Goal: Transaction & Acquisition: Subscribe to service/newsletter

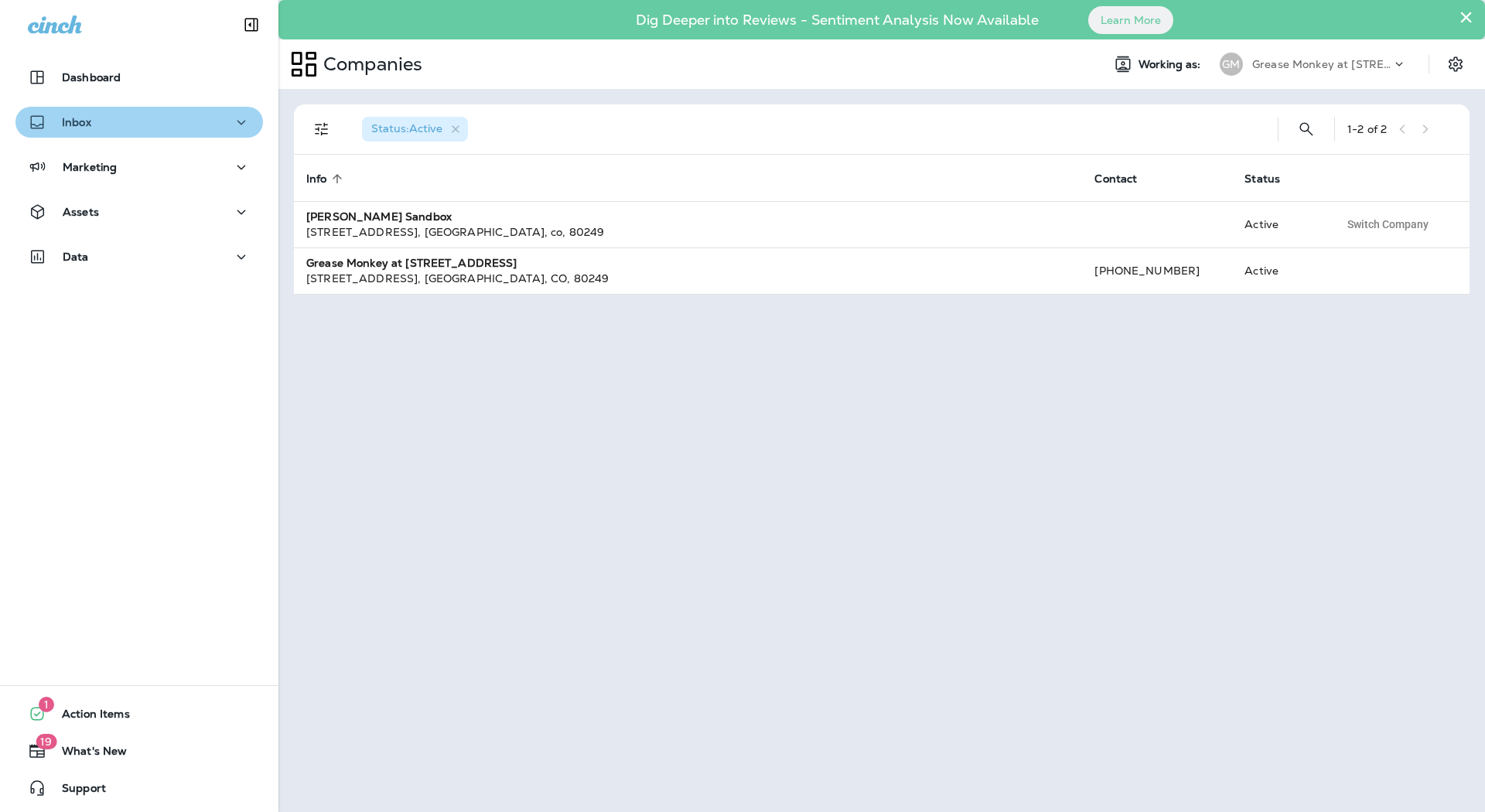
click at [181, 129] on div "Inbox" at bounding box center [140, 123] width 223 height 20
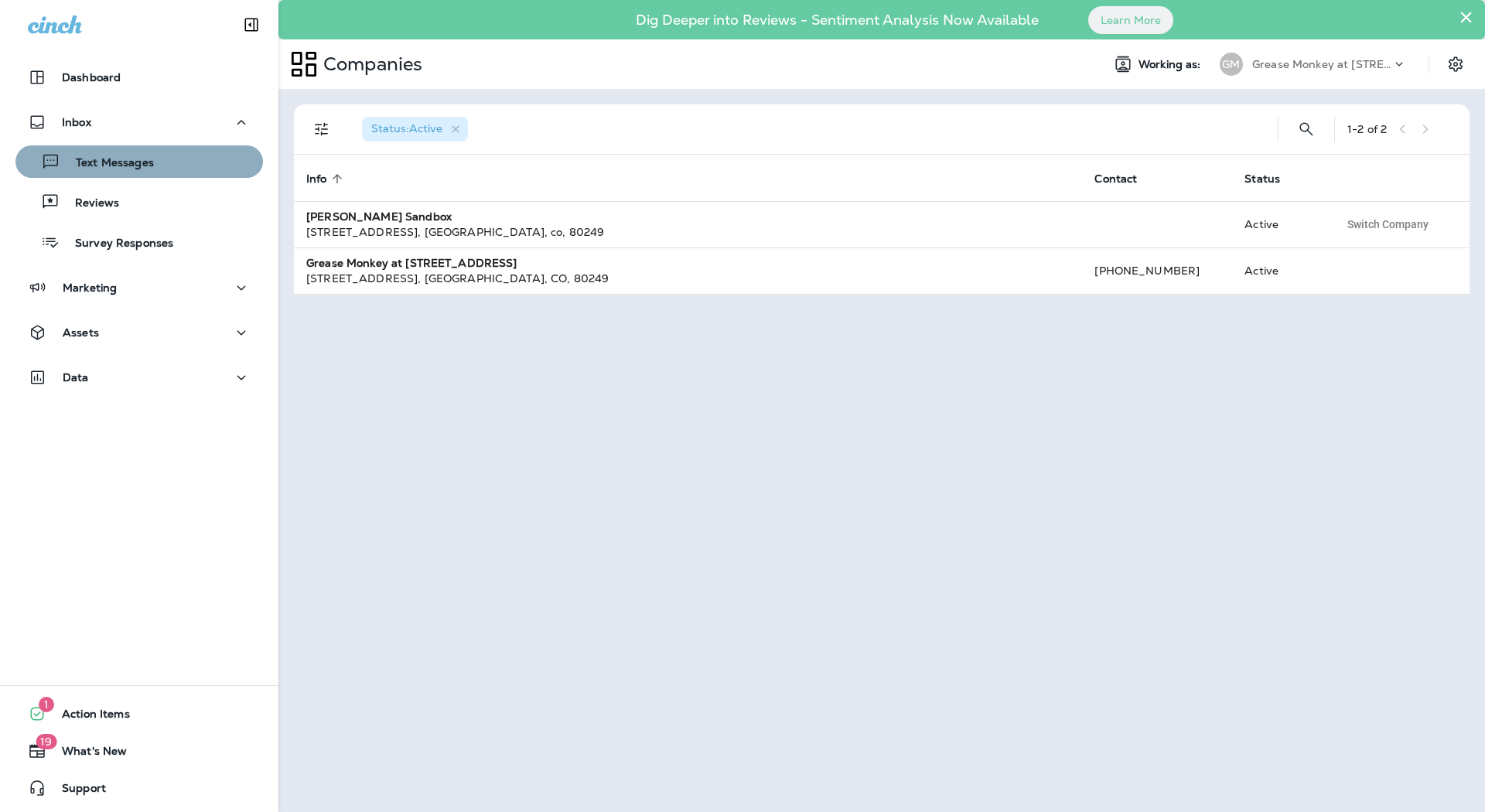
click at [160, 170] on div "Text Messages" at bounding box center [139, 162] width 235 height 23
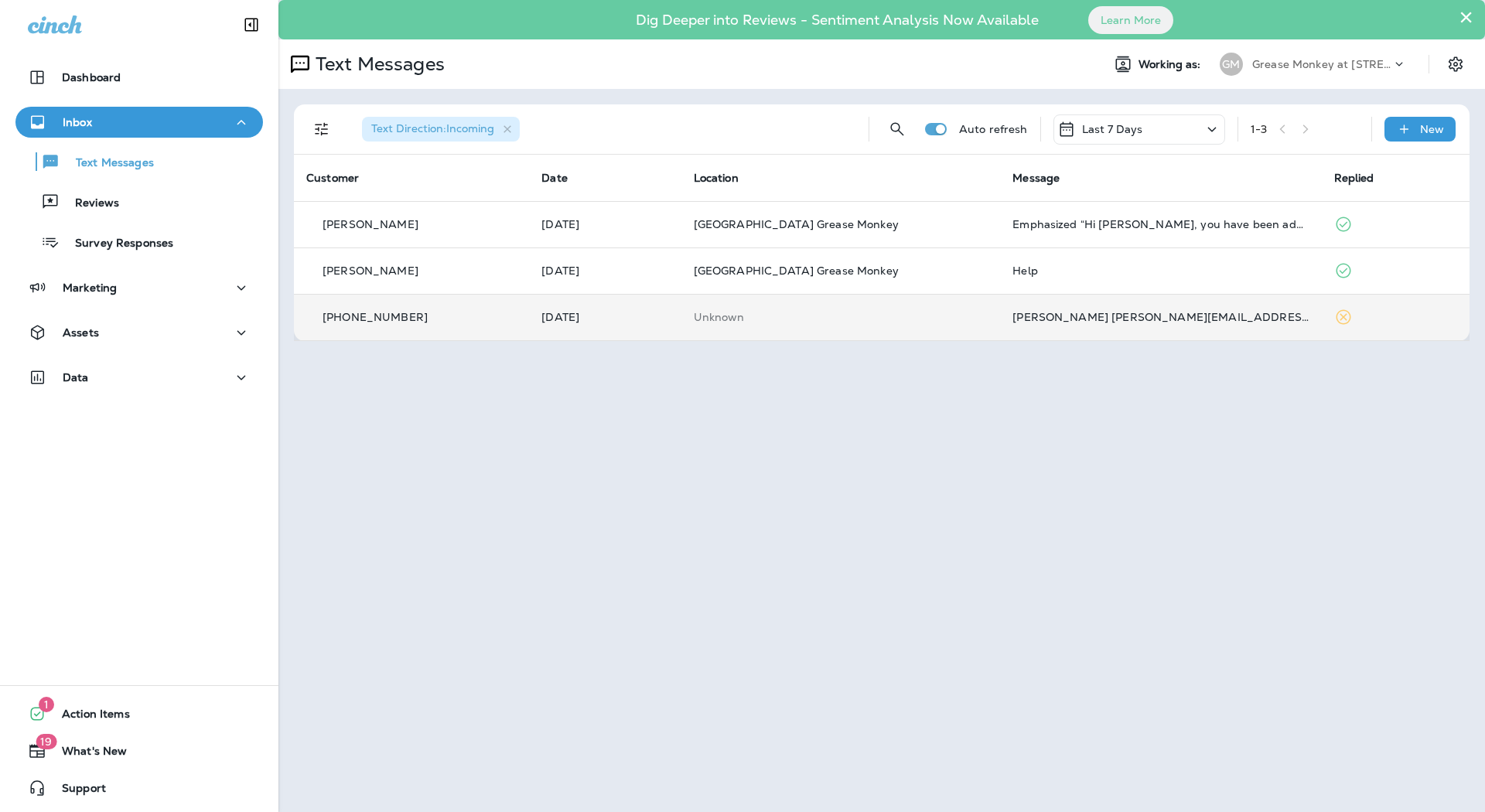
click at [391, 309] on div "[PHONE_NUMBER]" at bounding box center [411, 317] width 210 height 17
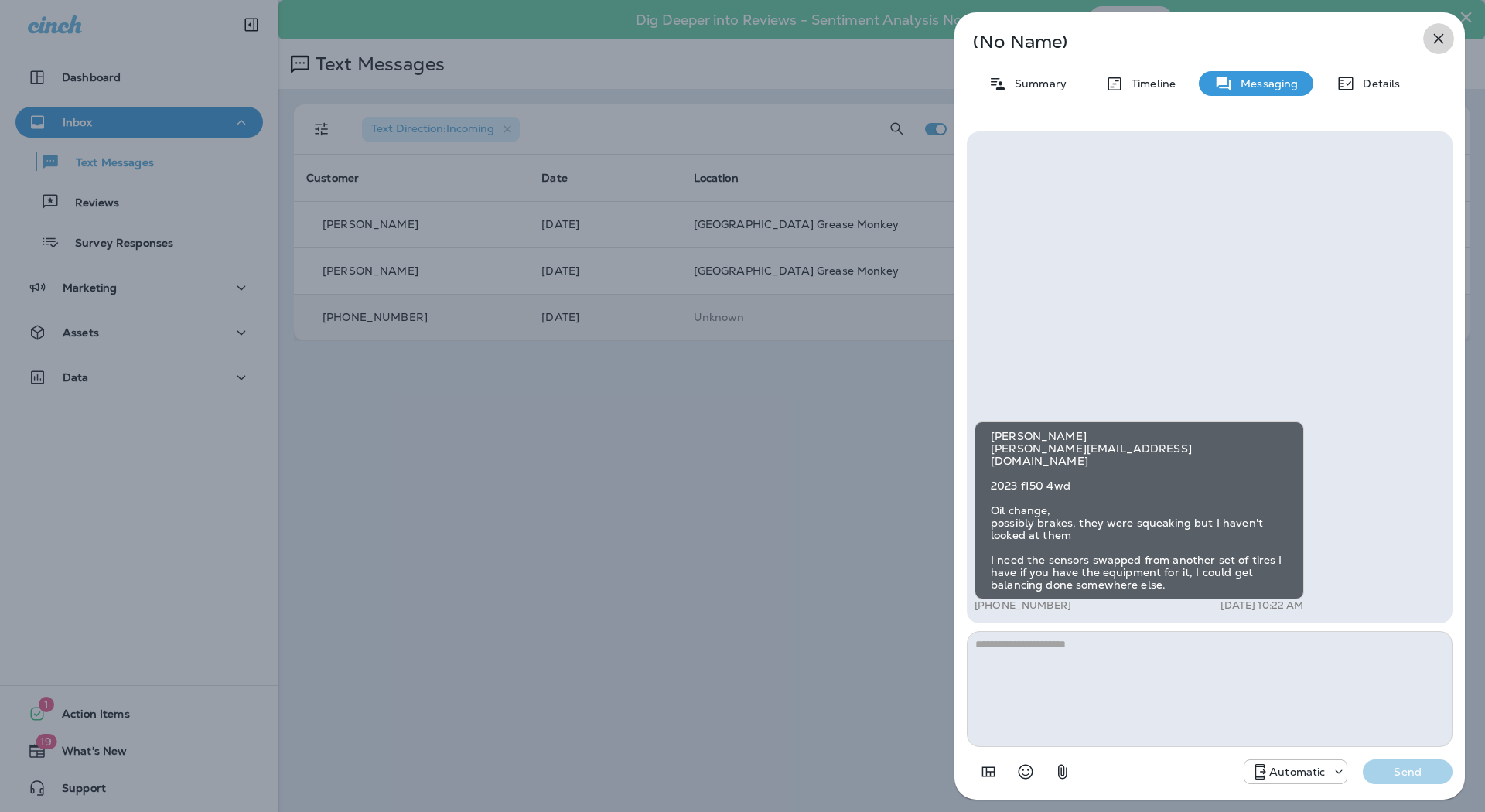
click at [1443, 35] on icon "button" at bounding box center [1438, 38] width 19 height 19
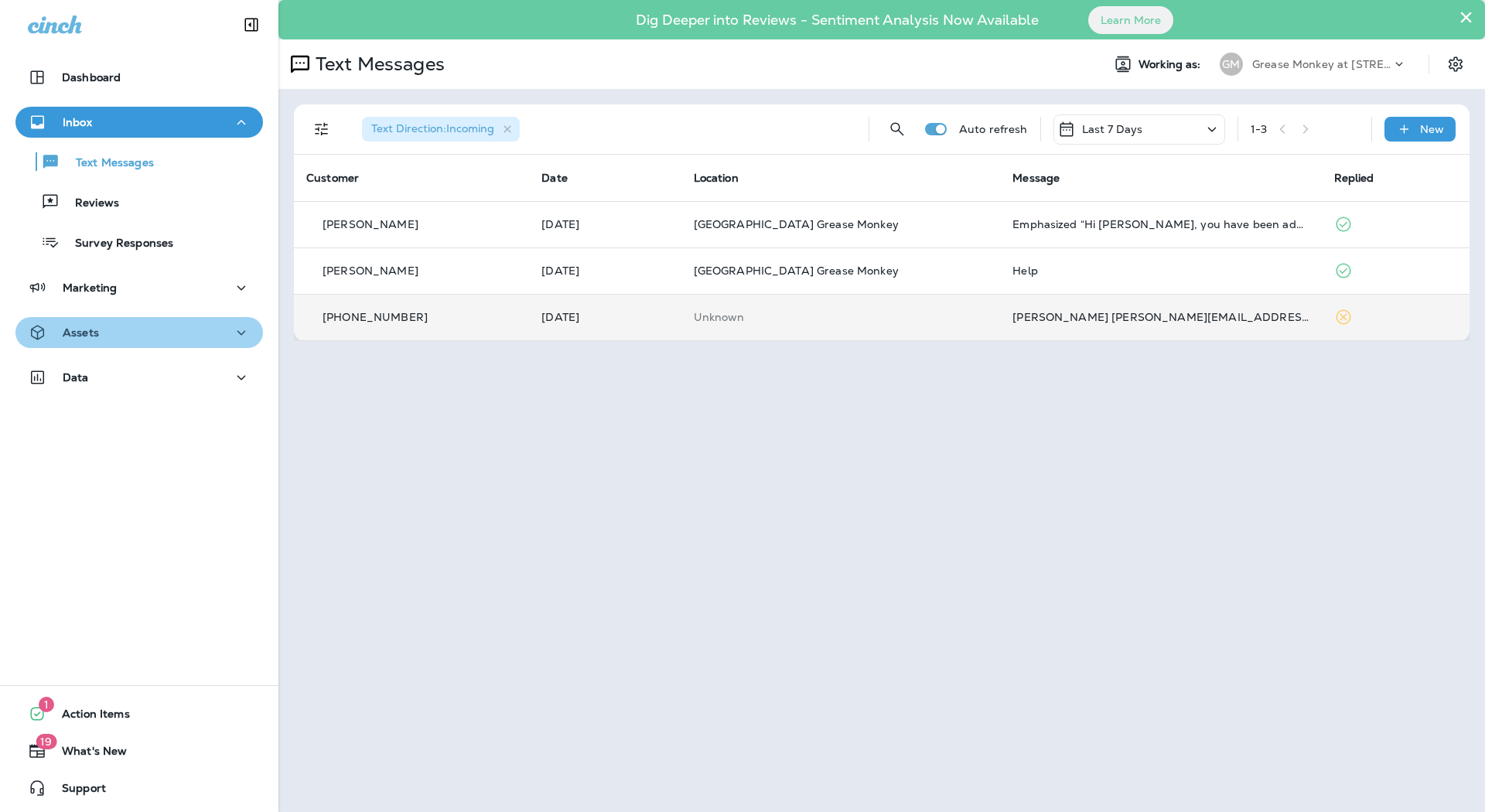
click at [171, 331] on div "Assets" at bounding box center [140, 333] width 223 height 20
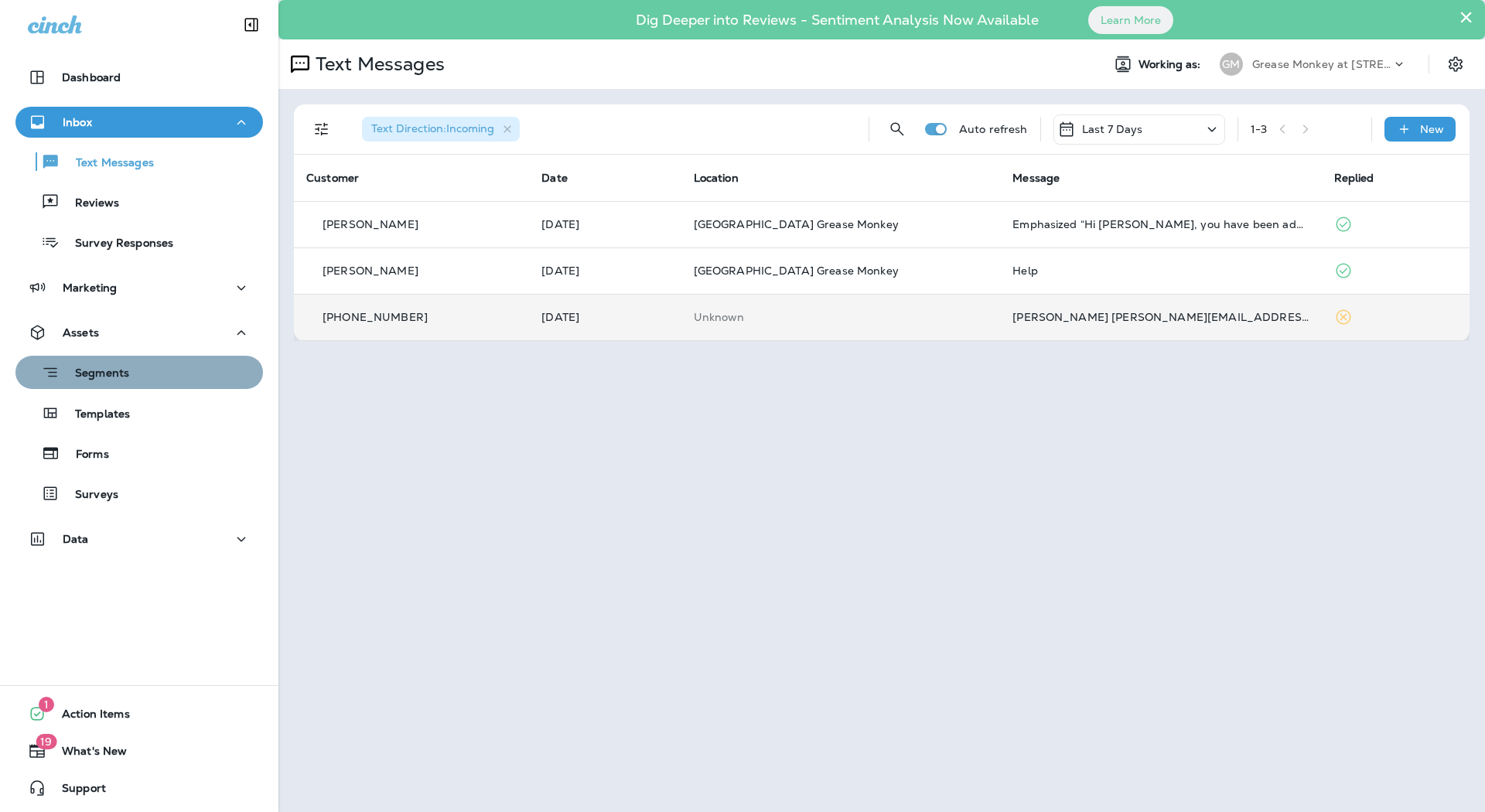
click at [190, 381] on div "Segments" at bounding box center [139, 372] width 235 height 24
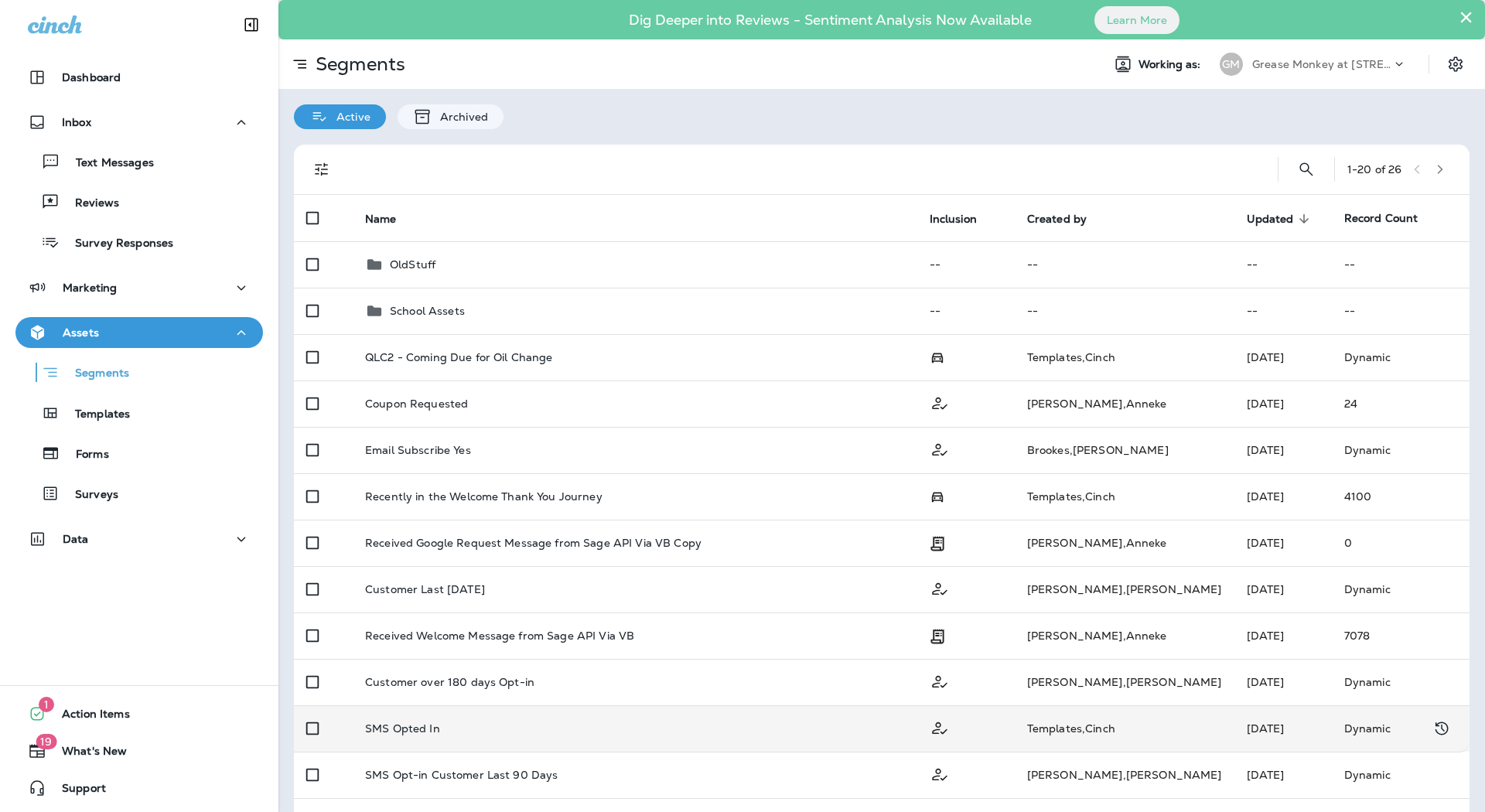
click at [527, 718] on td "SMS Opted In" at bounding box center [635, 729] width 564 height 47
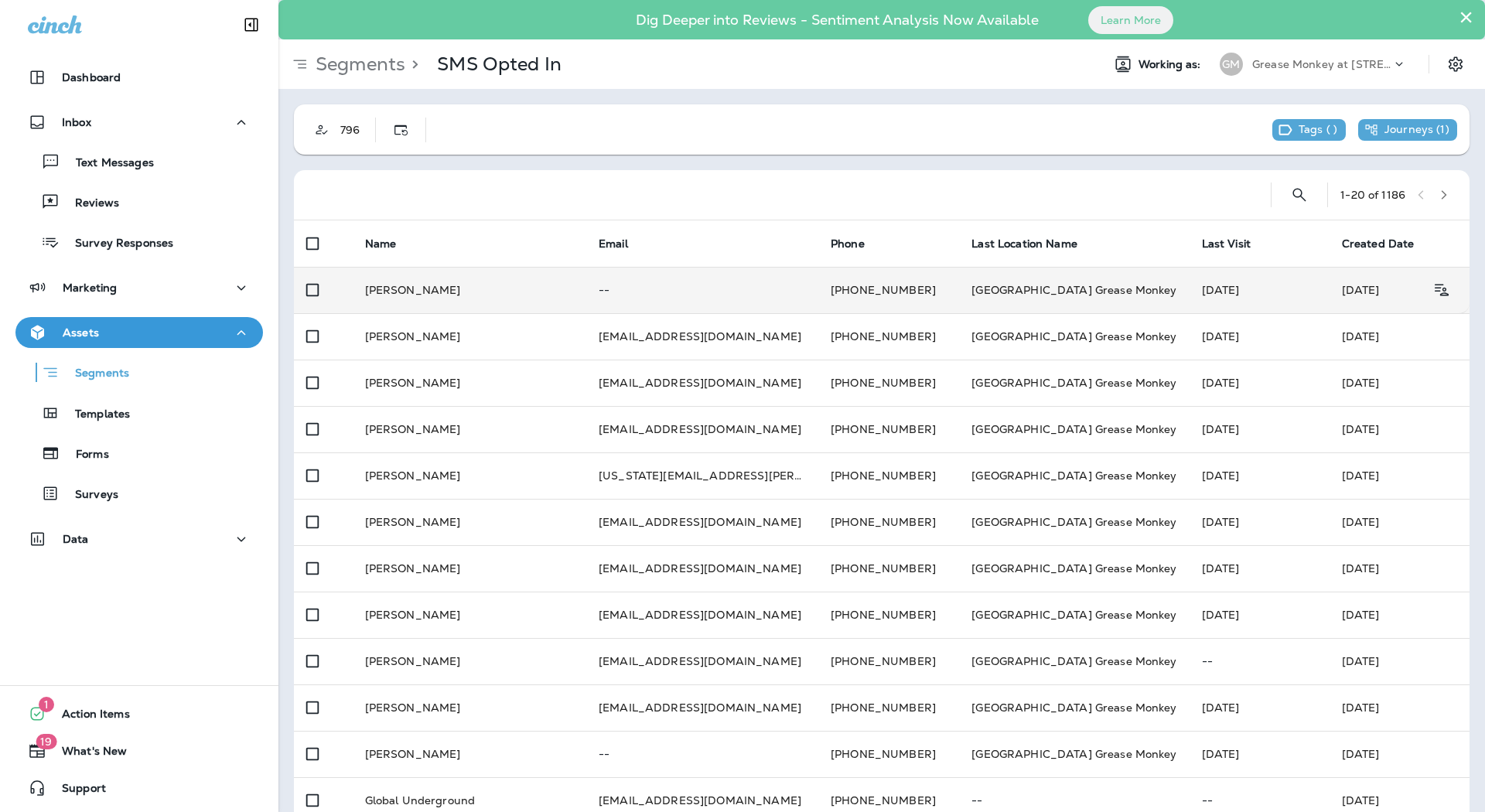
click at [1330, 288] on td "[DATE]" at bounding box center [1399, 290] width 140 height 47
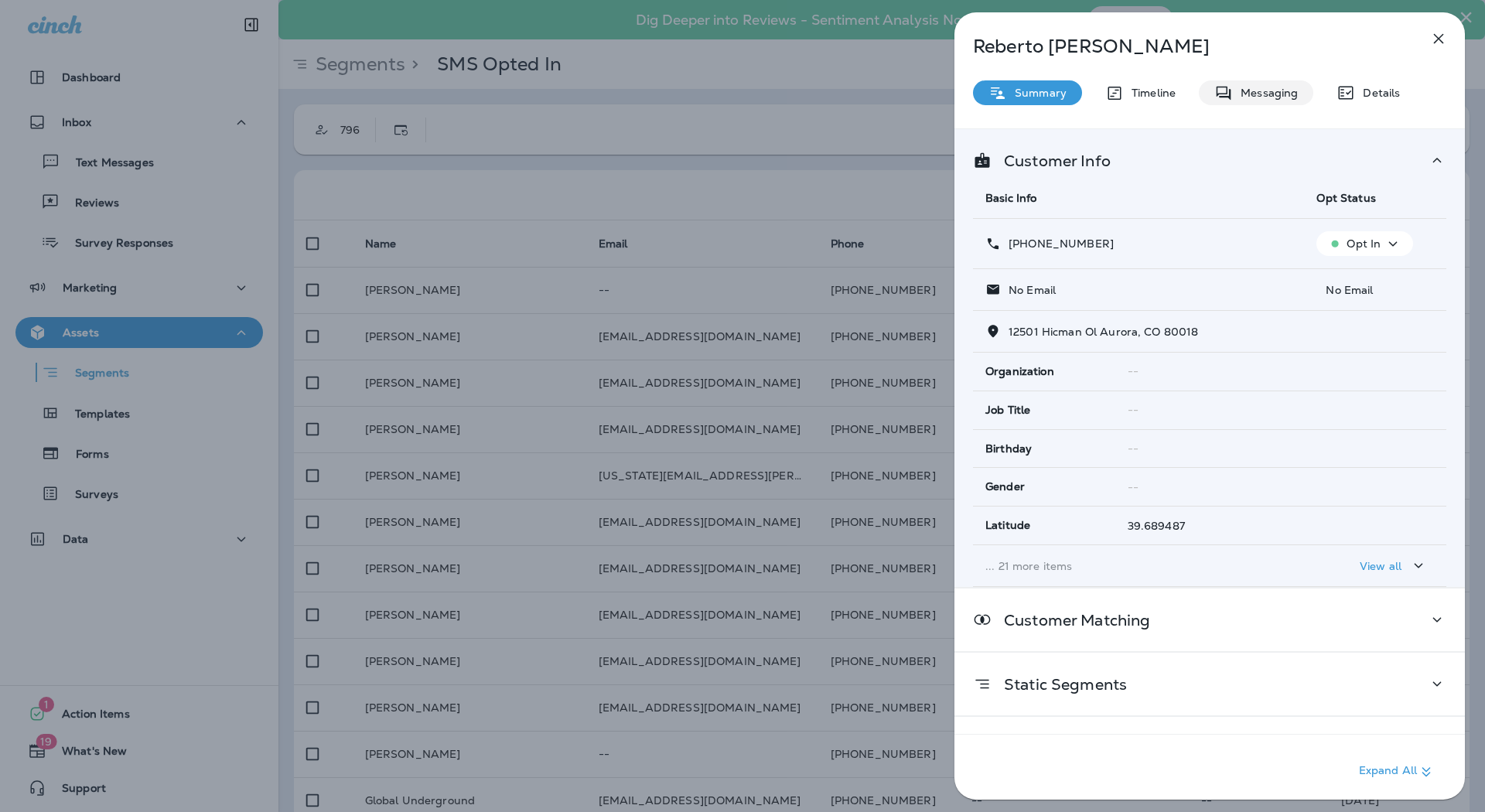
click at [1278, 90] on p "Messaging" at bounding box center [1265, 93] width 65 height 13
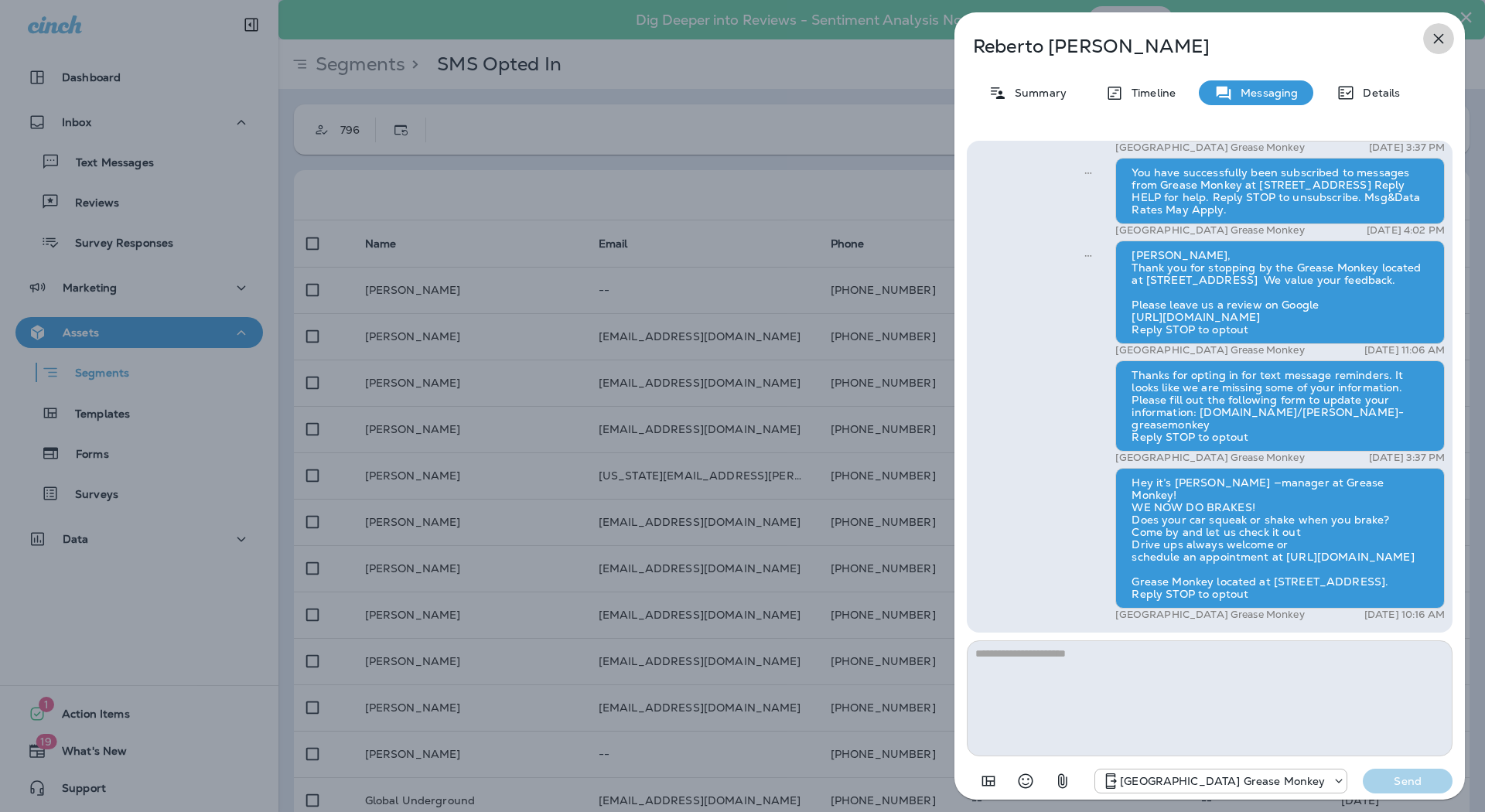
click at [1444, 43] on icon "button" at bounding box center [1438, 38] width 19 height 19
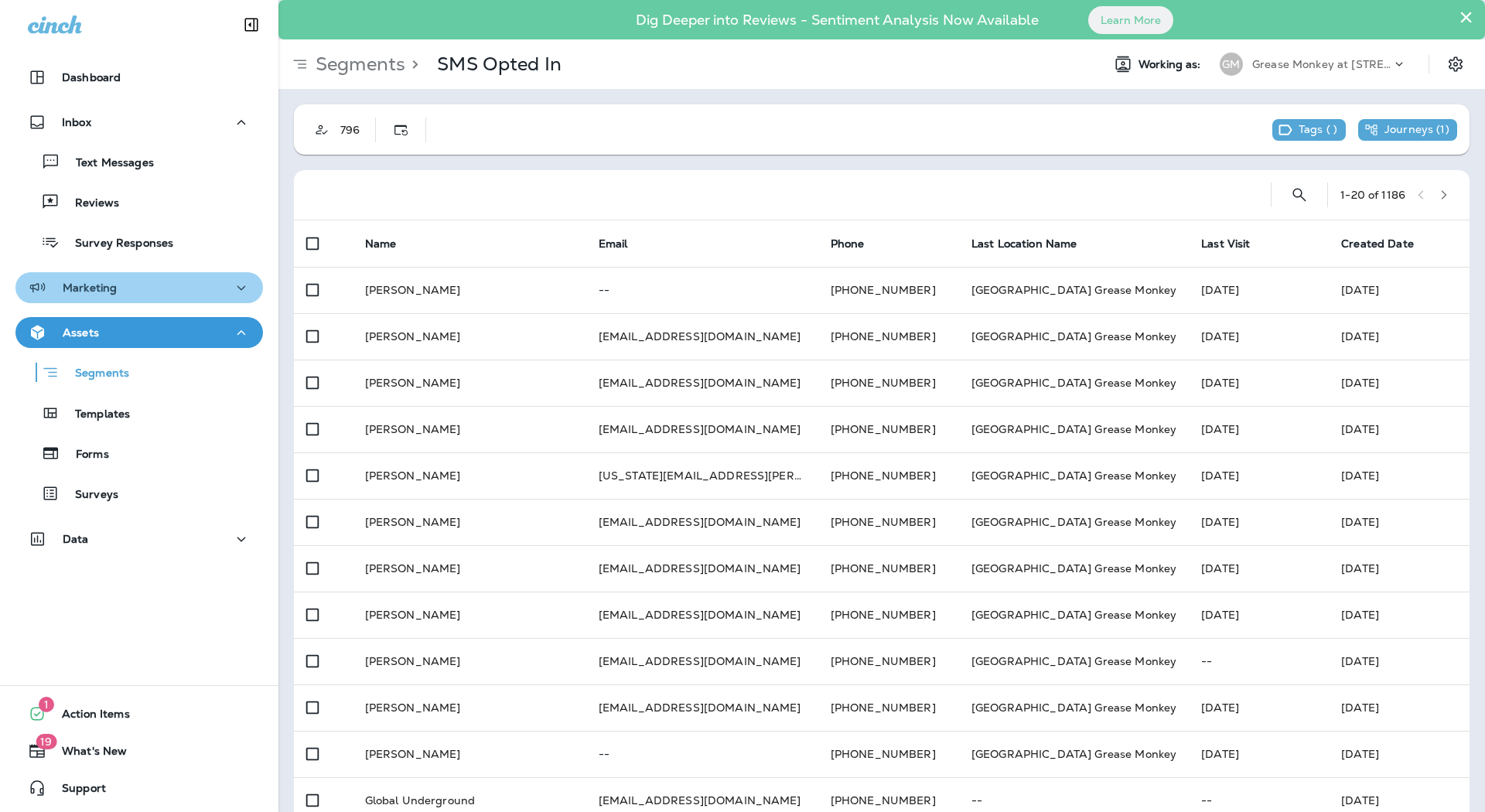
click at [155, 279] on div "Marketing" at bounding box center [140, 288] width 223 height 20
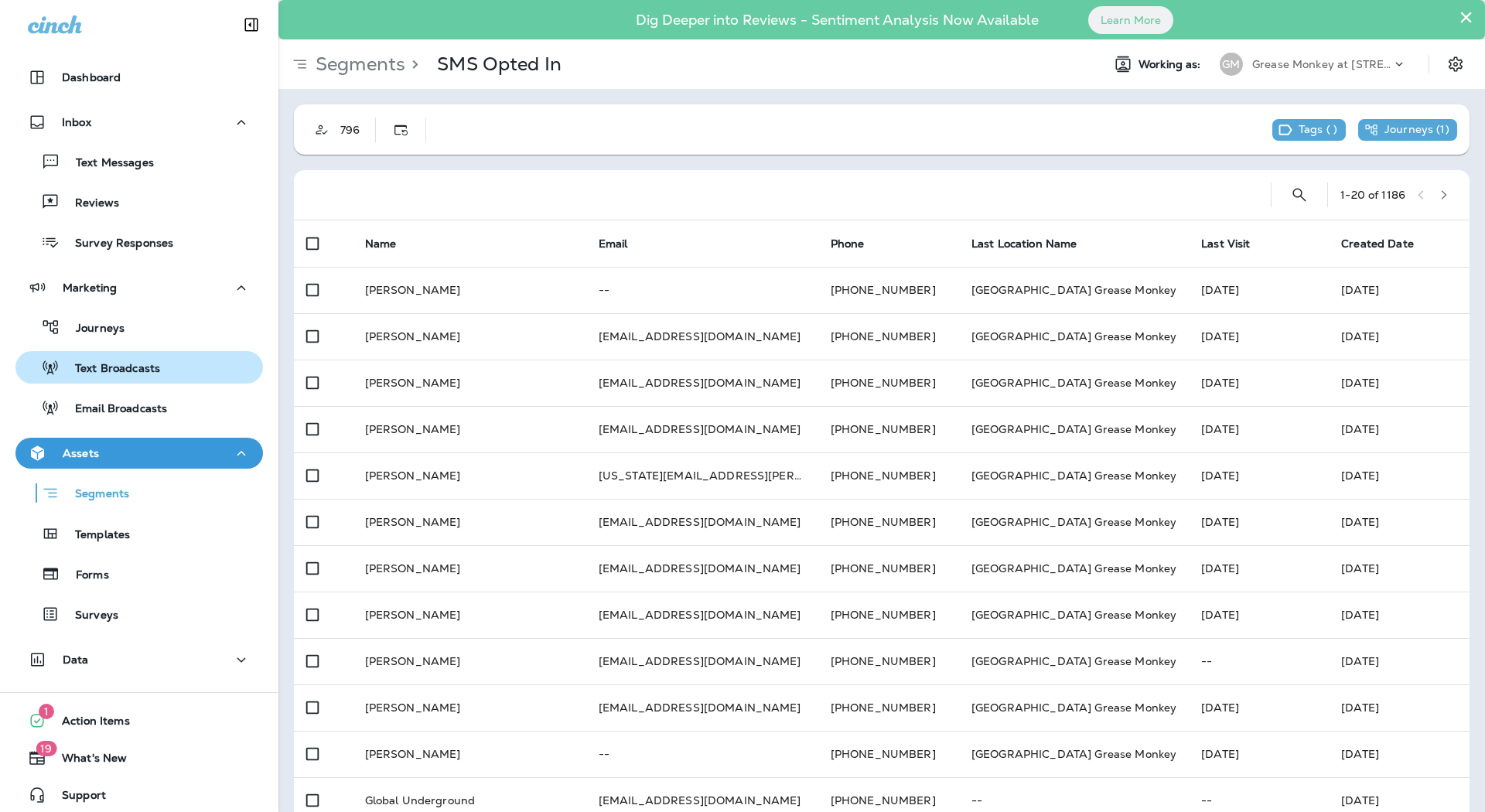
click at [147, 370] on p "Text Broadcasts" at bounding box center [109, 369] width 101 height 15
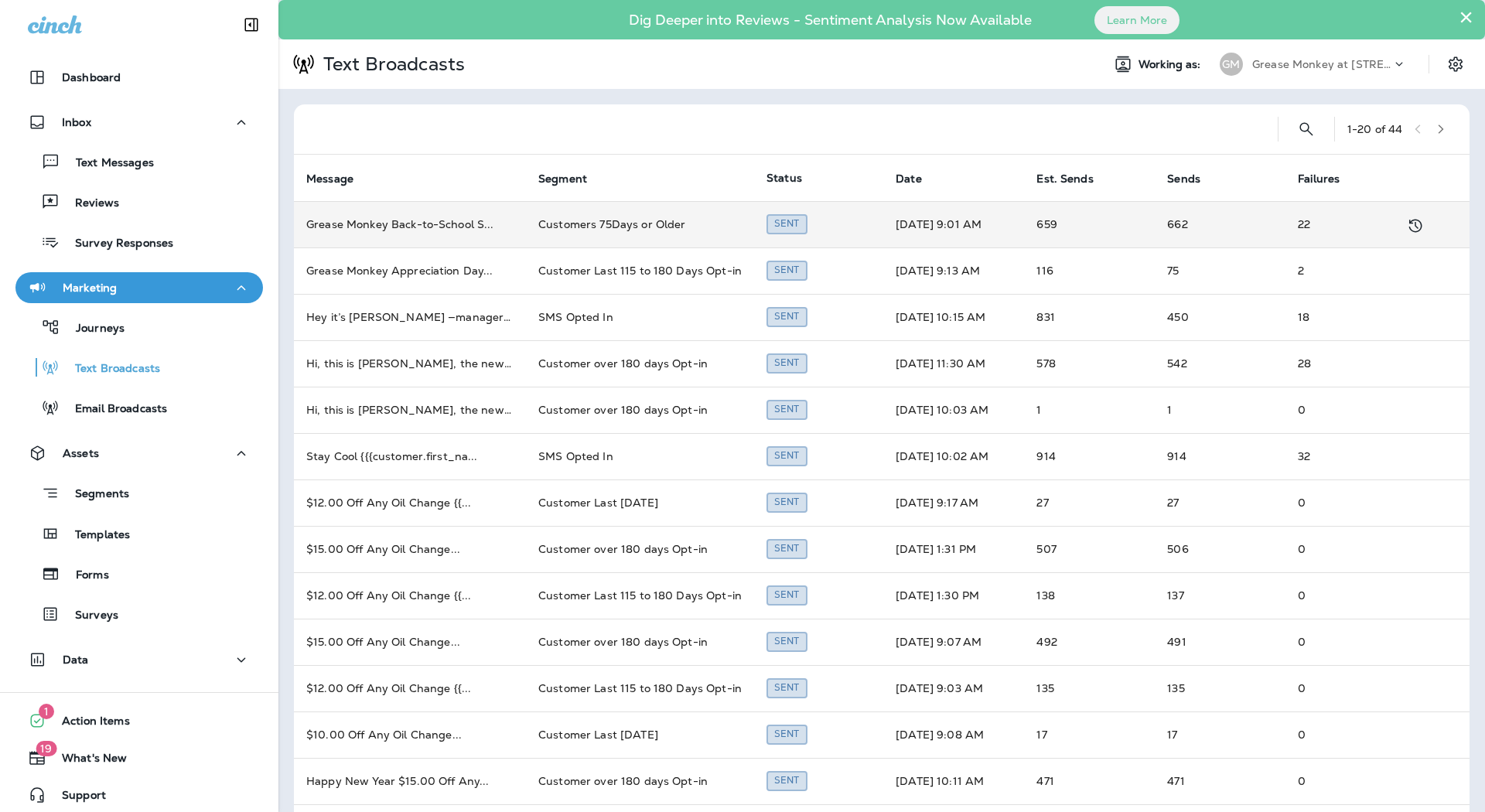
click at [918, 225] on td "[DATE] 9:01 AM" at bounding box center [954, 224] width 141 height 47
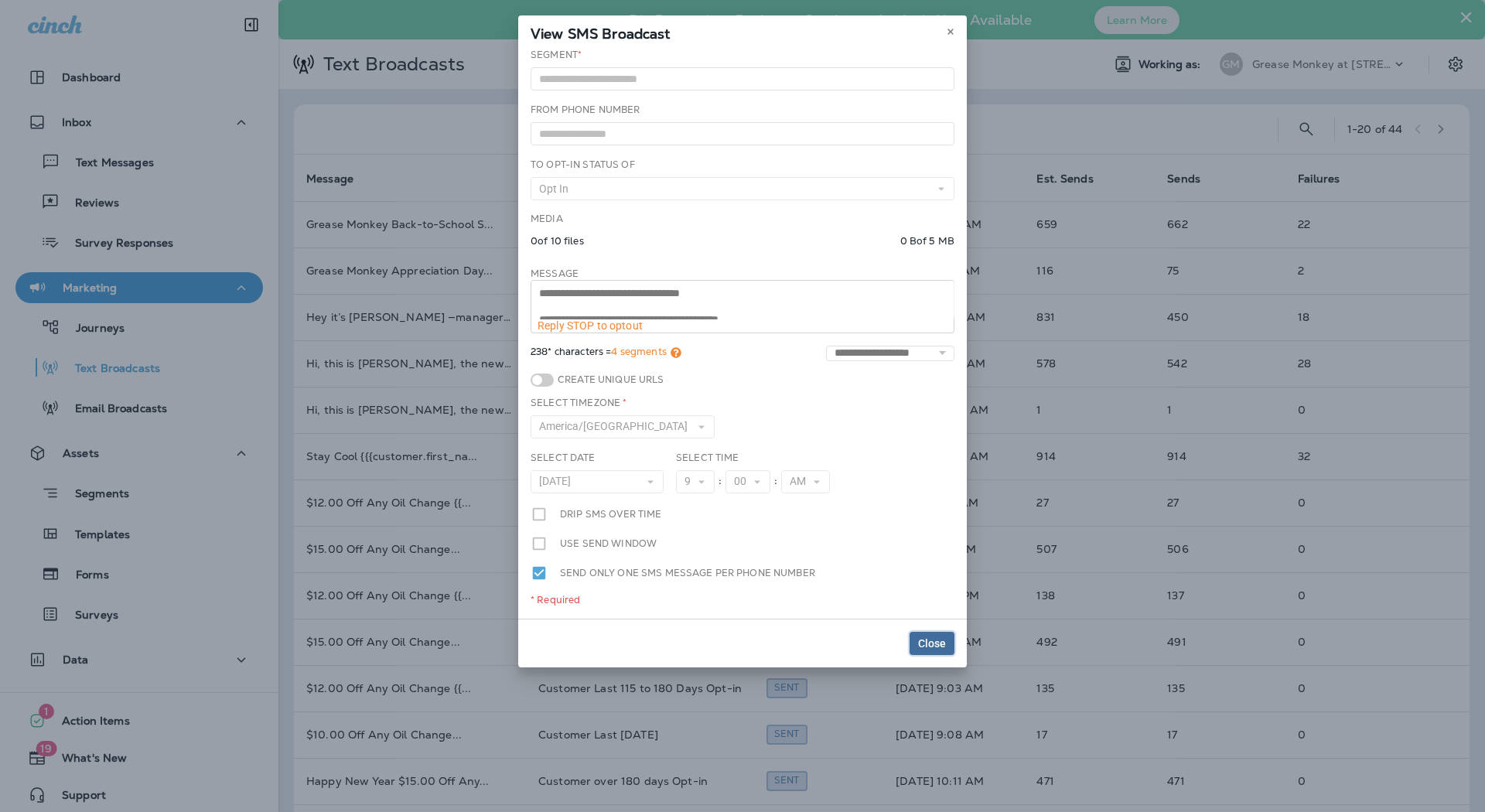
click at [926, 631] on button "Close" at bounding box center [932, 643] width 45 height 23
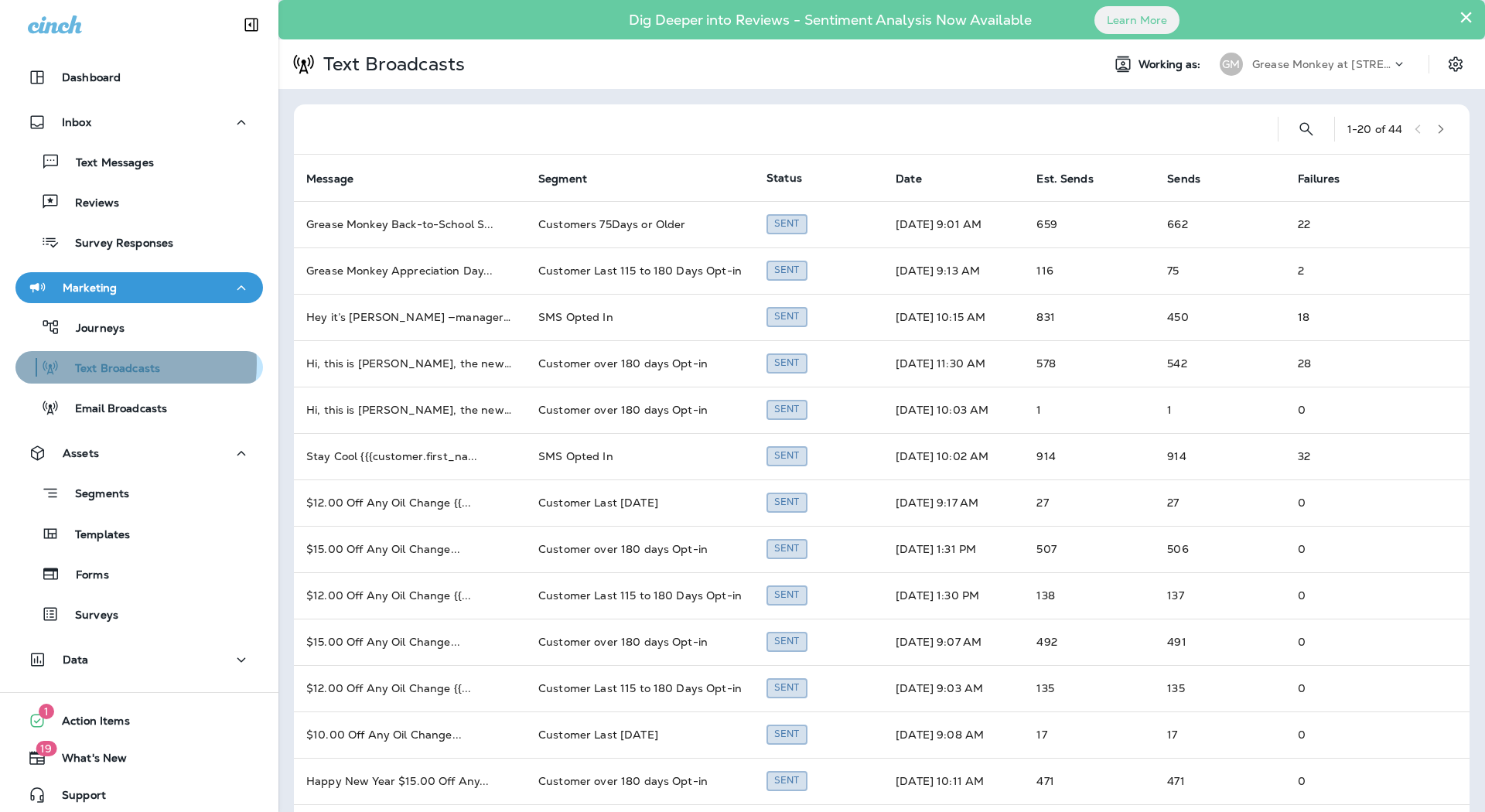
click at [106, 363] on p "Text Broadcasts" at bounding box center [109, 369] width 101 height 15
click at [199, 297] on button "Marketing" at bounding box center [140, 288] width 248 height 31
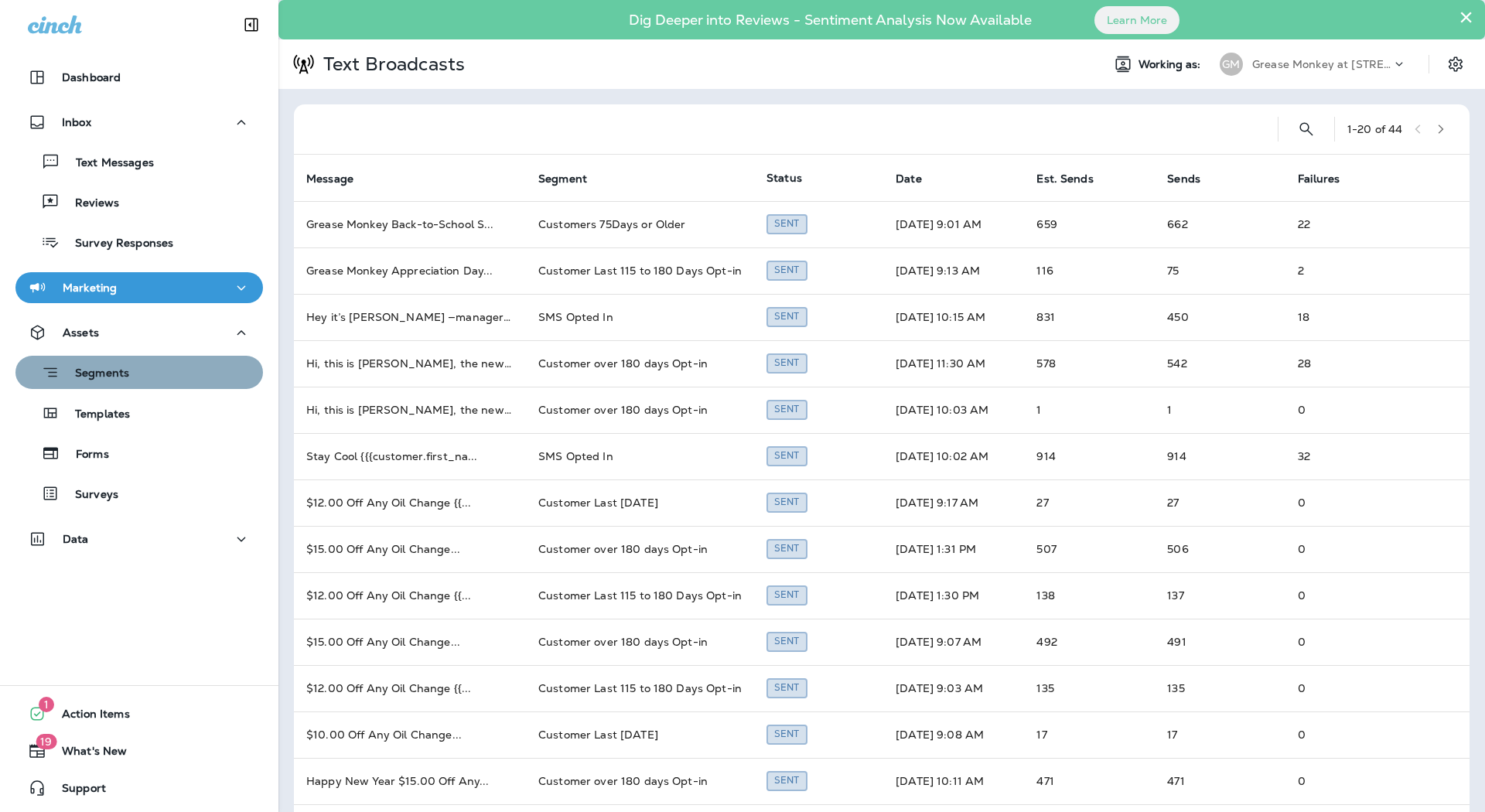
click at [160, 382] on div "Segments" at bounding box center [139, 372] width 235 height 24
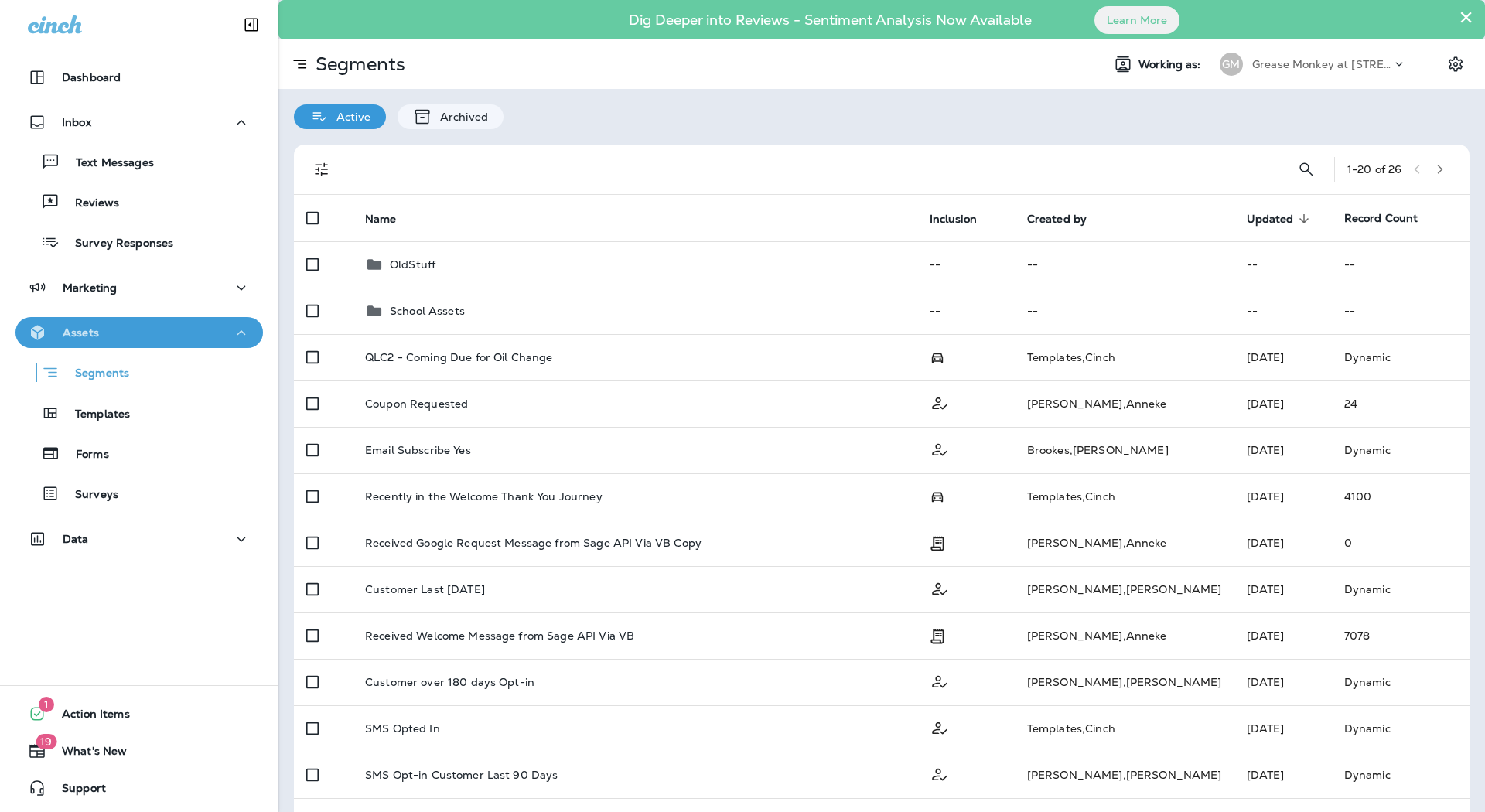
click at [174, 323] on div "Assets" at bounding box center [140, 333] width 223 height 20
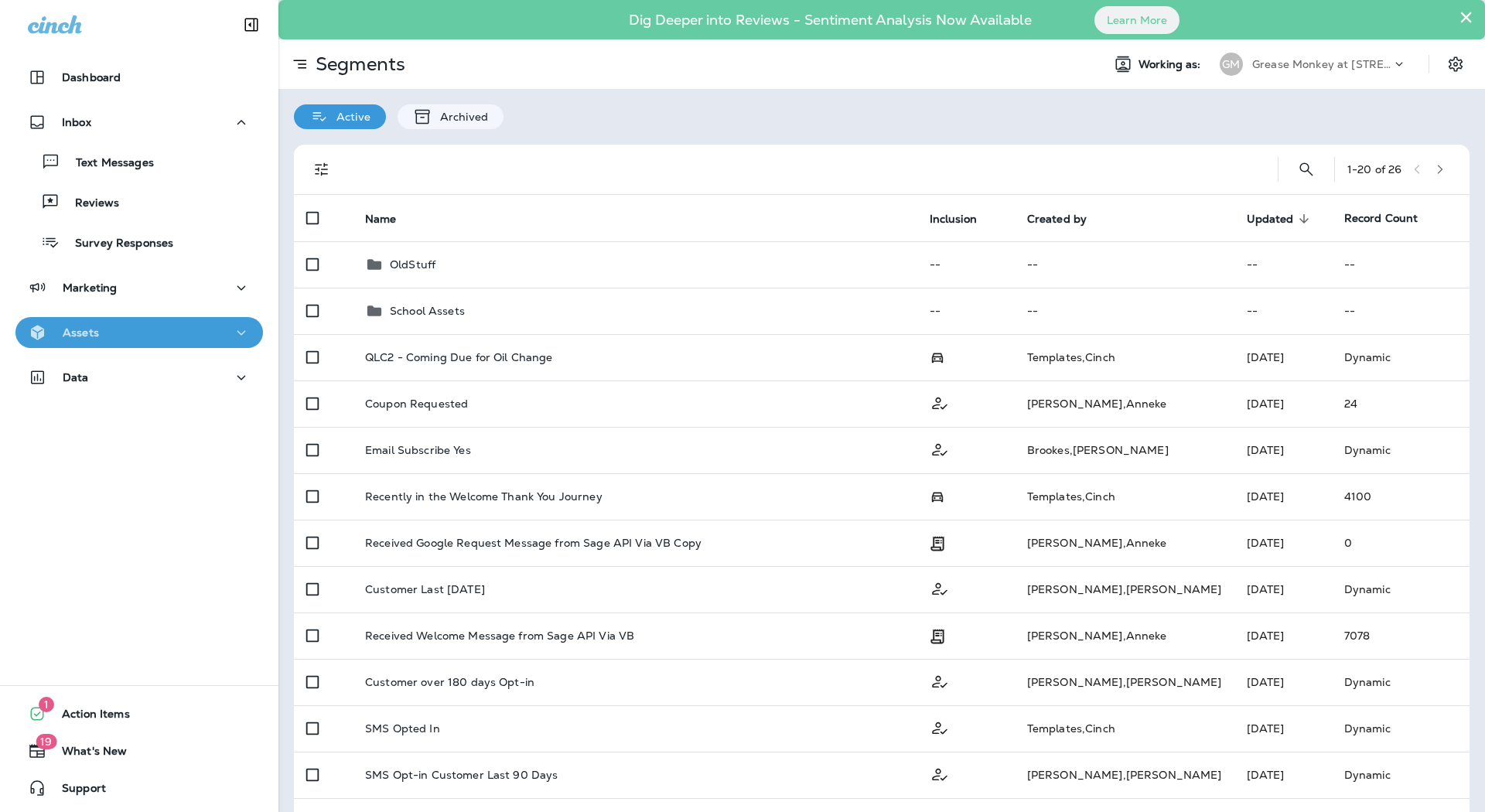
click at [174, 323] on div "Assets" at bounding box center [140, 333] width 223 height 20
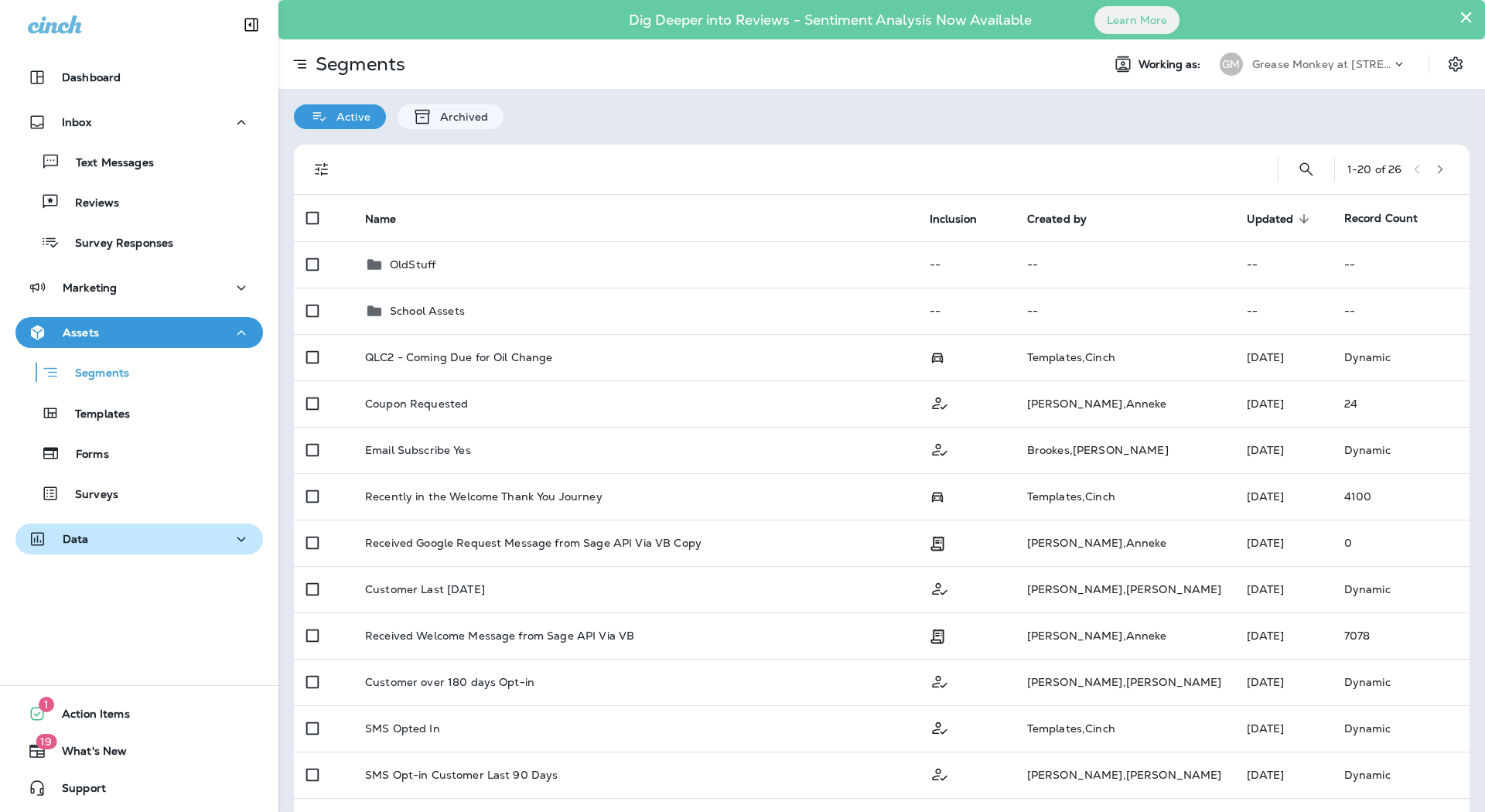
click at [236, 549] on button "Data" at bounding box center [140, 539] width 248 height 31
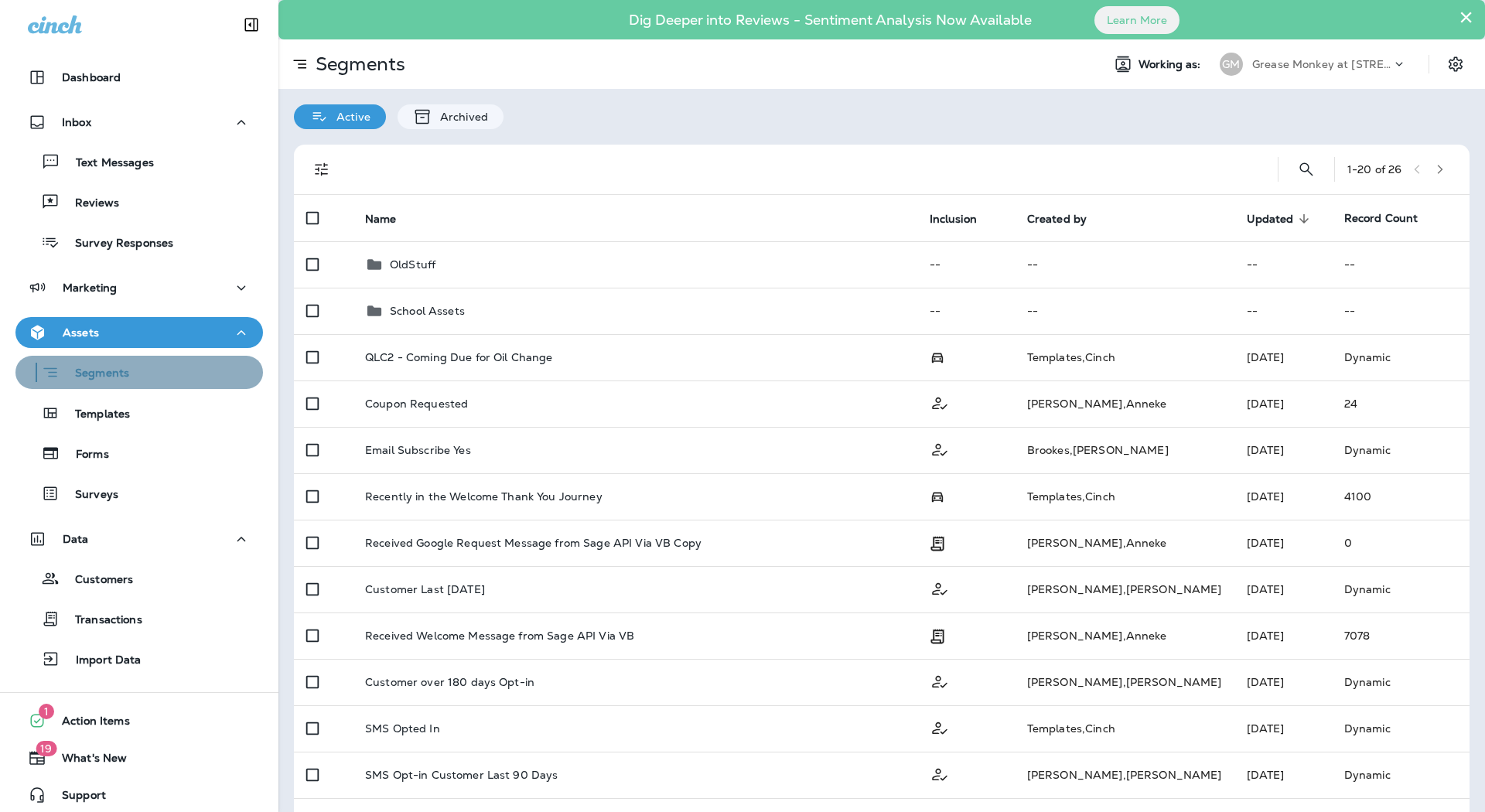
click at [201, 371] on div "Segments" at bounding box center [139, 372] width 235 height 24
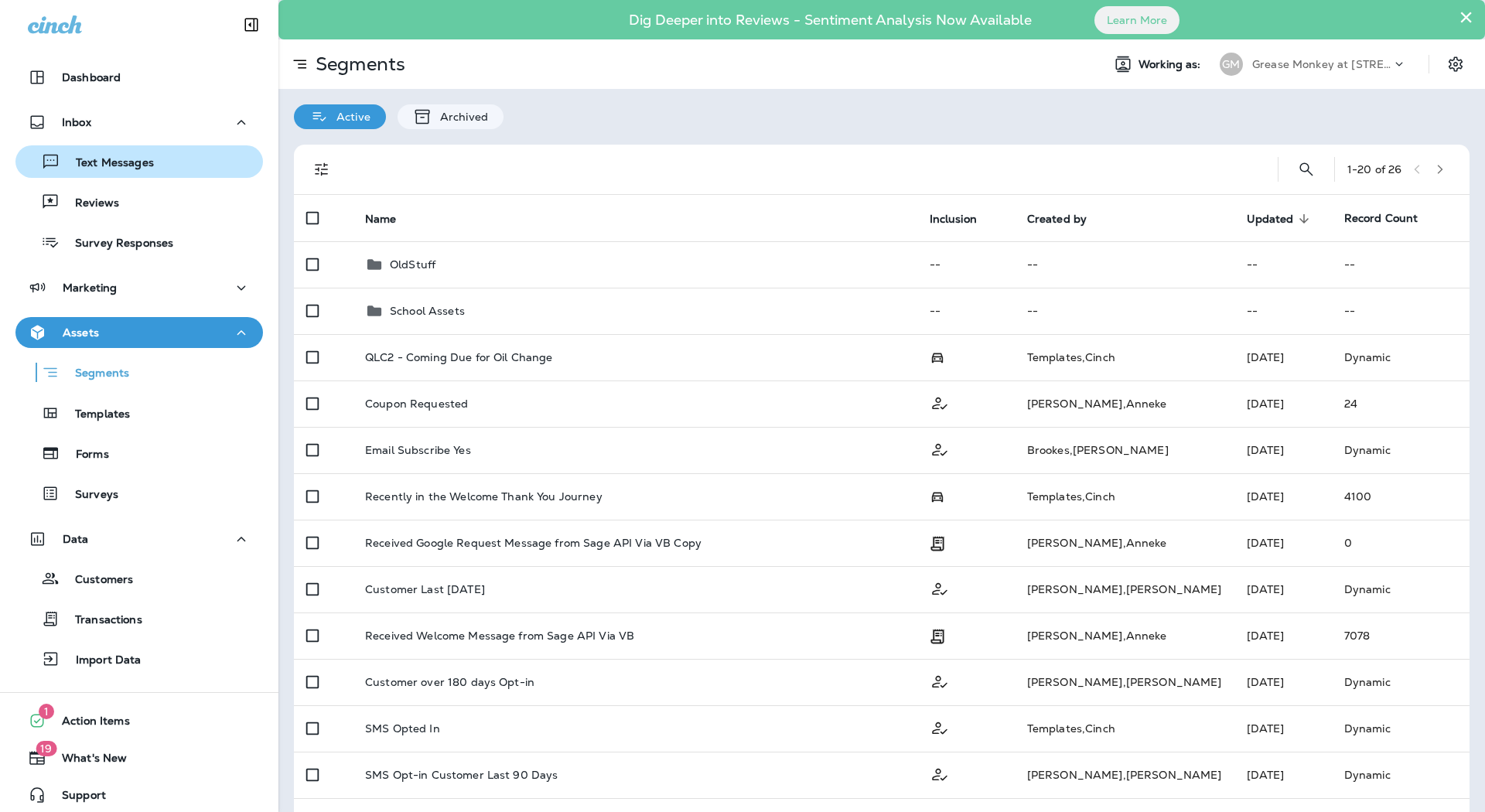
click at [195, 155] on div "Text Messages" at bounding box center [139, 162] width 235 height 23
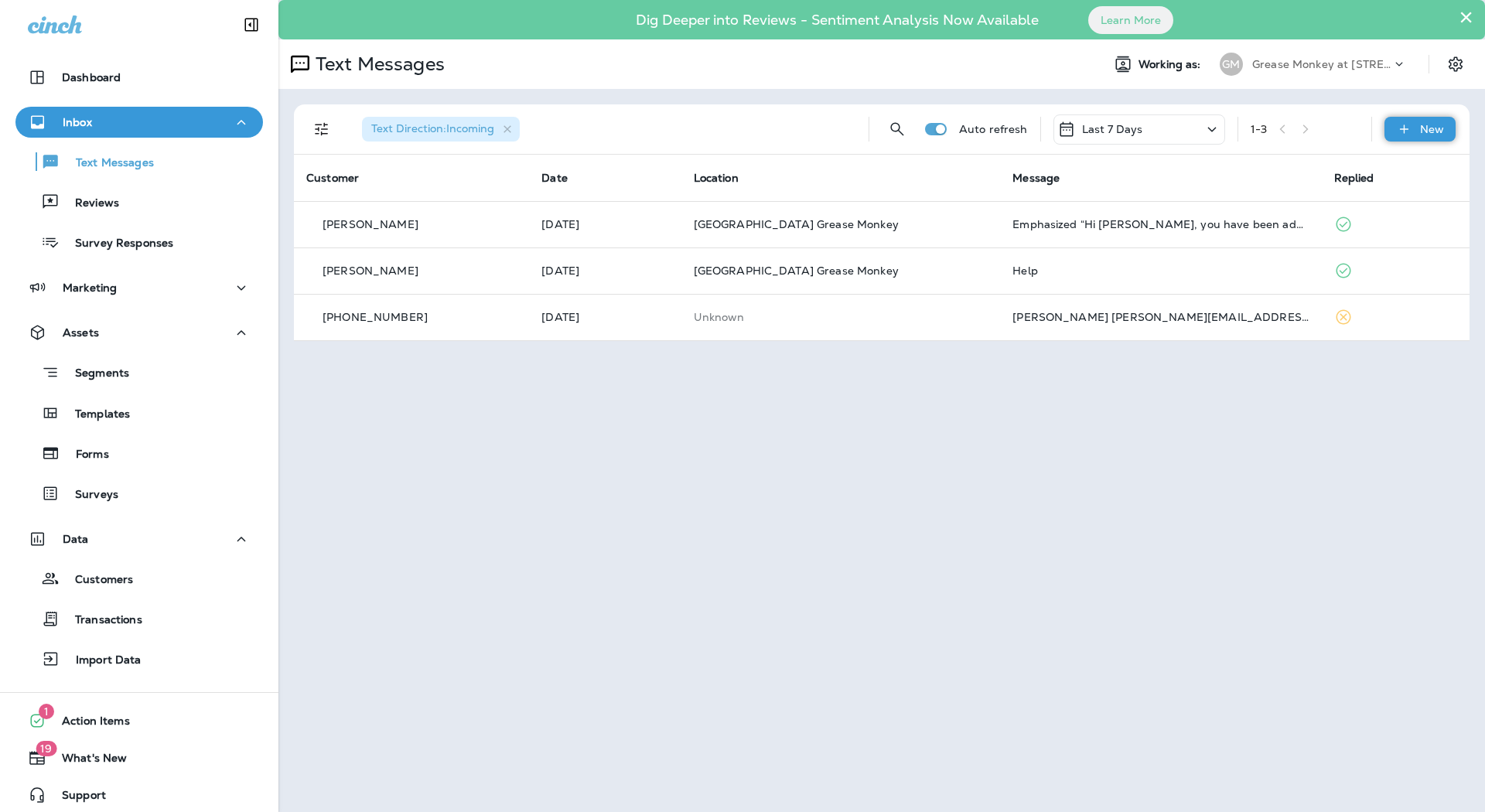
click at [1413, 122] on icon at bounding box center [1404, 129] width 17 height 16
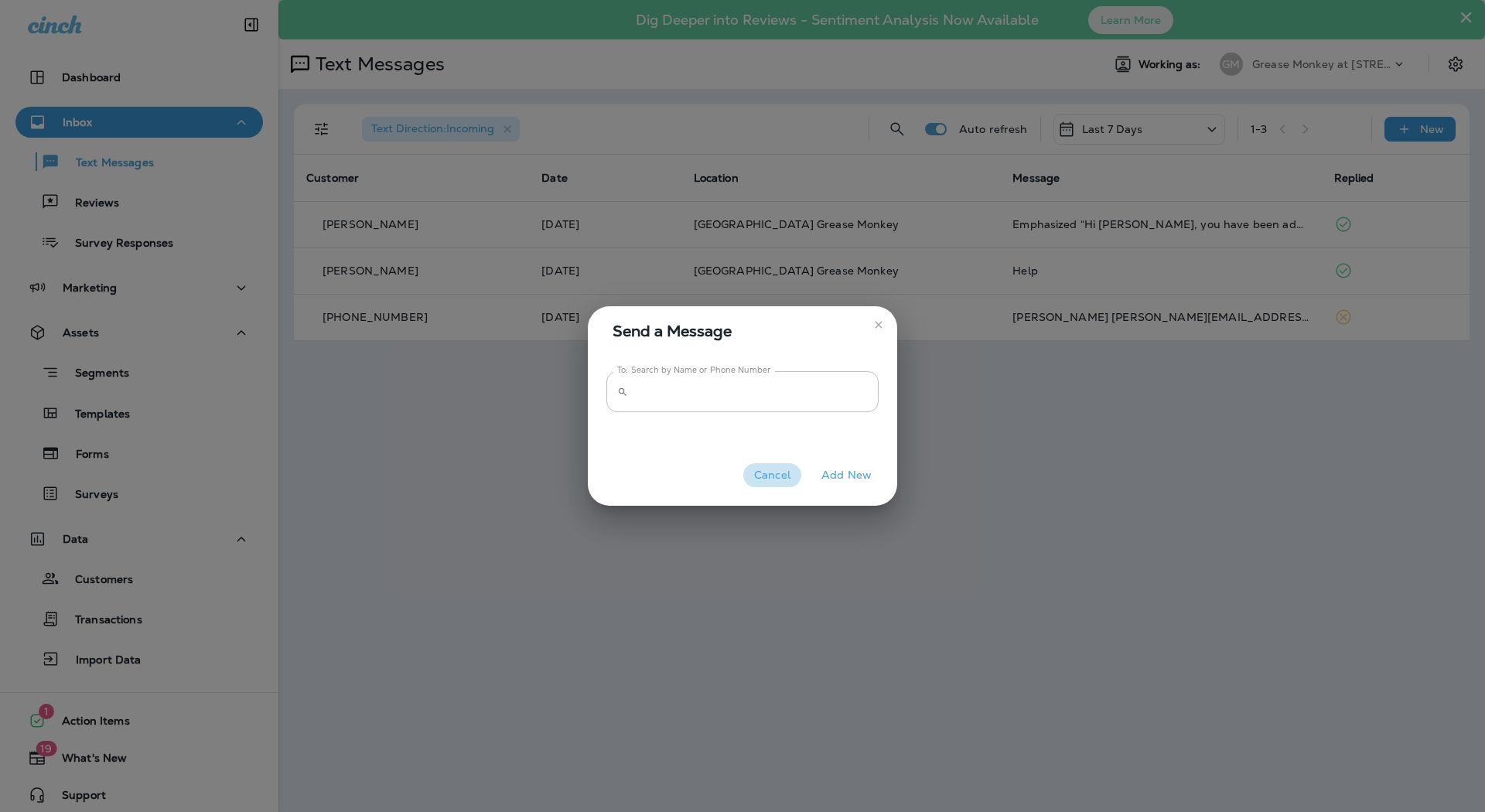
click at [789, 469] on button "Cancel" at bounding box center [771, 475] width 58 height 24
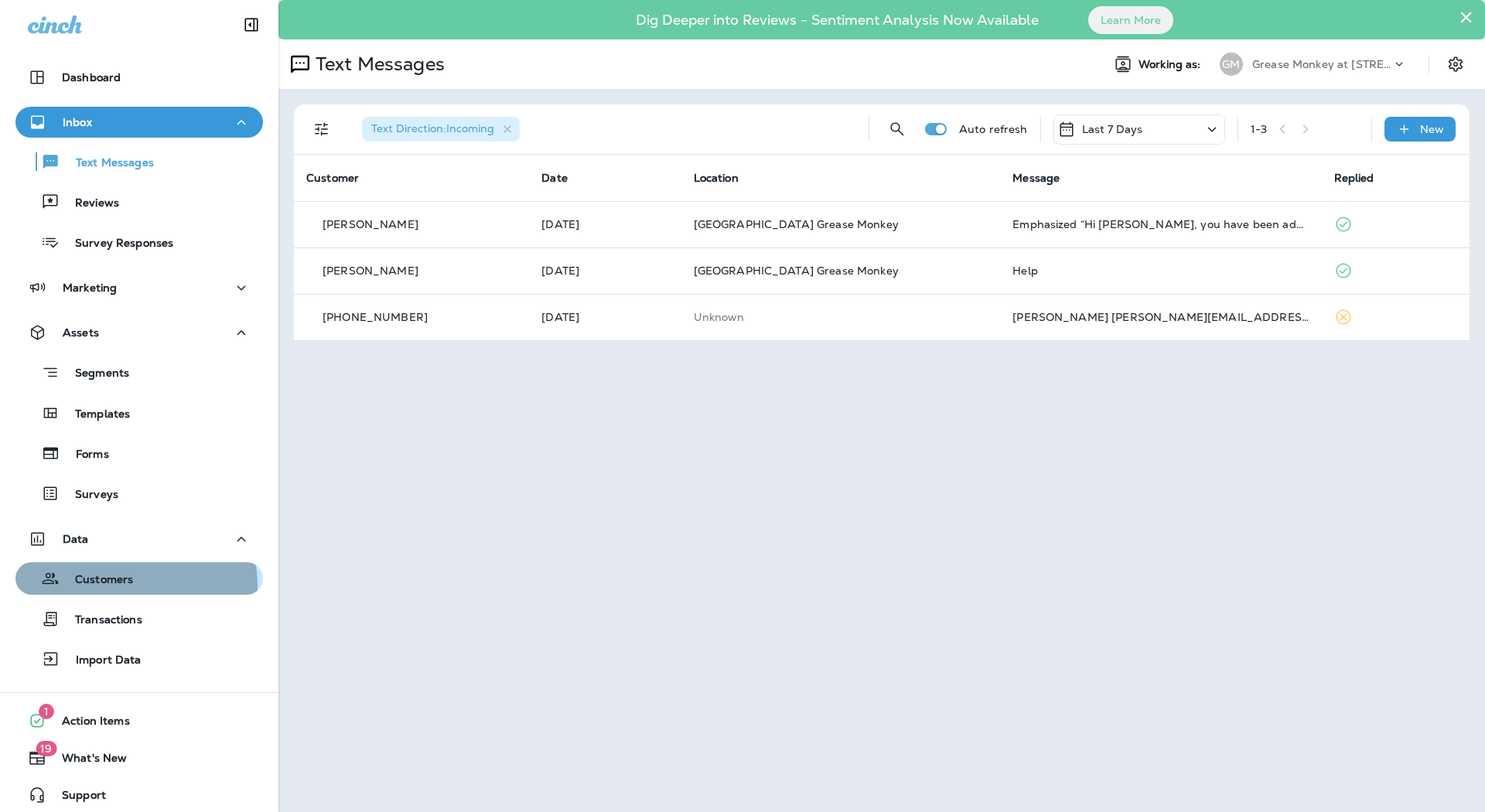
click at [132, 585] on div "Customers" at bounding box center [139, 579] width 235 height 23
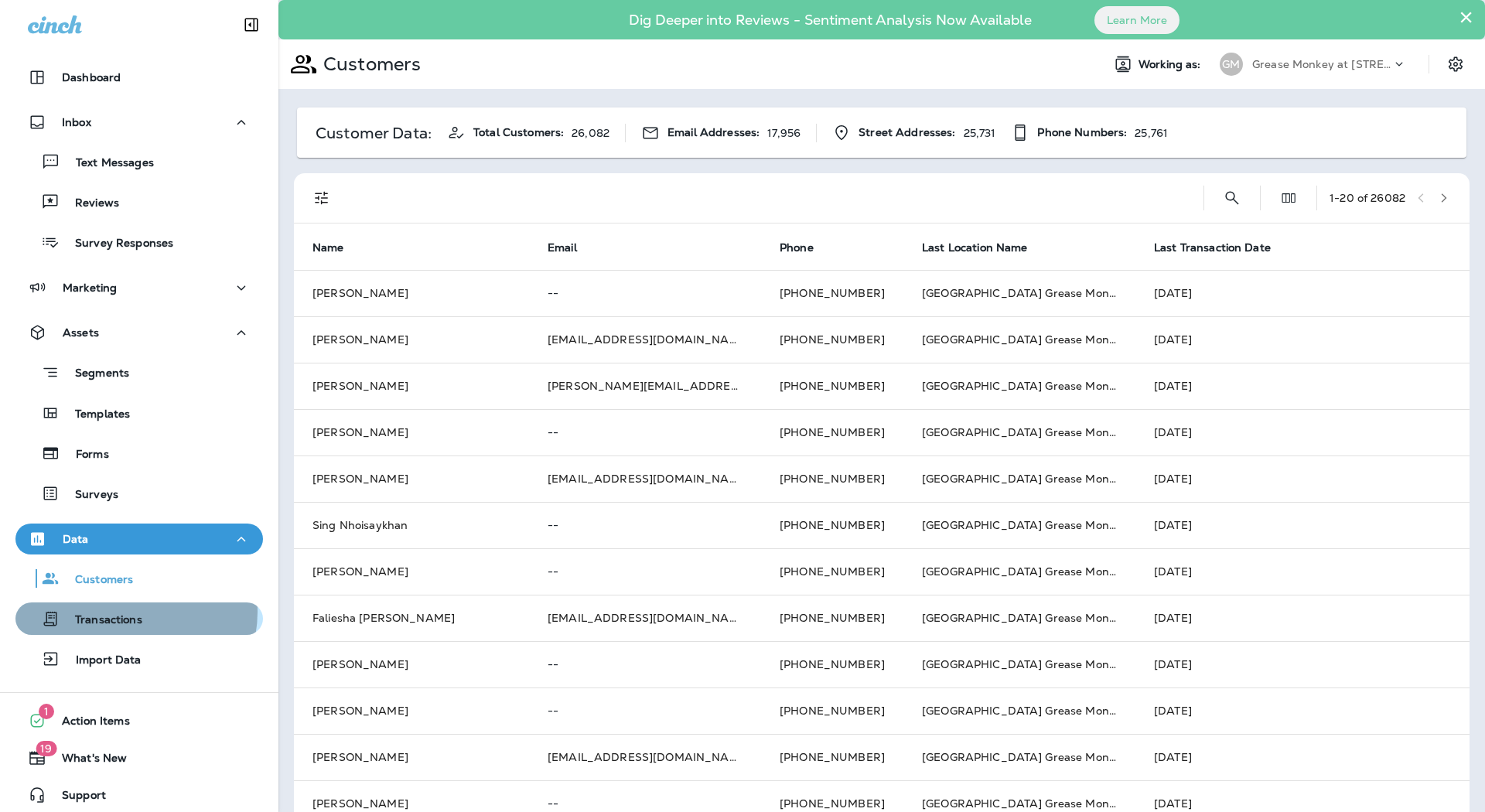
click at [126, 613] on p "Transactions" at bounding box center [101, 620] width 83 height 15
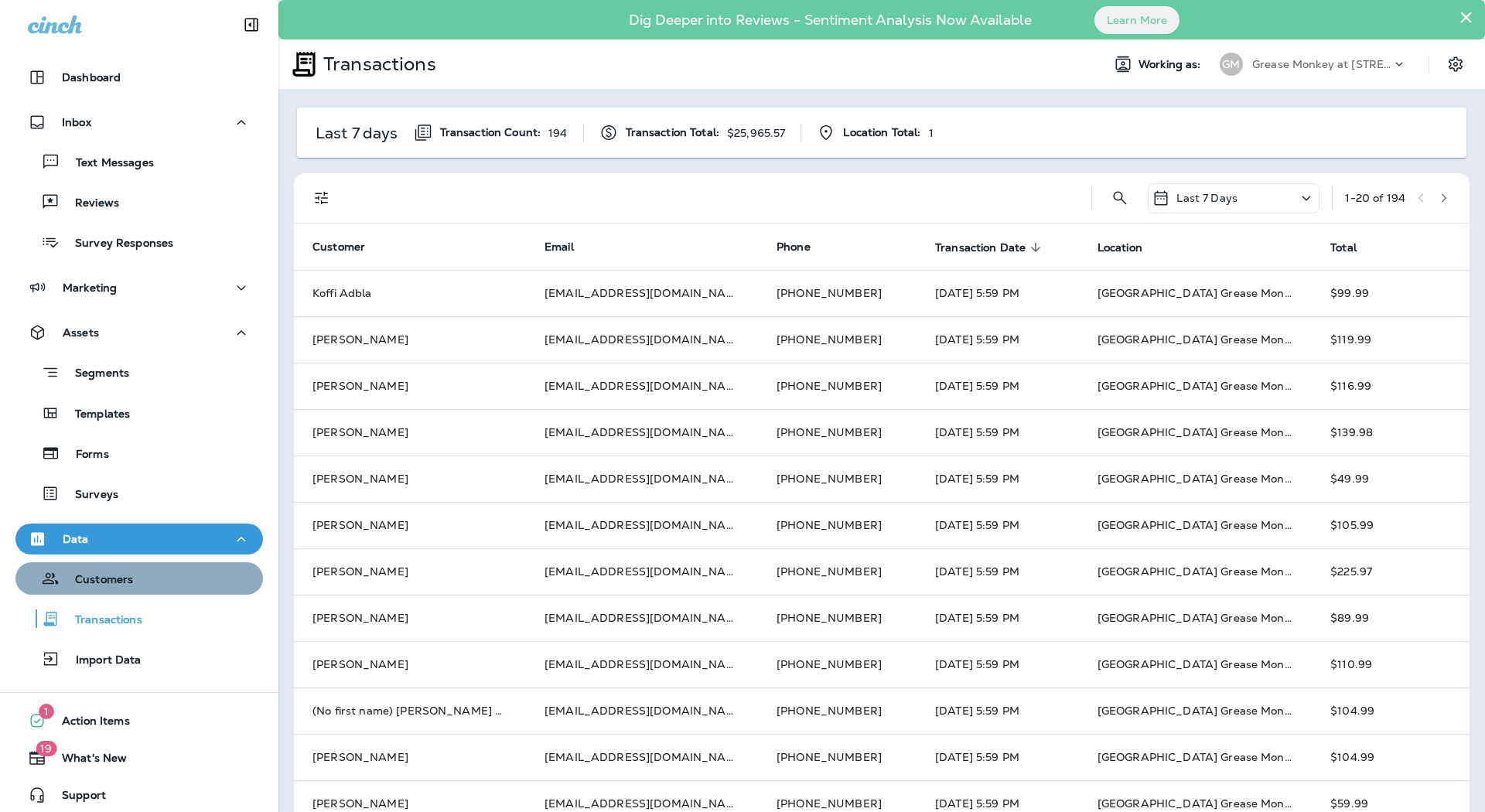
click at [144, 578] on div "Customers" at bounding box center [139, 579] width 235 height 23
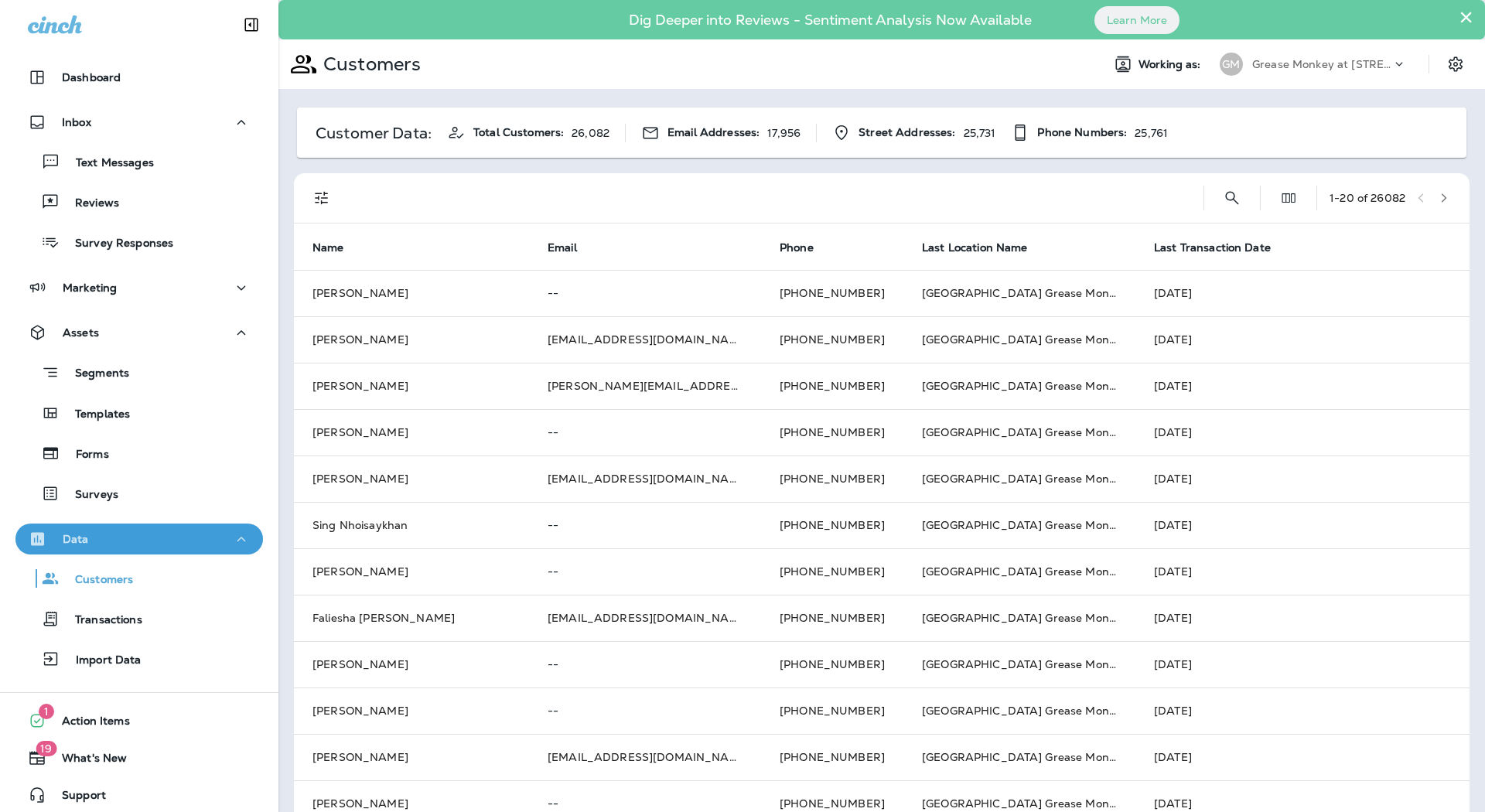
click at [140, 535] on div "Data" at bounding box center [140, 540] width 223 height 20
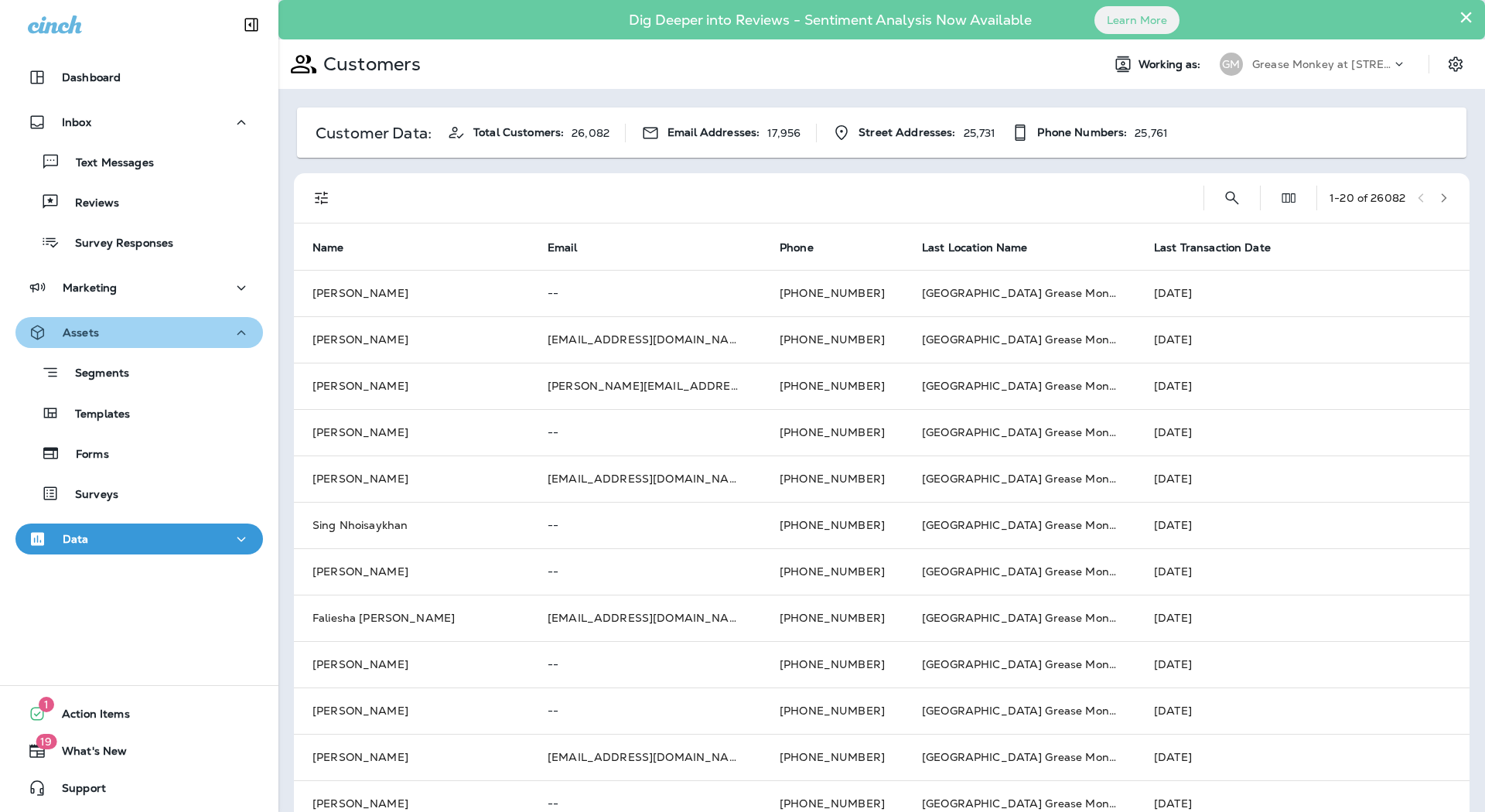
click at [183, 327] on div "Assets" at bounding box center [140, 333] width 223 height 20
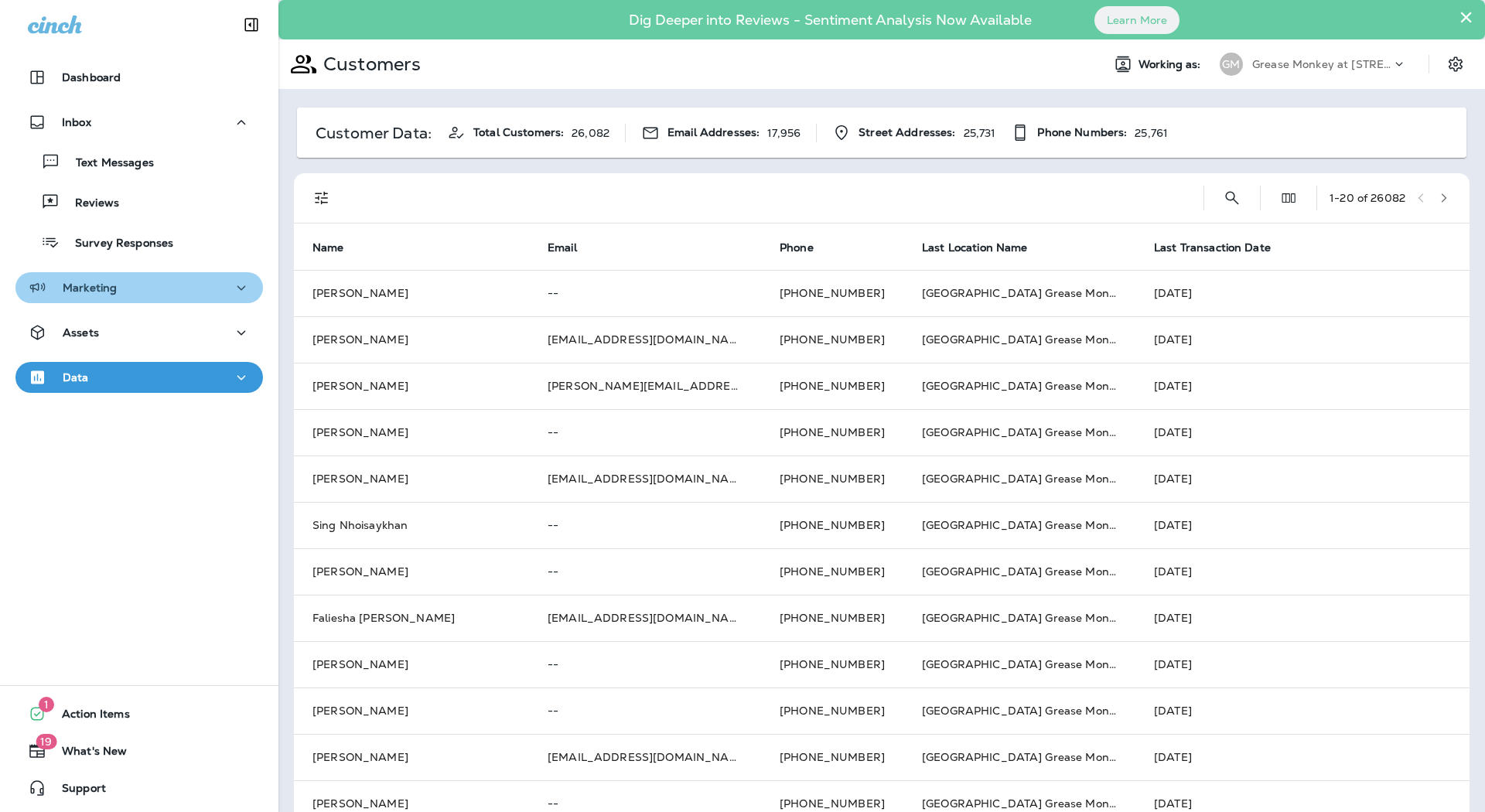
click at [201, 287] on div "Marketing" at bounding box center [140, 288] width 223 height 20
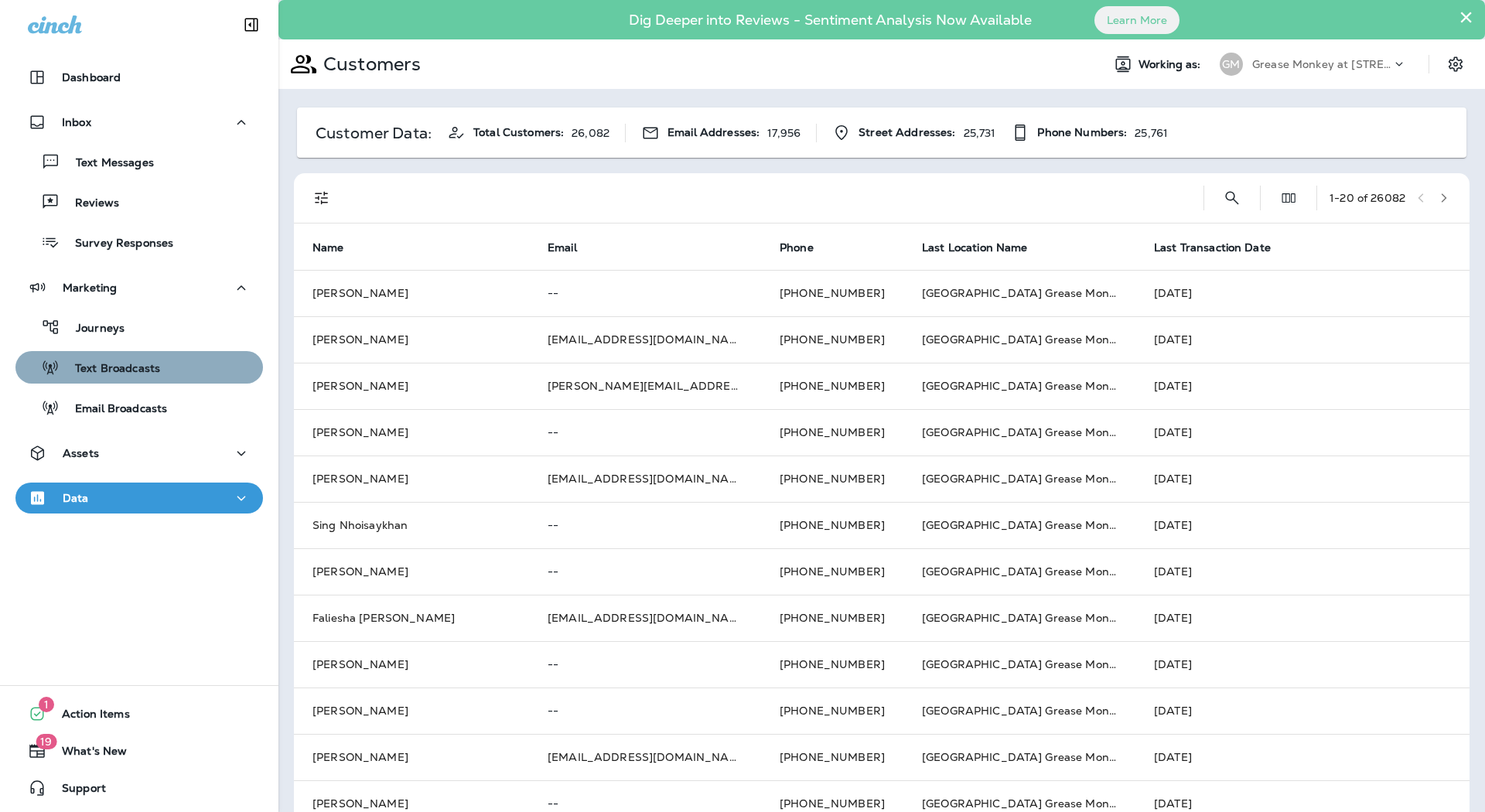
click at [174, 370] on div "Text Broadcasts" at bounding box center [139, 367] width 235 height 23
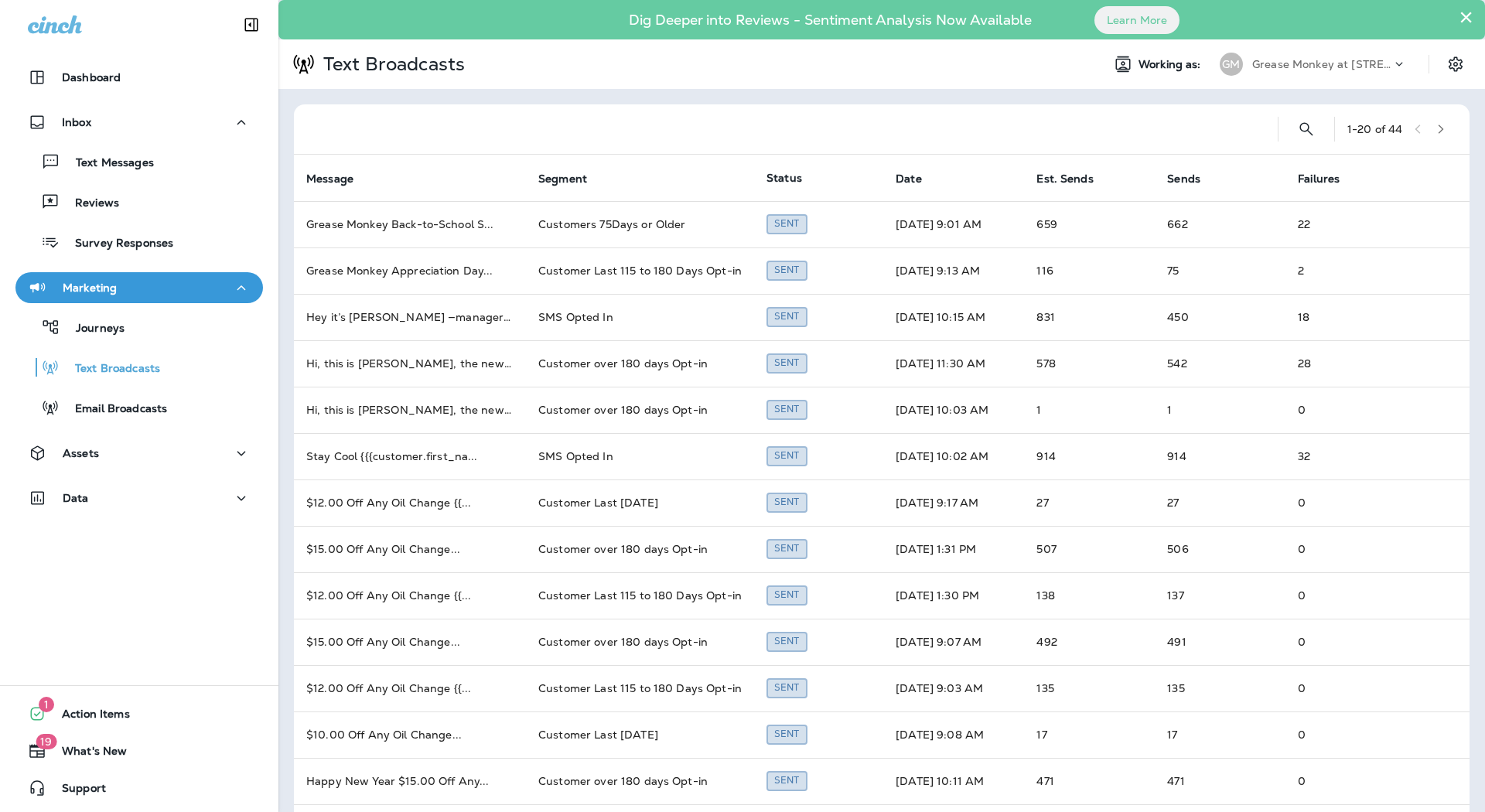
click at [1459, 17] on button "×" at bounding box center [1465, 17] width 15 height 24
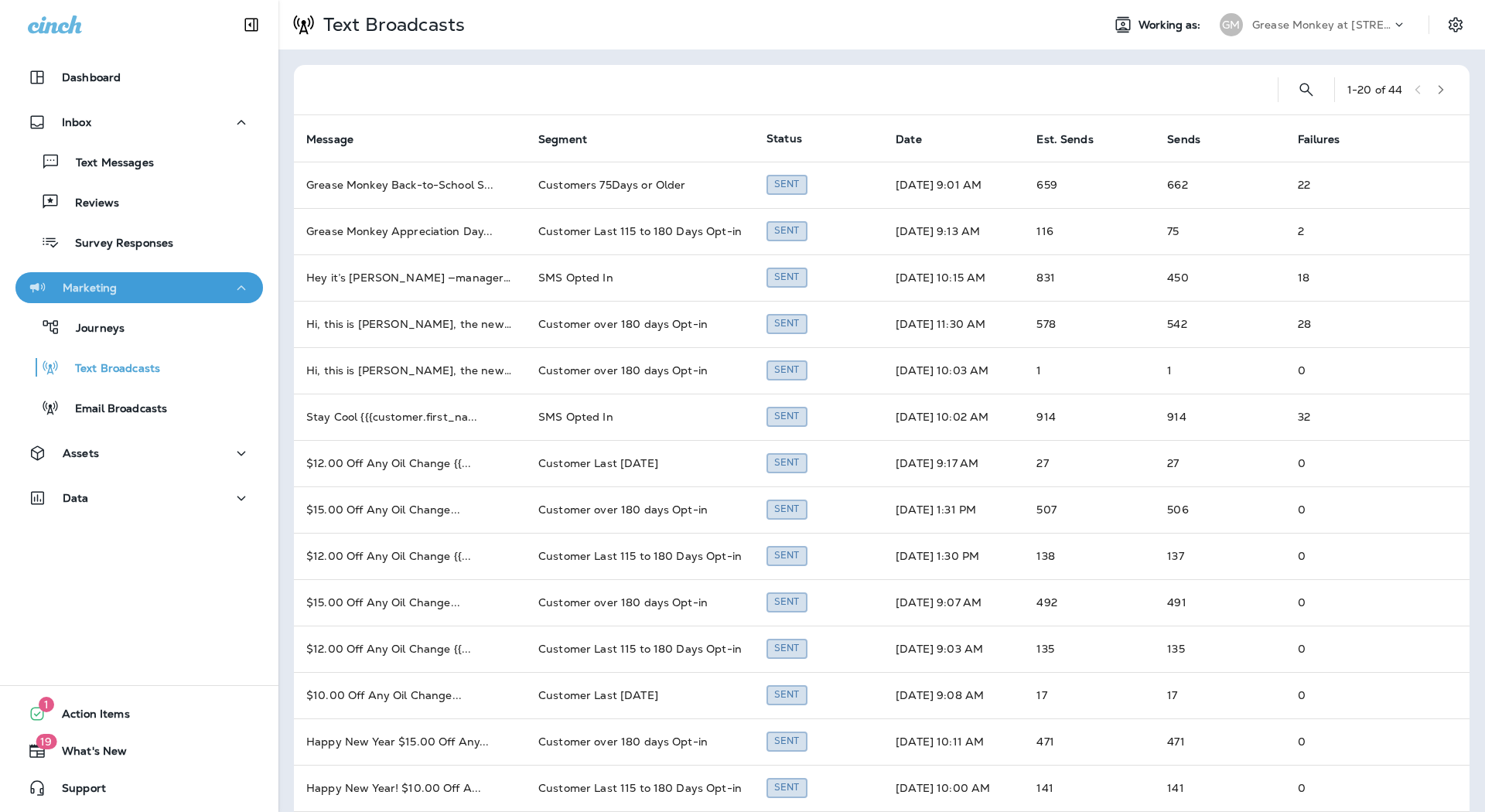
click at [178, 281] on div "Marketing" at bounding box center [140, 288] width 223 height 20
click at [154, 366] on p "Text Broadcasts" at bounding box center [109, 369] width 101 height 15
click at [175, 465] on button "Assets" at bounding box center [140, 453] width 248 height 31
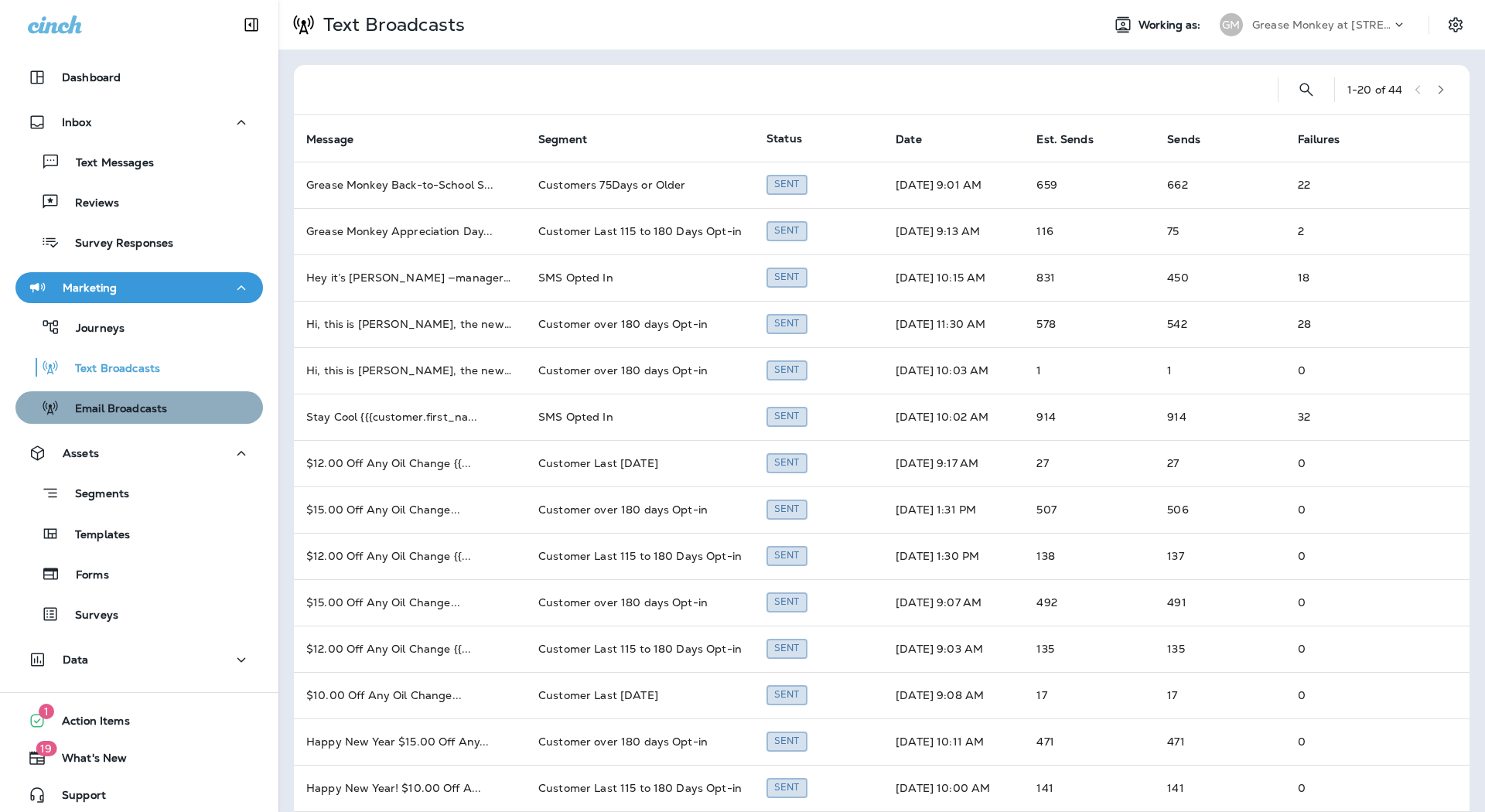
click at [143, 410] on p "Email Broadcasts" at bounding box center [113, 409] width 107 height 15
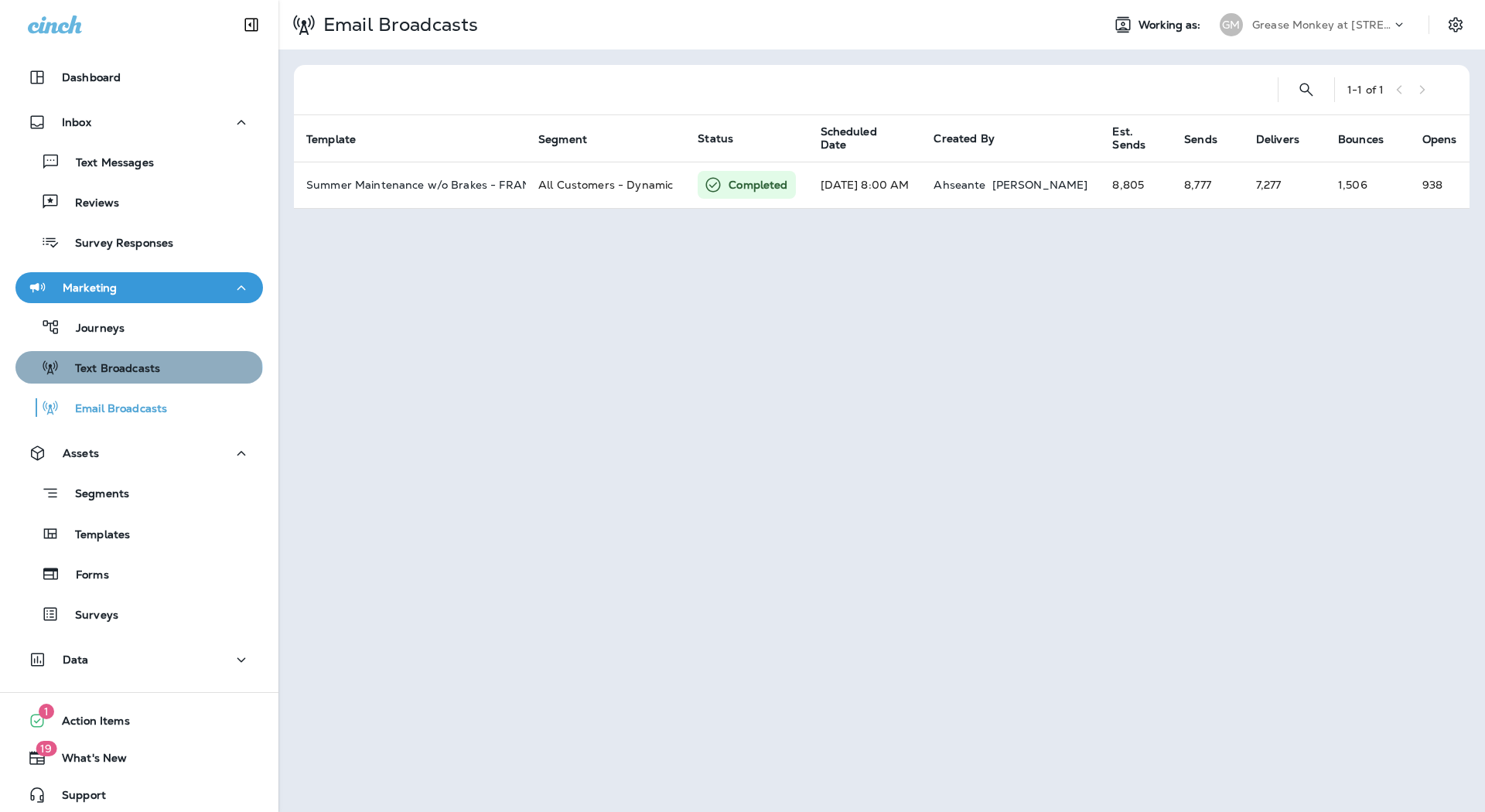
click at [138, 369] on p "Text Broadcasts" at bounding box center [109, 369] width 101 height 15
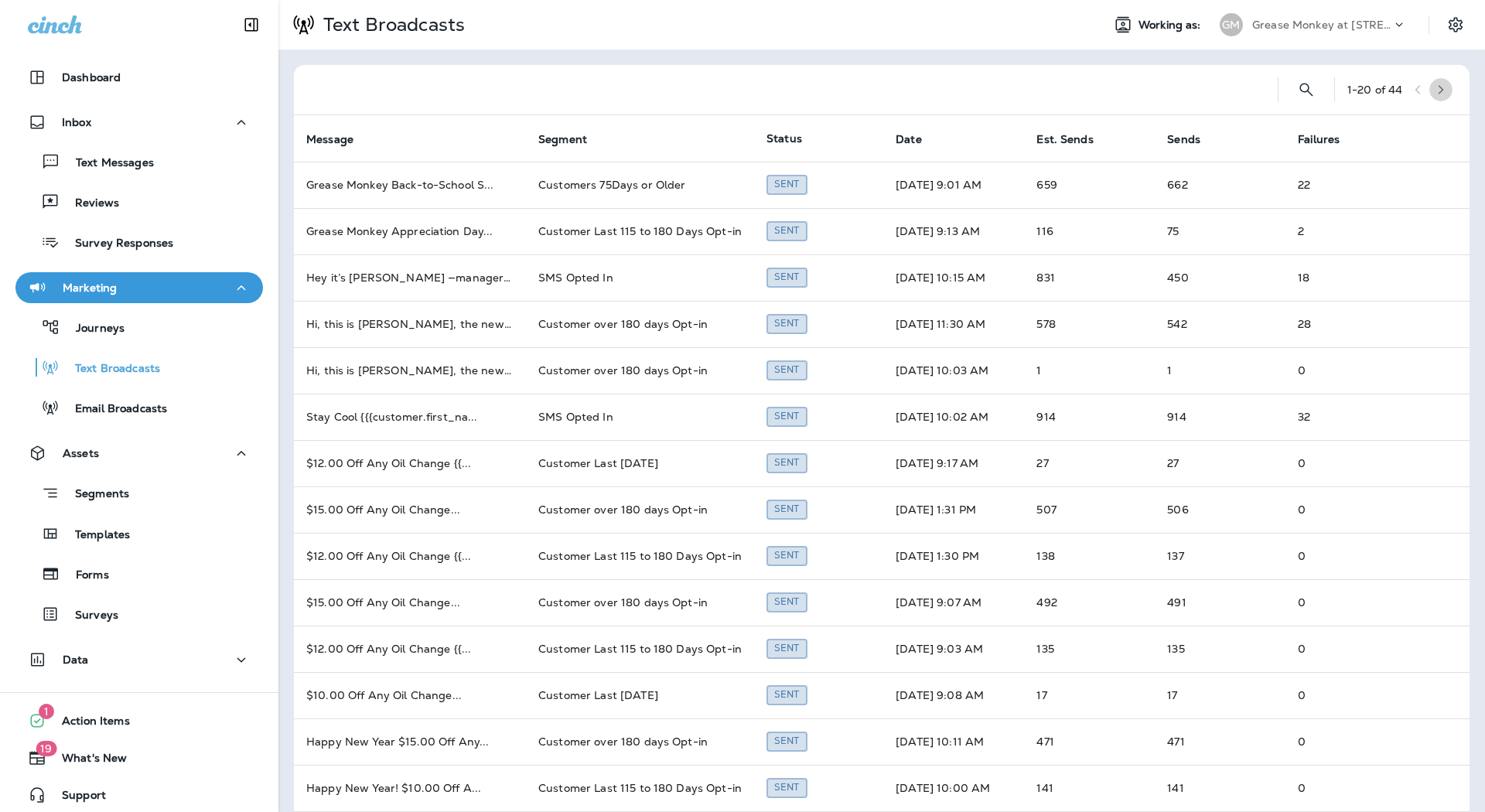
click at [1439, 90] on icon "button" at bounding box center [1442, 90] width 6 height 10
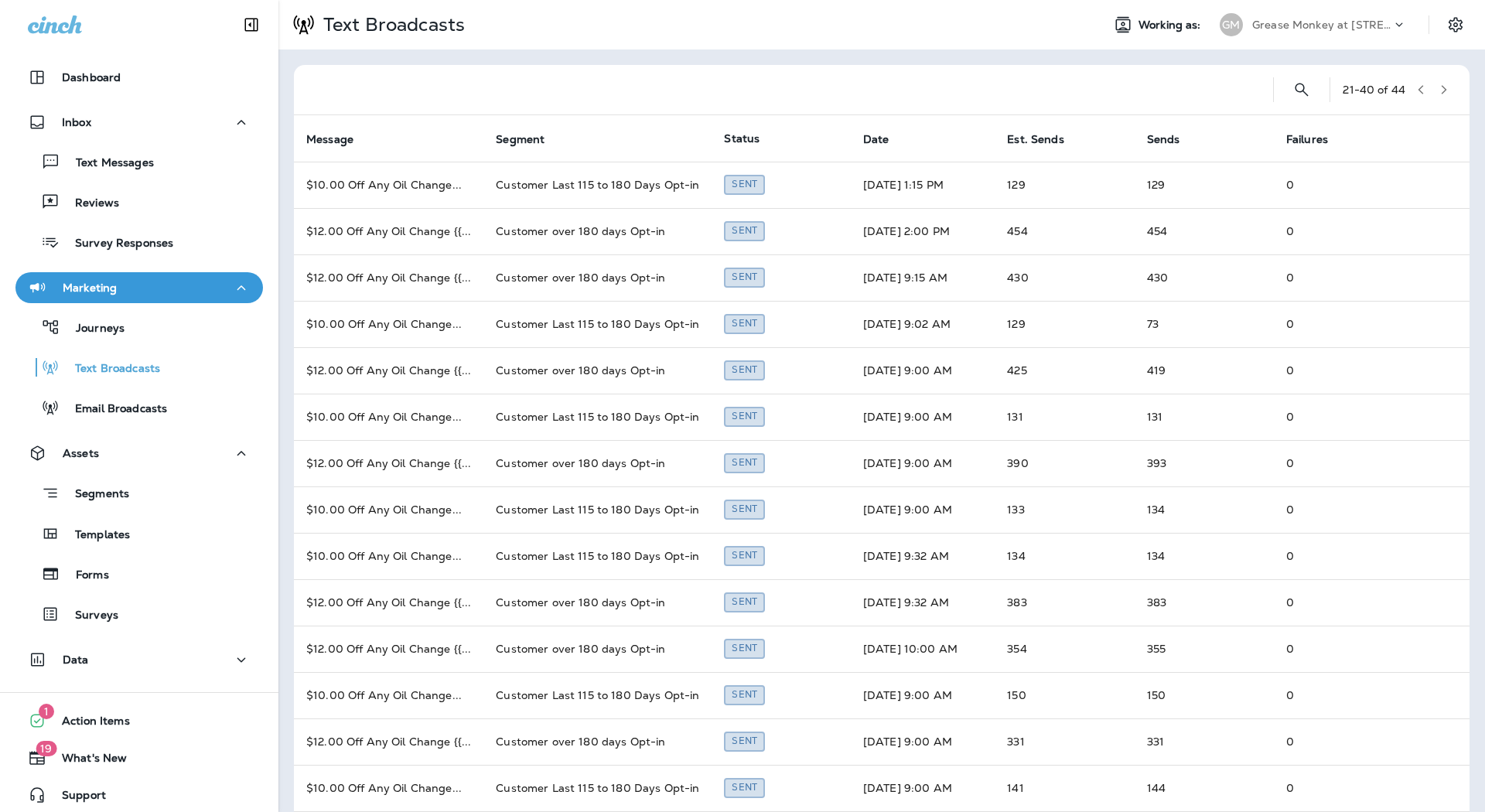
click at [213, 285] on div "Marketing" at bounding box center [140, 288] width 223 height 20
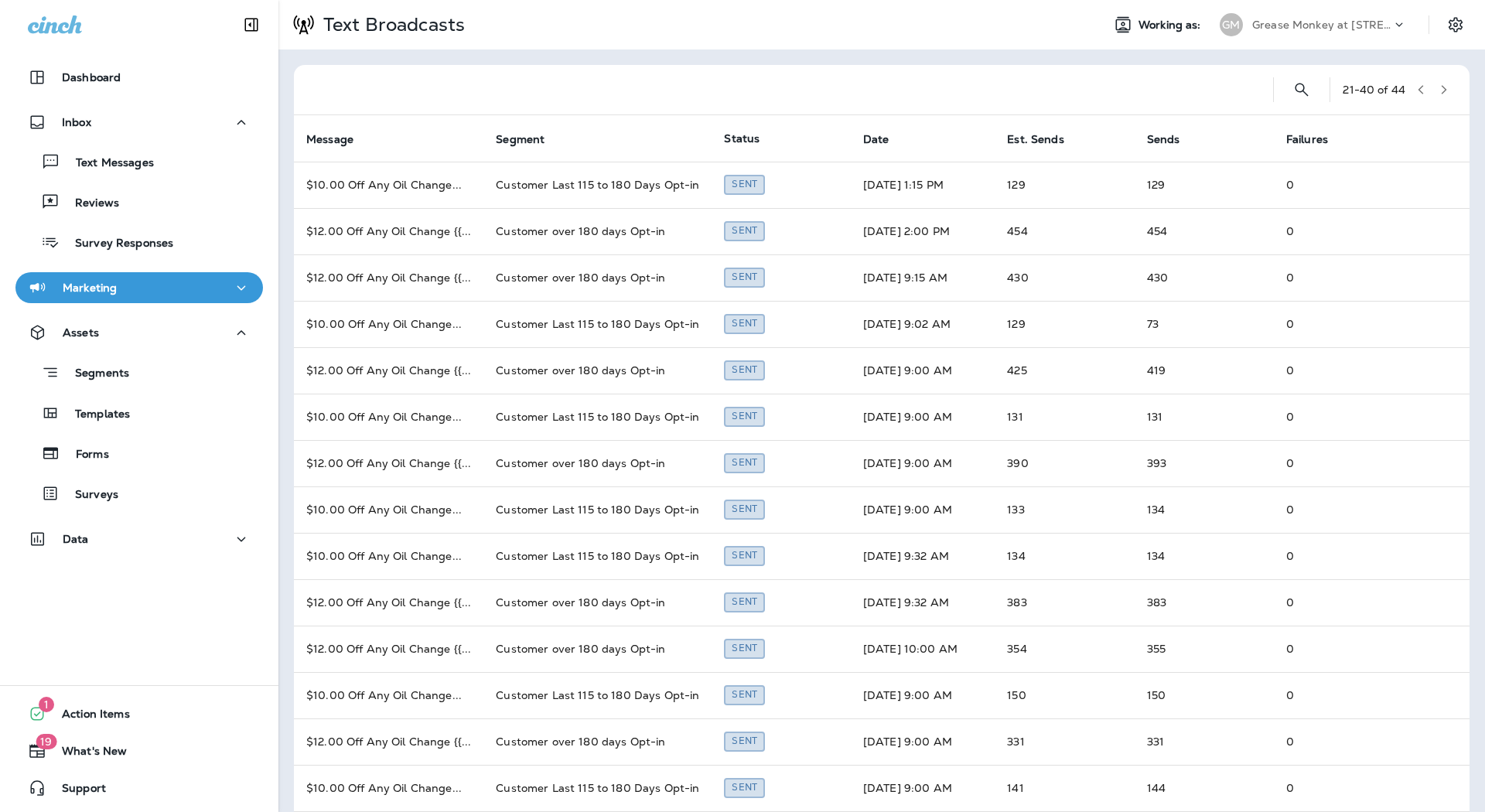
click at [210, 287] on div "Marketing" at bounding box center [140, 288] width 223 height 20
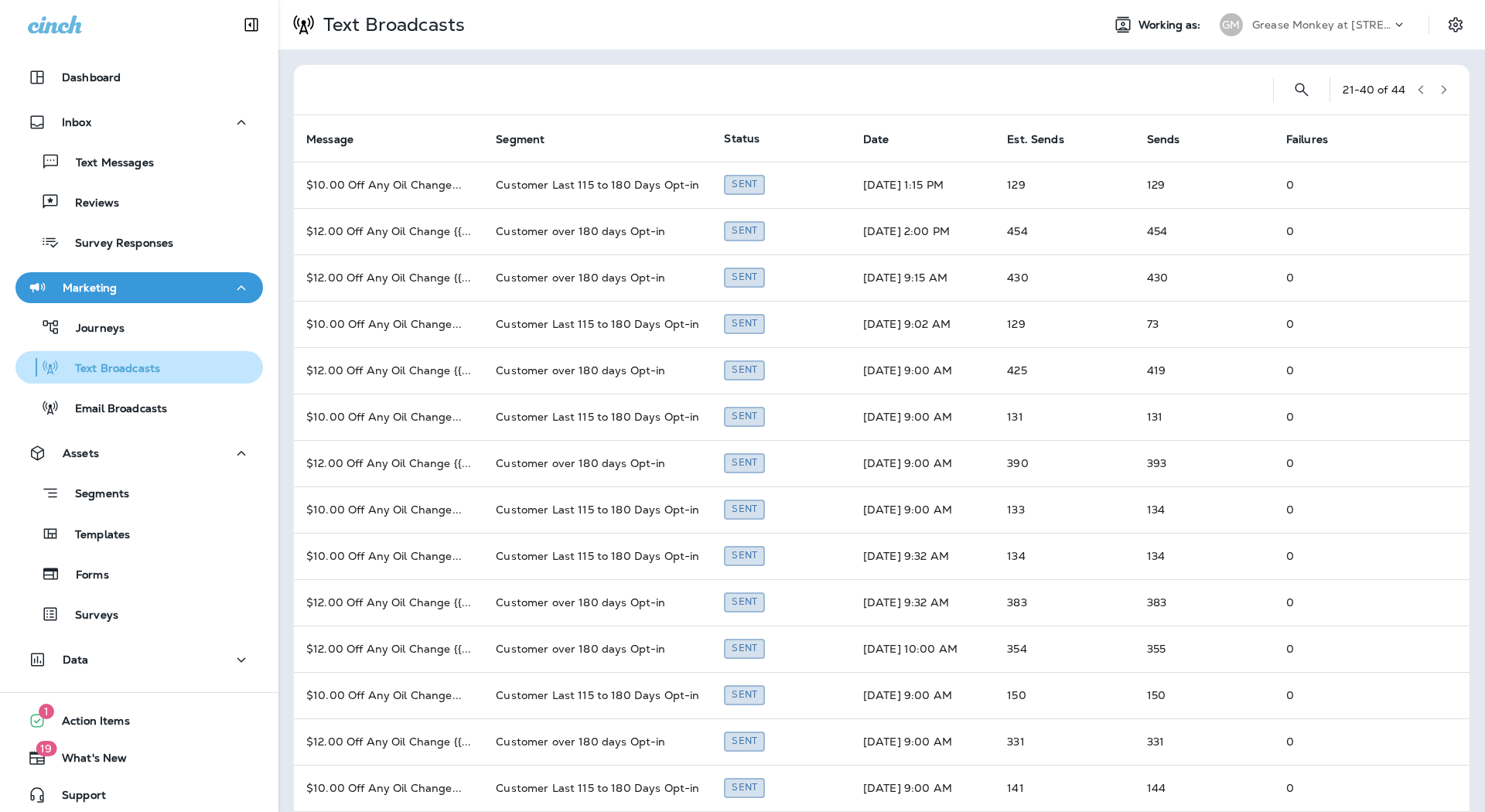
click at [159, 364] on div "Text Broadcasts" at bounding box center [139, 367] width 235 height 23
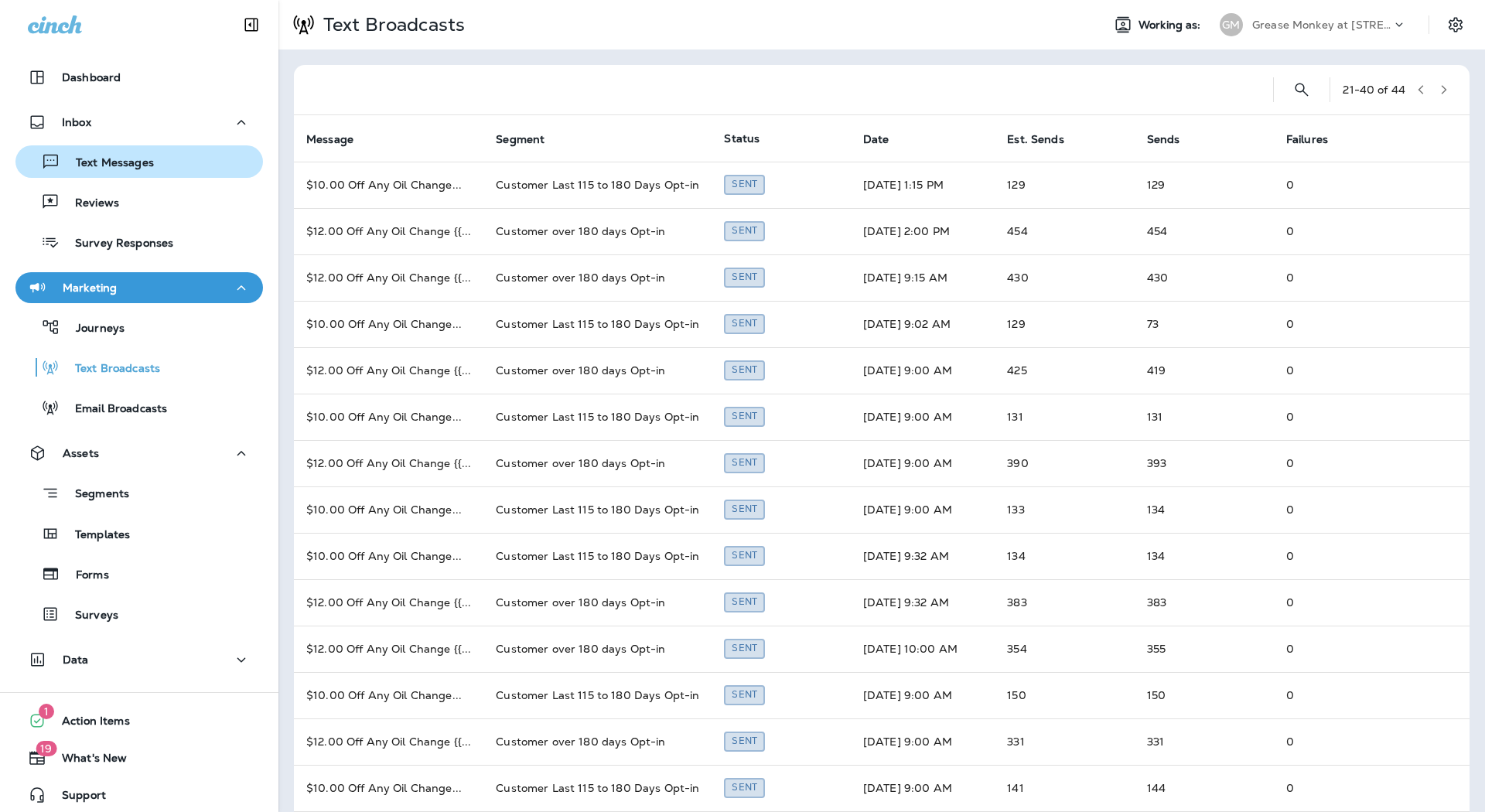
click at [154, 170] on div "Text Messages" at bounding box center [139, 162] width 235 height 23
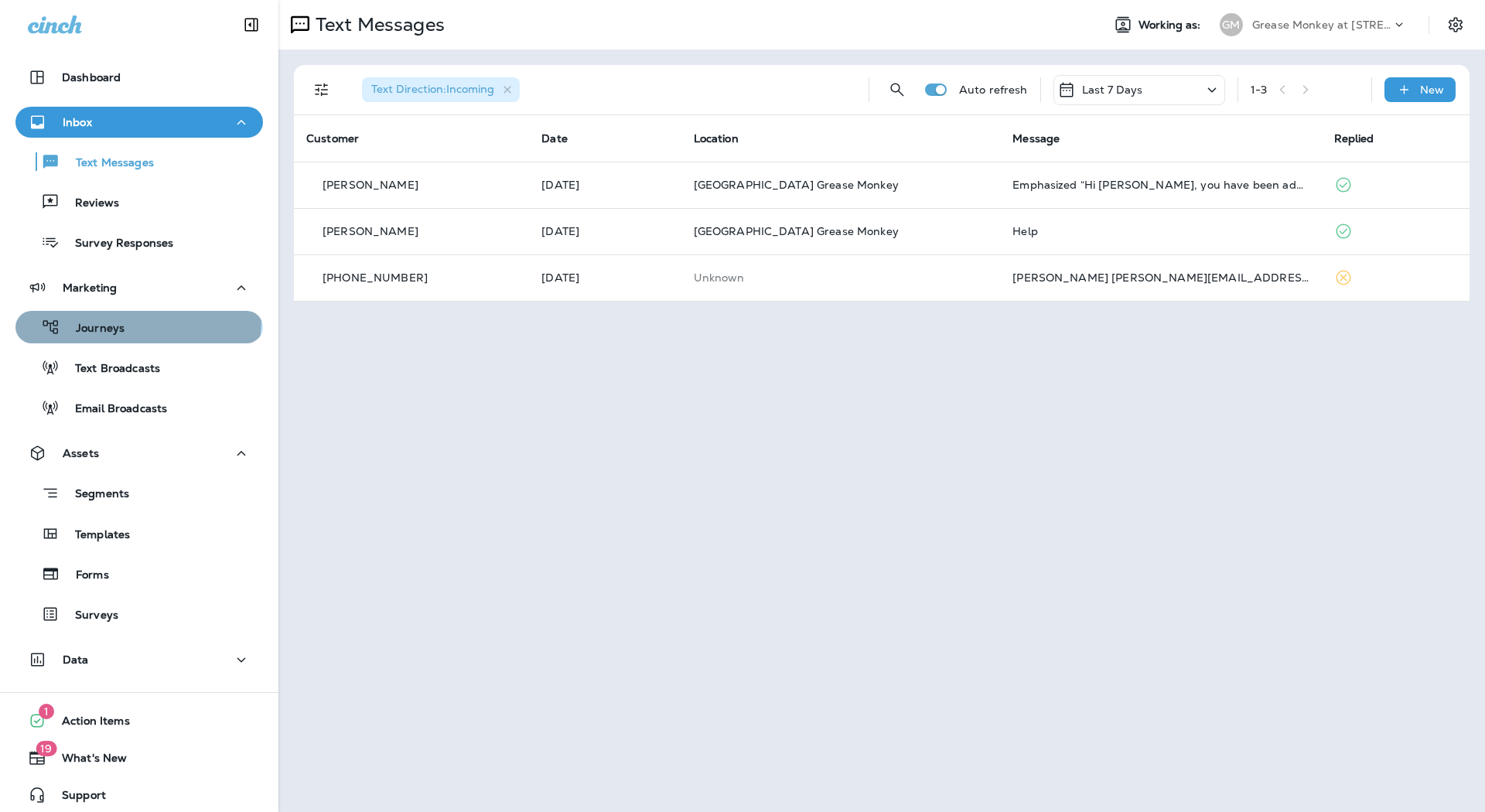
click at [137, 321] on div "Journeys" at bounding box center [139, 327] width 235 height 23
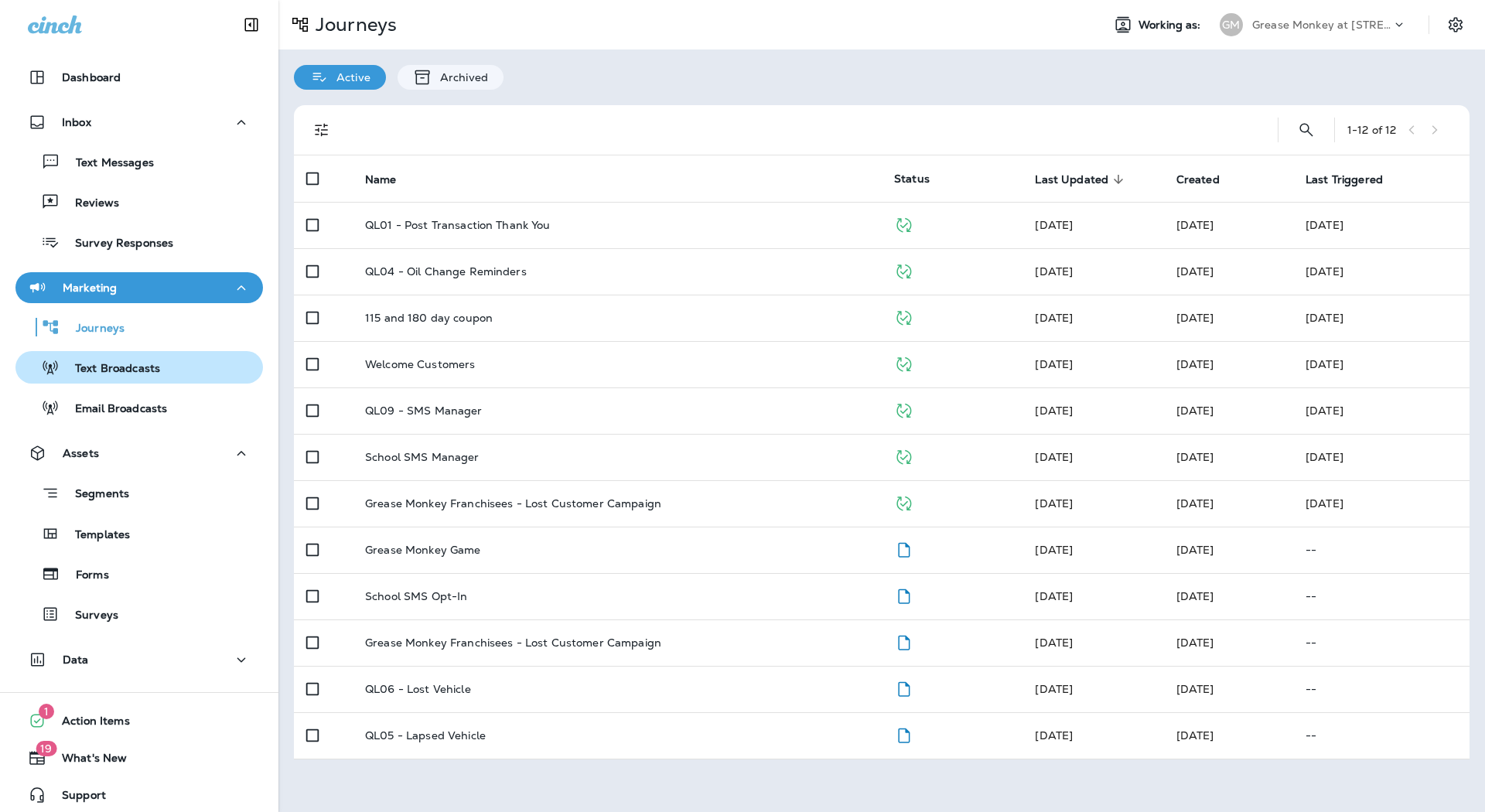
click at [140, 367] on p "Text Broadcasts" at bounding box center [109, 369] width 101 height 15
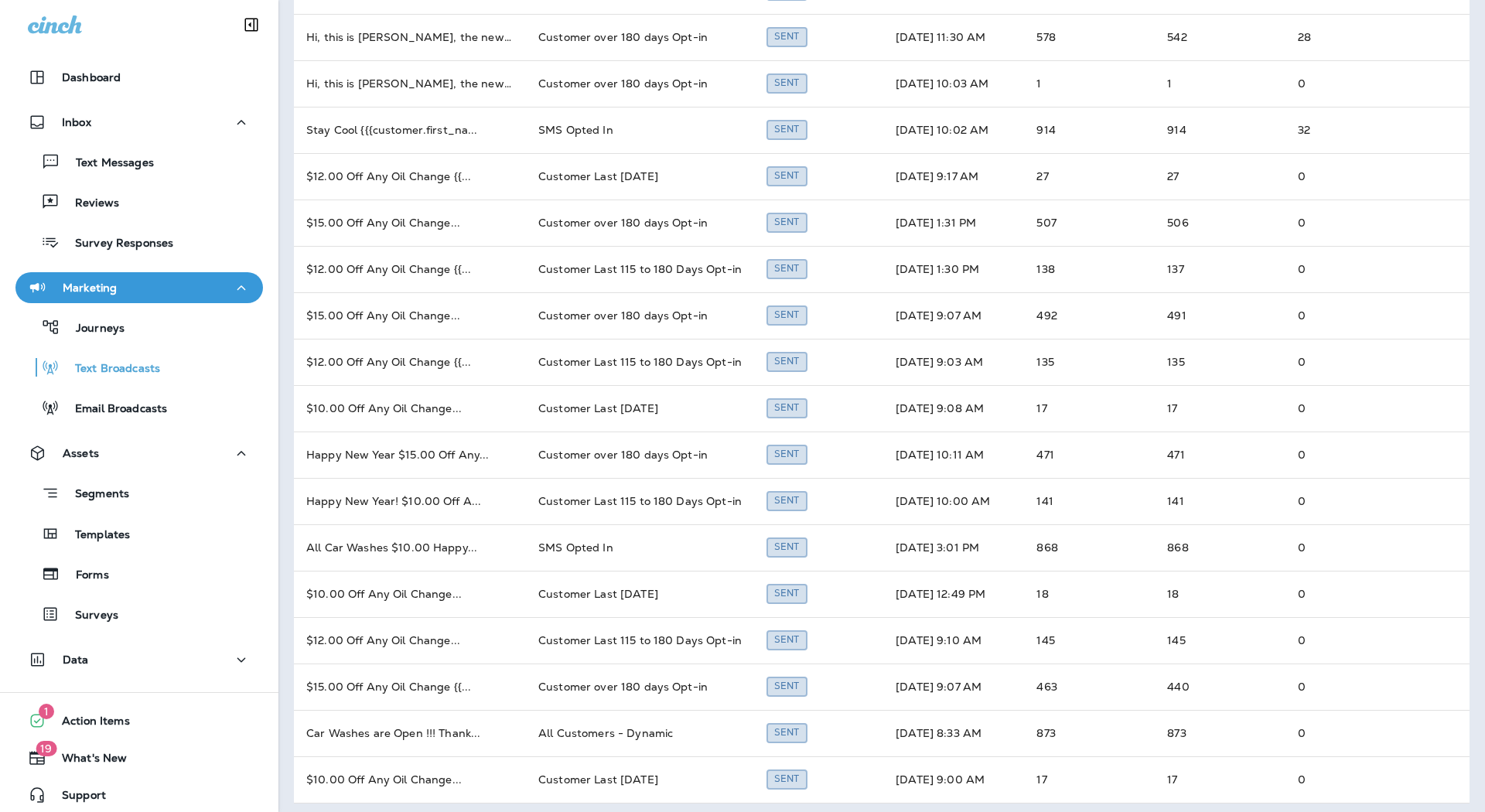
scroll to position [292, 0]
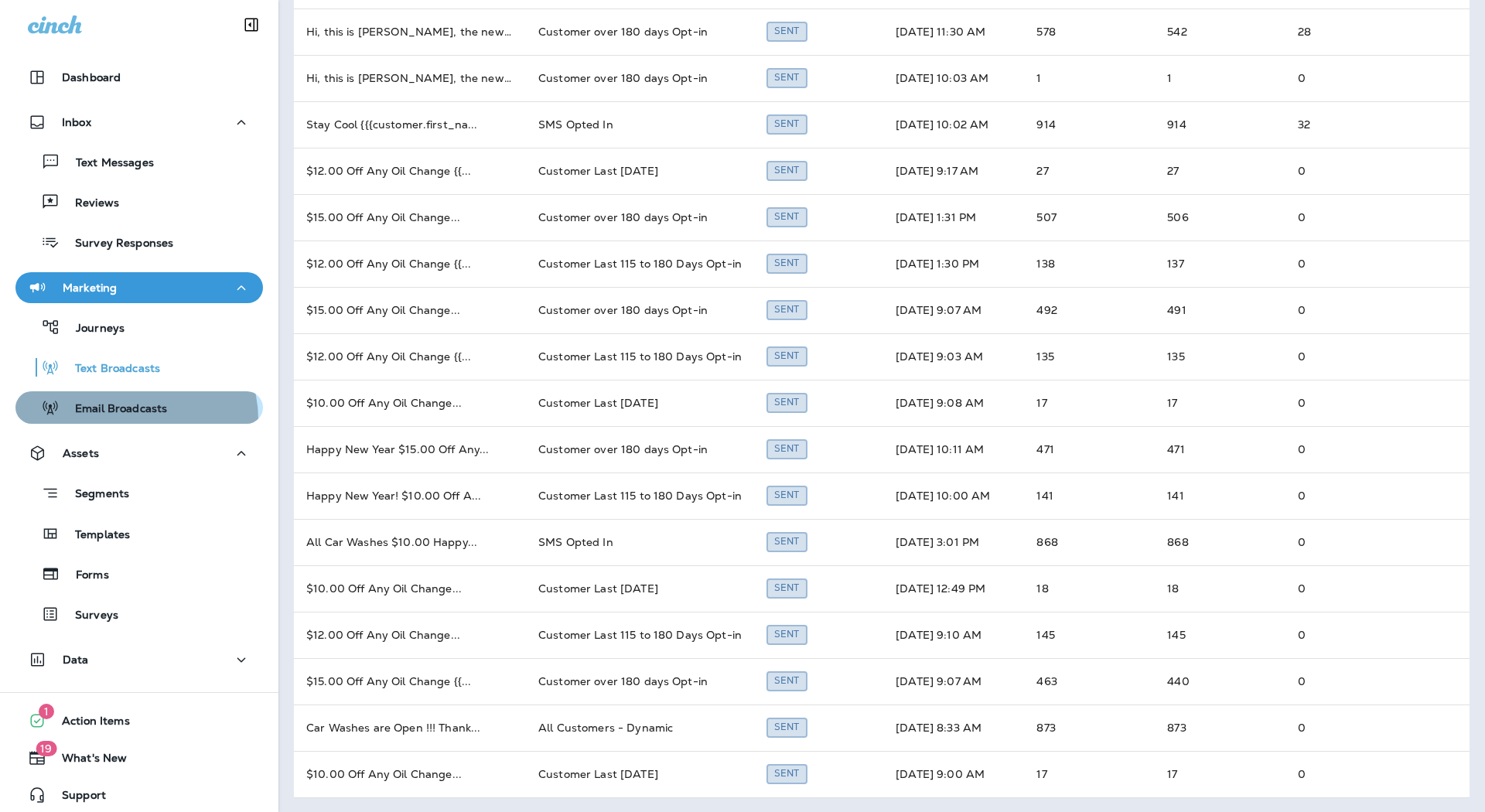
click at [130, 420] on button "Email Broadcasts" at bounding box center [140, 407] width 248 height 32
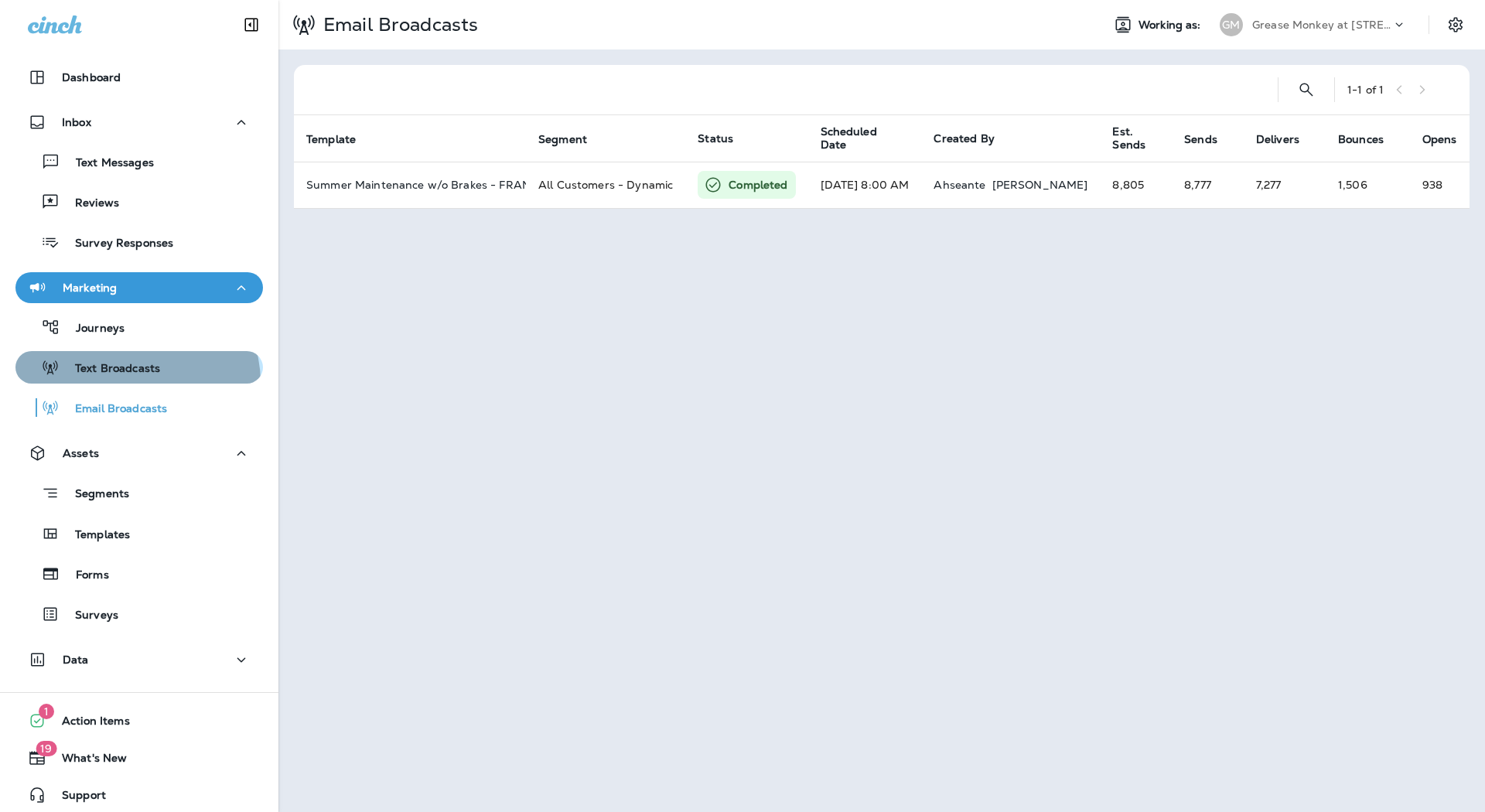
click at [136, 383] on button "Text Broadcasts" at bounding box center [140, 367] width 248 height 32
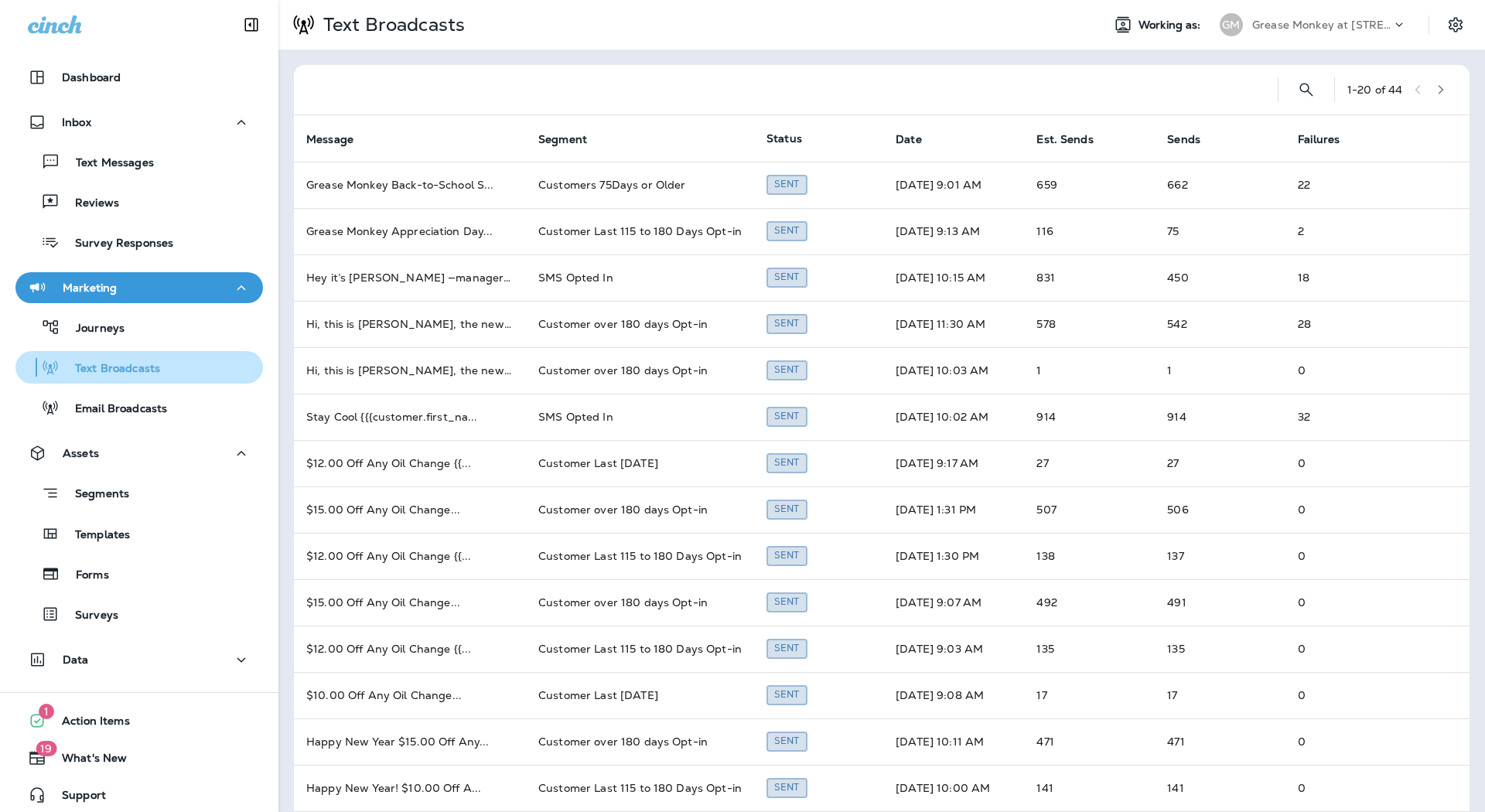
click at [136, 383] on button "Text Broadcasts" at bounding box center [140, 367] width 248 height 32
click at [1435, 88] on icon "button" at bounding box center [1440, 89] width 11 height 11
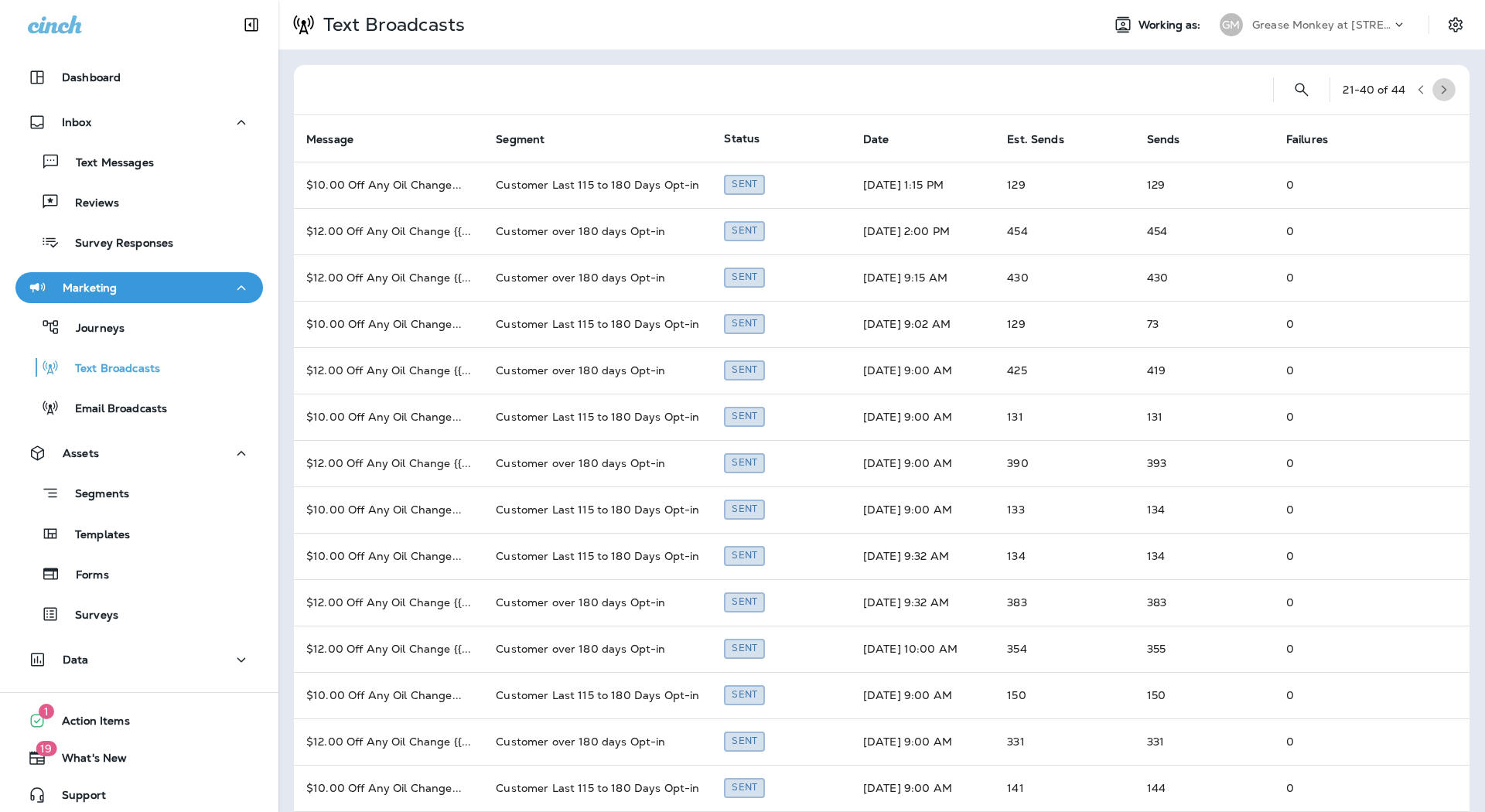
click at [1439, 88] on icon "button" at bounding box center [1444, 89] width 11 height 11
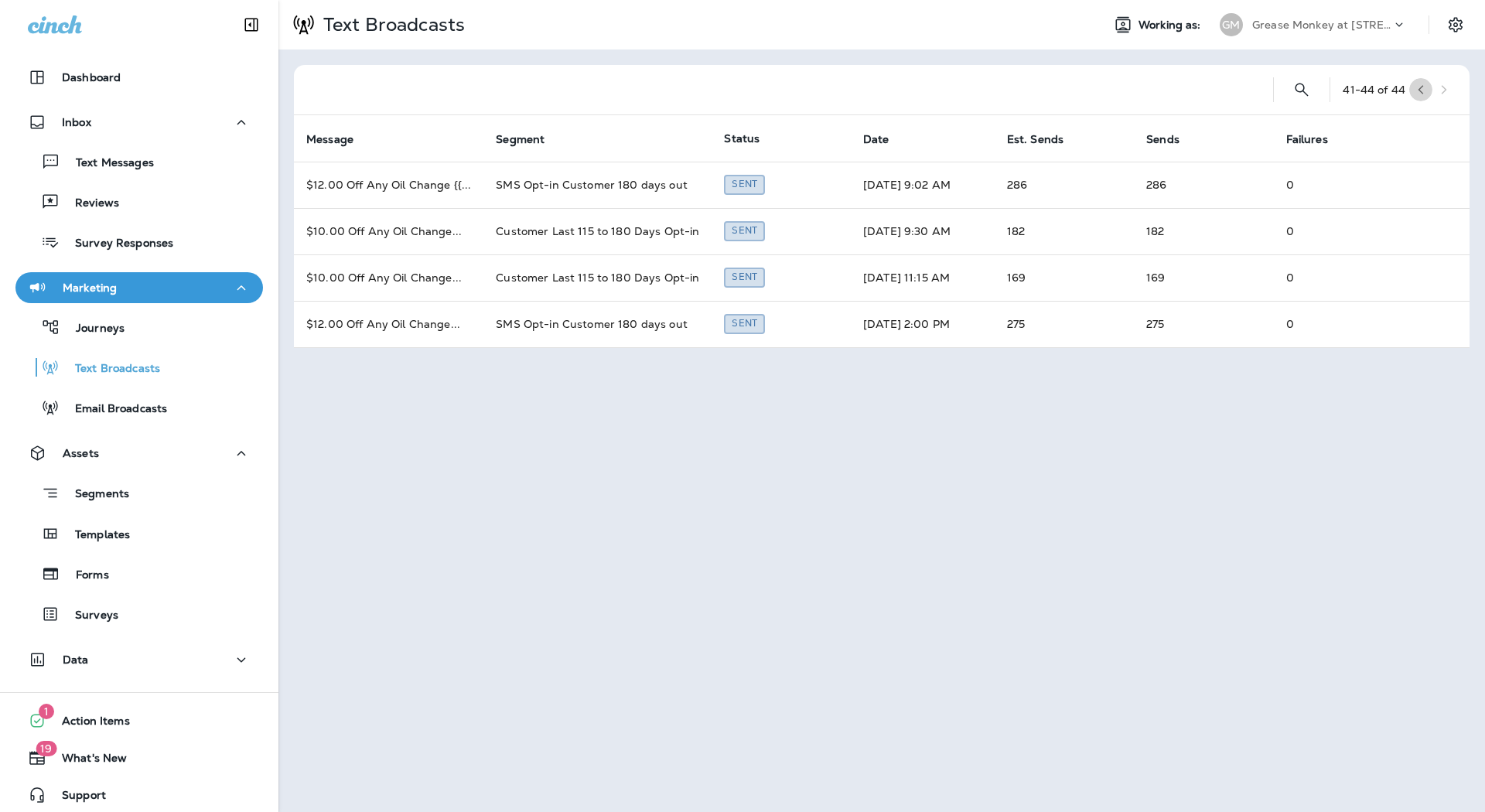
click at [1423, 82] on button "button" at bounding box center [1422, 90] width 23 height 23
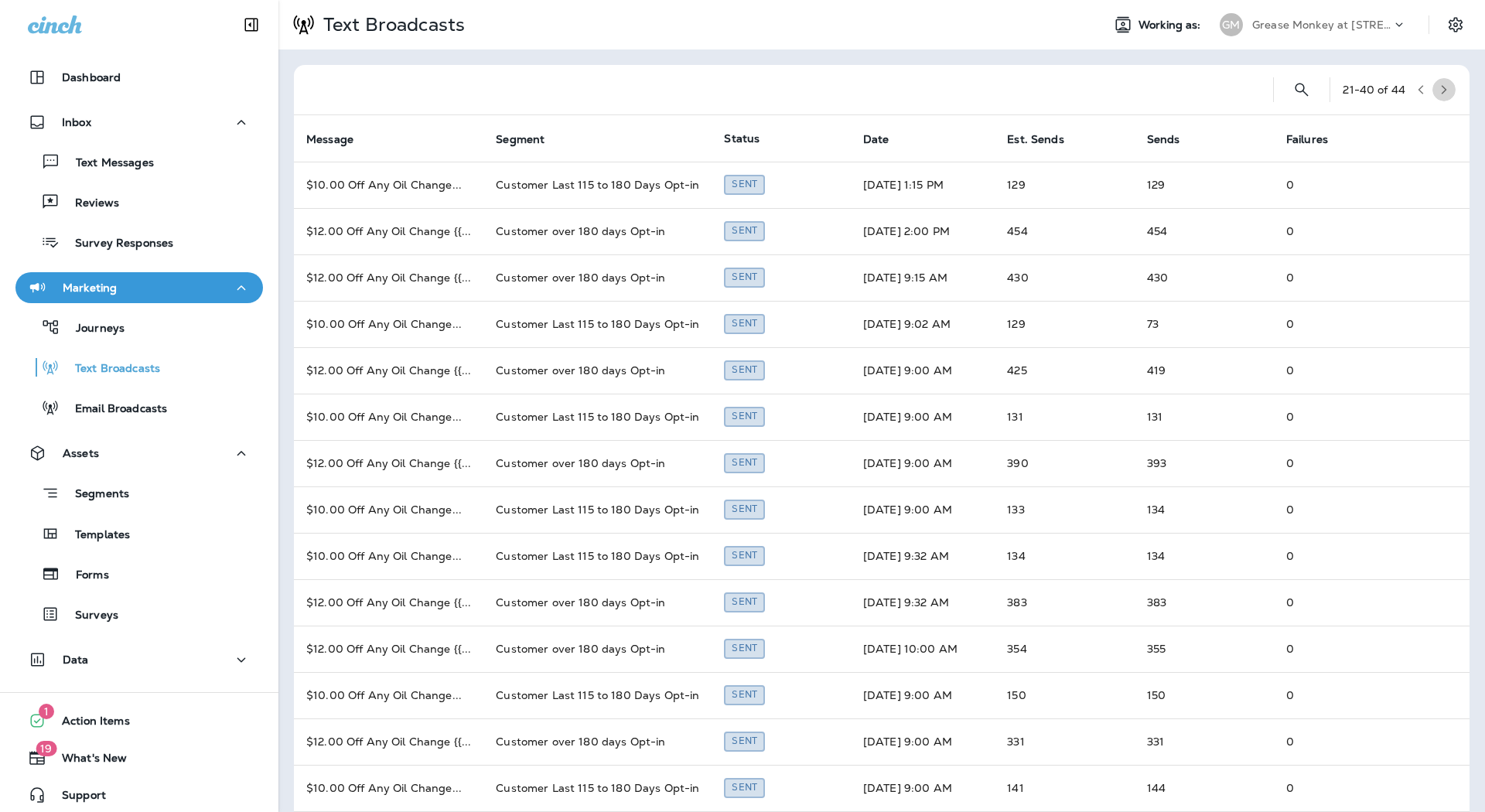
click at [1432, 82] on button "button" at bounding box center [1444, 90] width 23 height 23
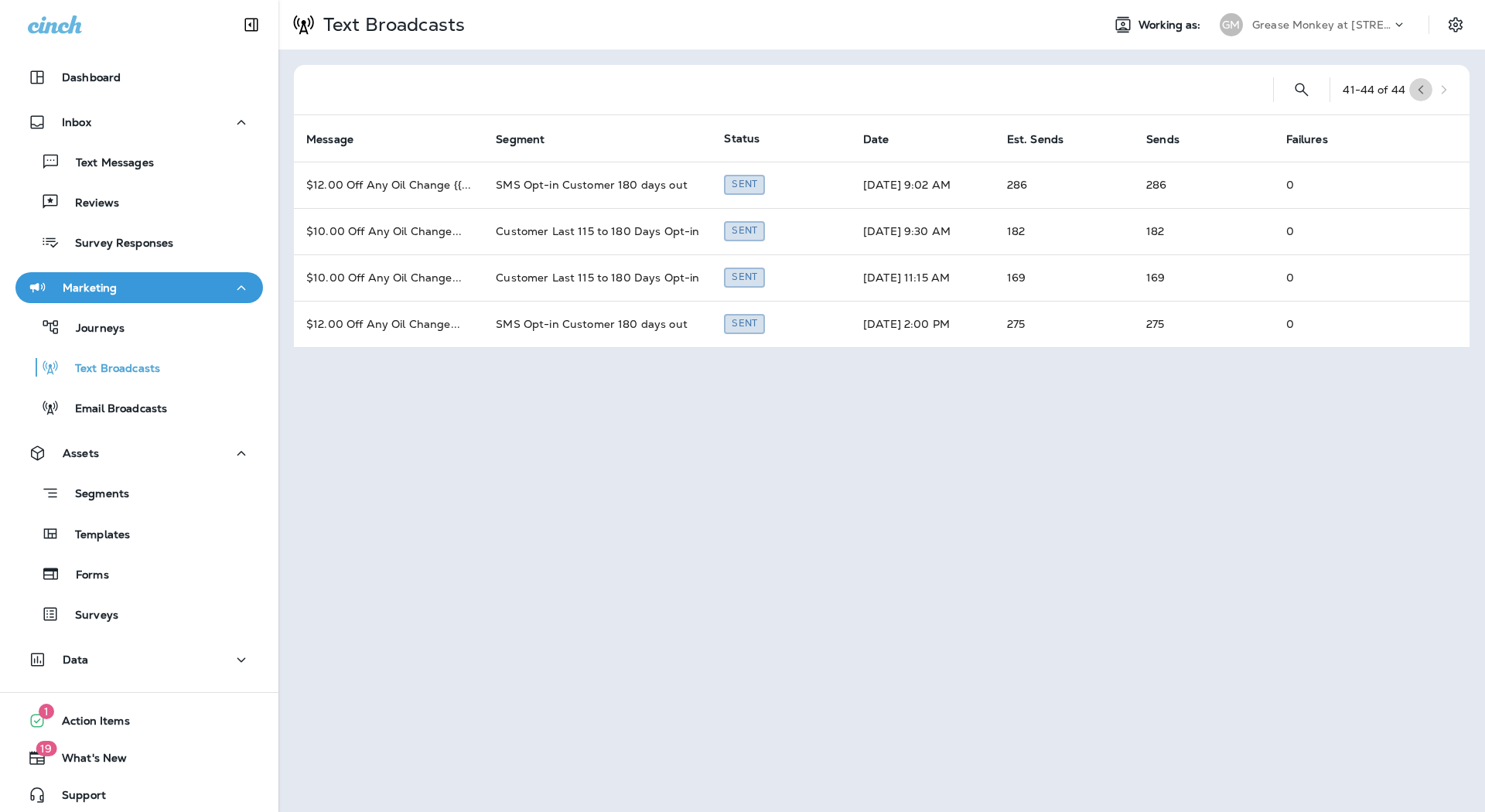
click at [1420, 89] on icon "button" at bounding box center [1422, 90] width 6 height 10
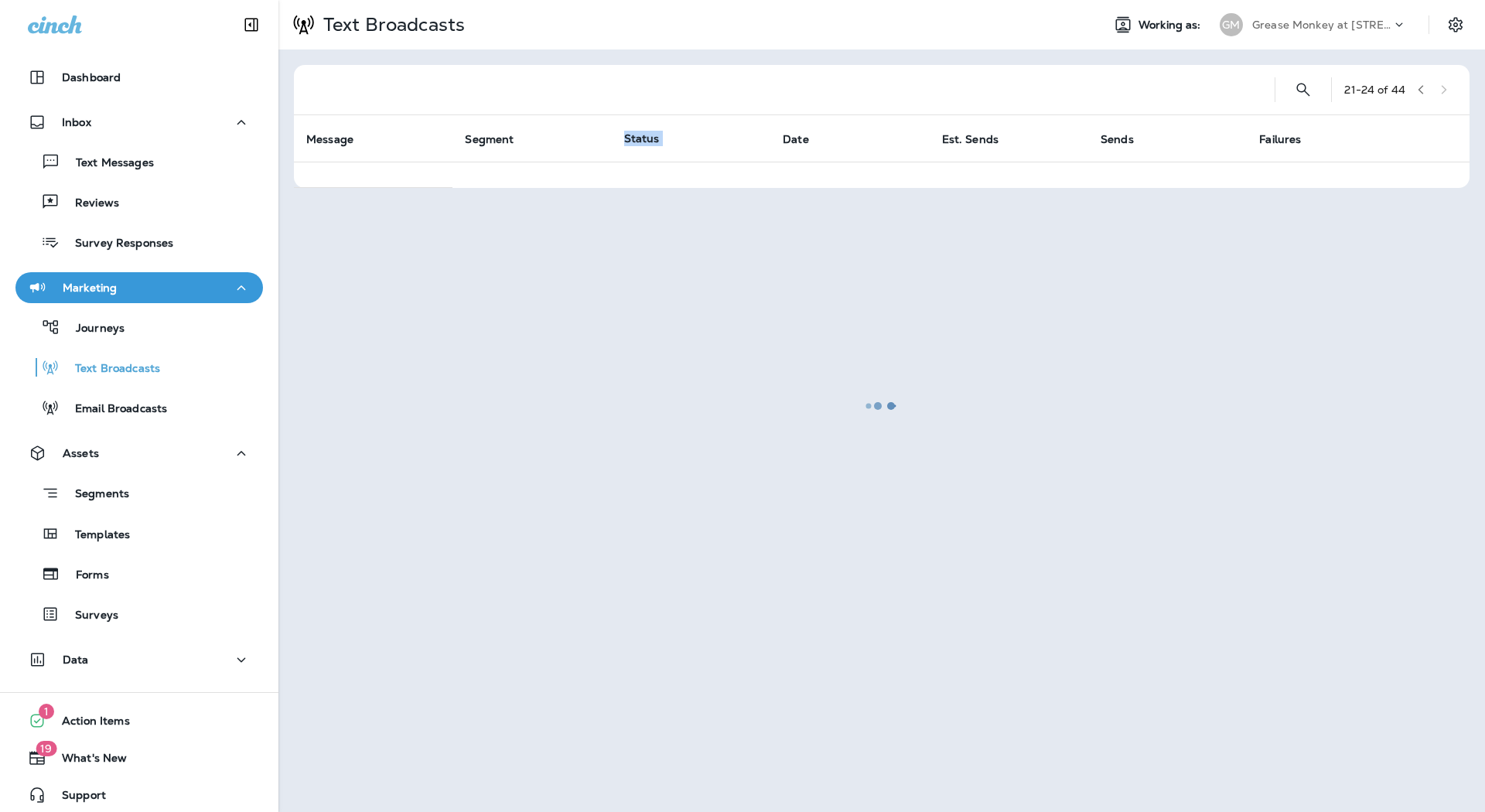
click at [1420, 89] on div at bounding box center [882, 406] width 1204 height 809
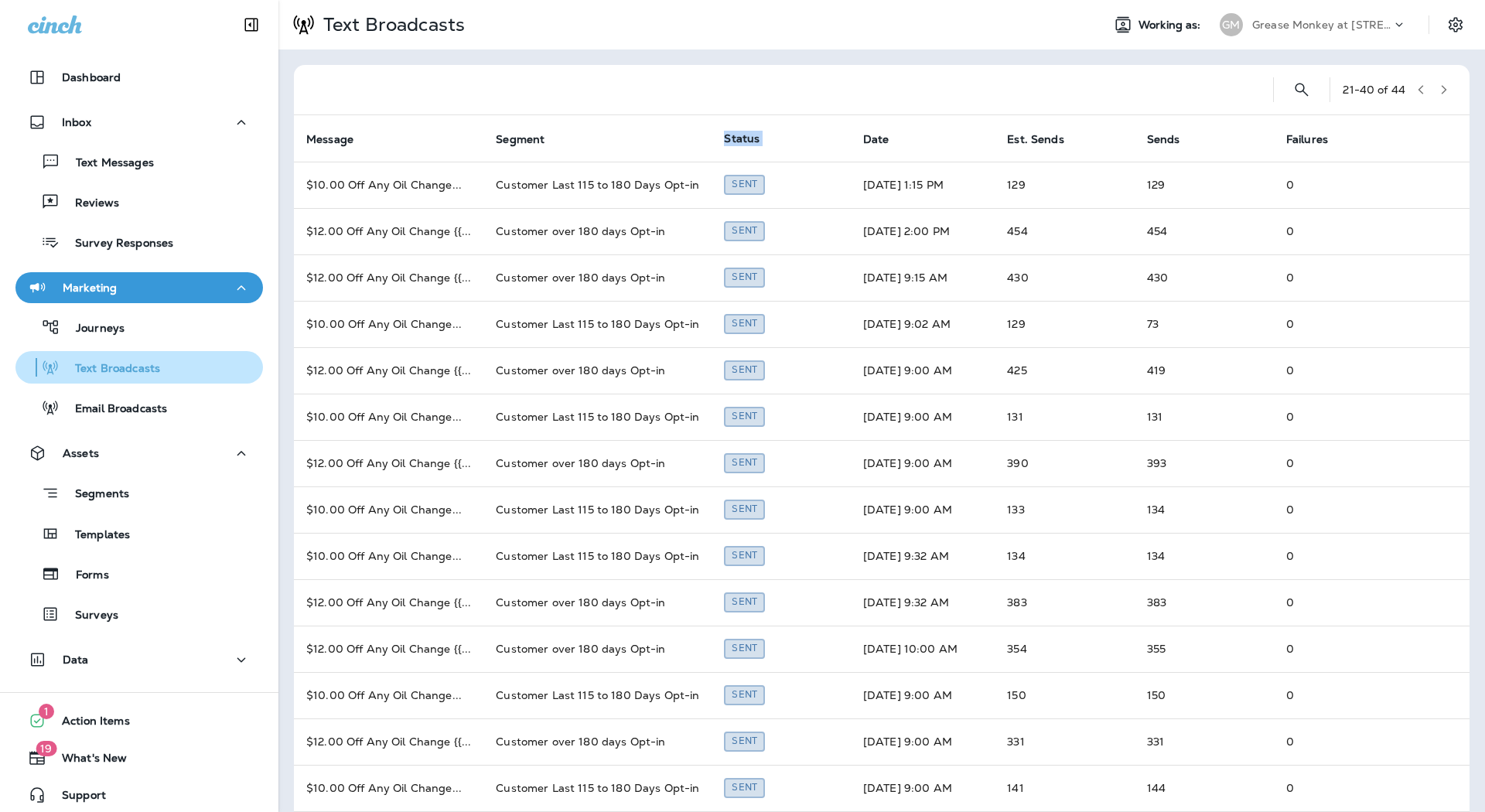
click at [164, 376] on div "Text Broadcasts" at bounding box center [139, 367] width 235 height 23
drag, startPoint x: 562, startPoint y: 95, endPoint x: 760, endPoint y: 53, distance: 202.4
click at [760, 53] on div "21 - 40 of 44 Message Segment Status Date Est. Sends Sends Failures $10.00 Off …" at bounding box center [882, 578] width 1207 height 1056
click at [1276, 19] on p "Grease Monkey at [STREET_ADDRESS]" at bounding box center [1322, 24] width 140 height 13
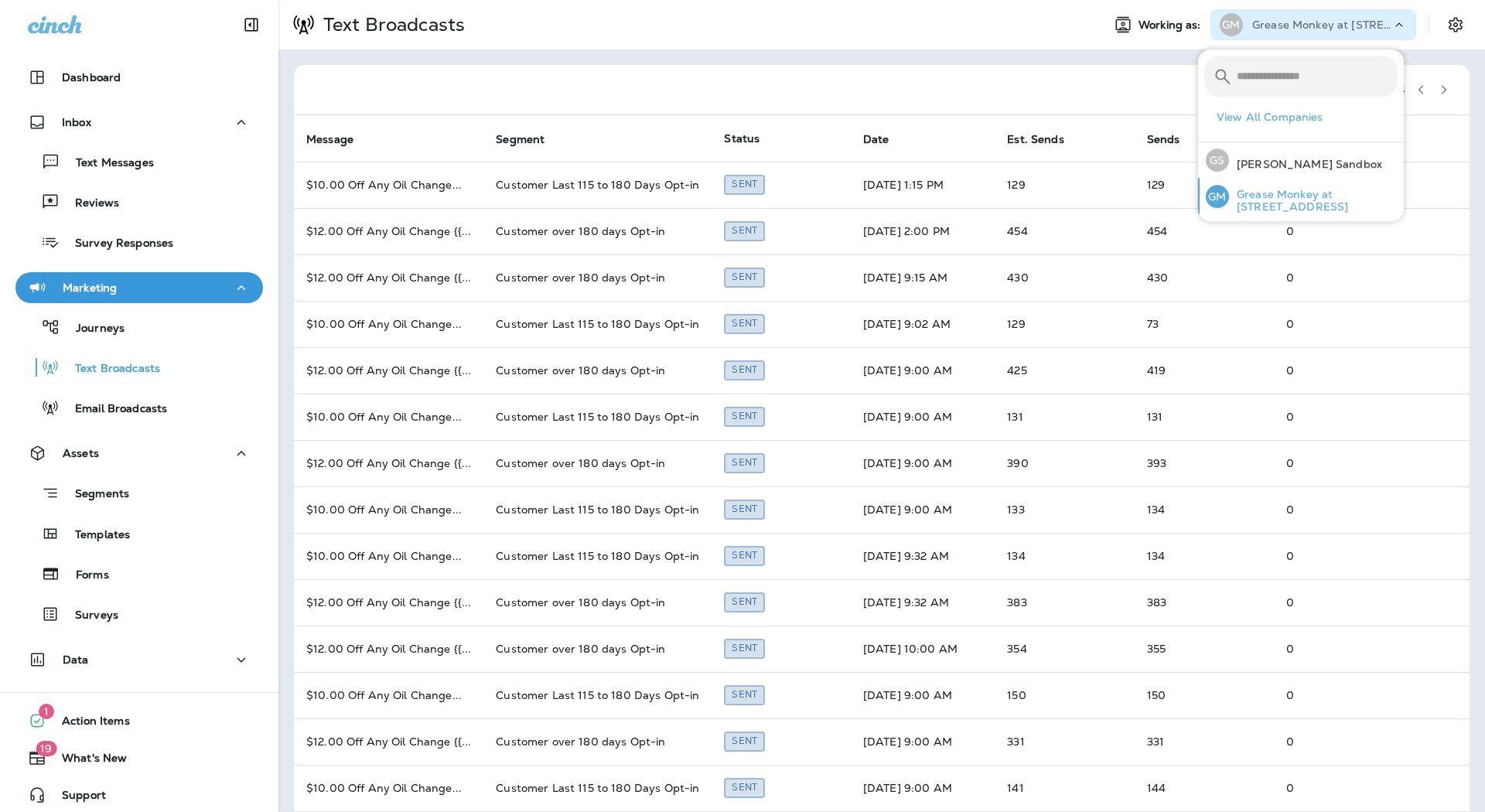
click at [1287, 194] on p "Grease Monkey at [STREET_ADDRESS]" at bounding box center [1313, 200] width 169 height 24
click at [1283, 201] on p "Grease Monkey at [STREET_ADDRESS]" at bounding box center [1313, 200] width 169 height 24
click at [1456, 41] on div "Text Broadcasts Working as: GM Grease Monkey at [STREET_ADDRESS]" at bounding box center [882, 24] width 1207 height 50
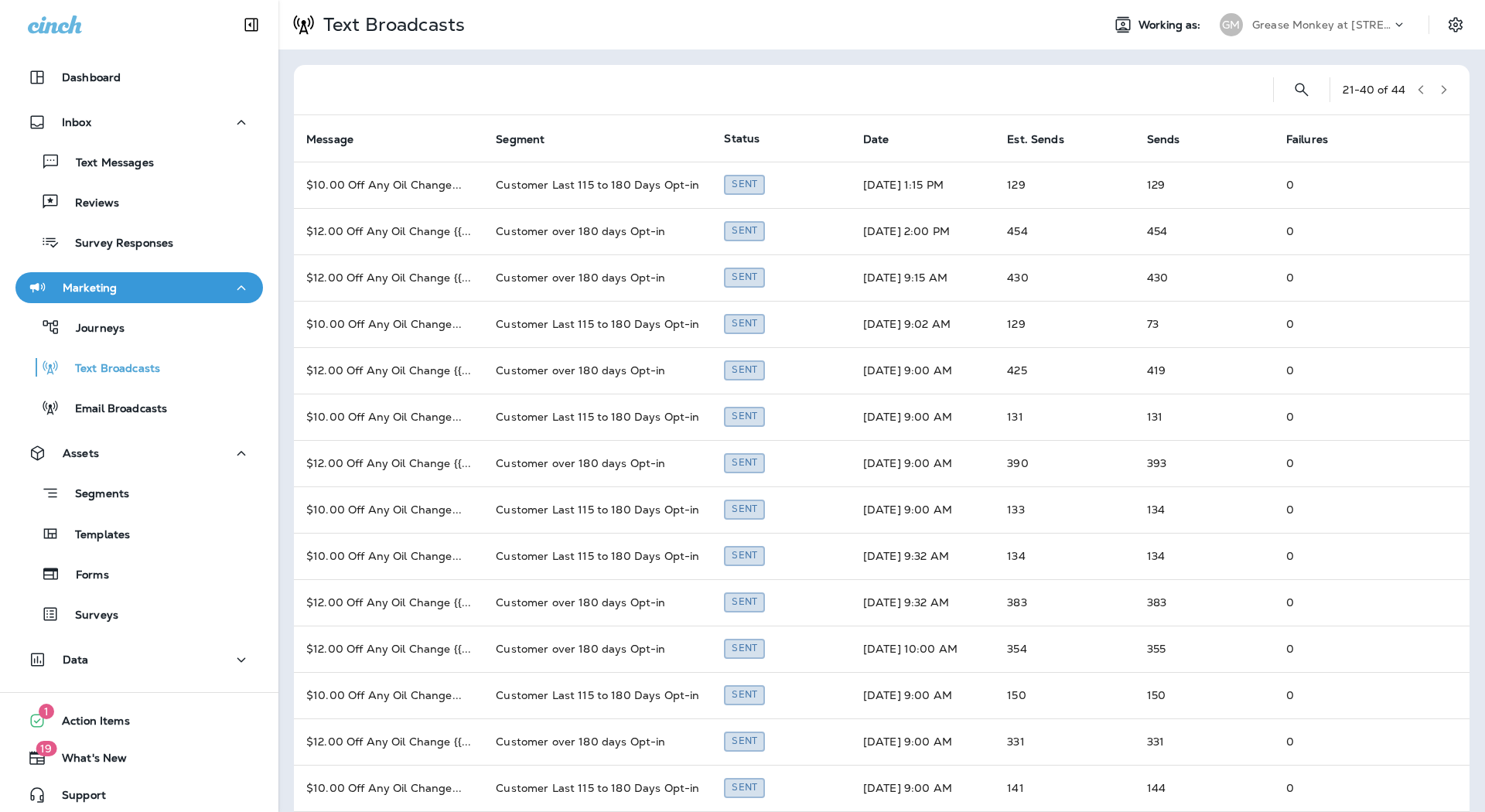
click at [1299, 20] on p "Grease Monkey at [STREET_ADDRESS]" at bounding box center [1322, 24] width 140 height 13
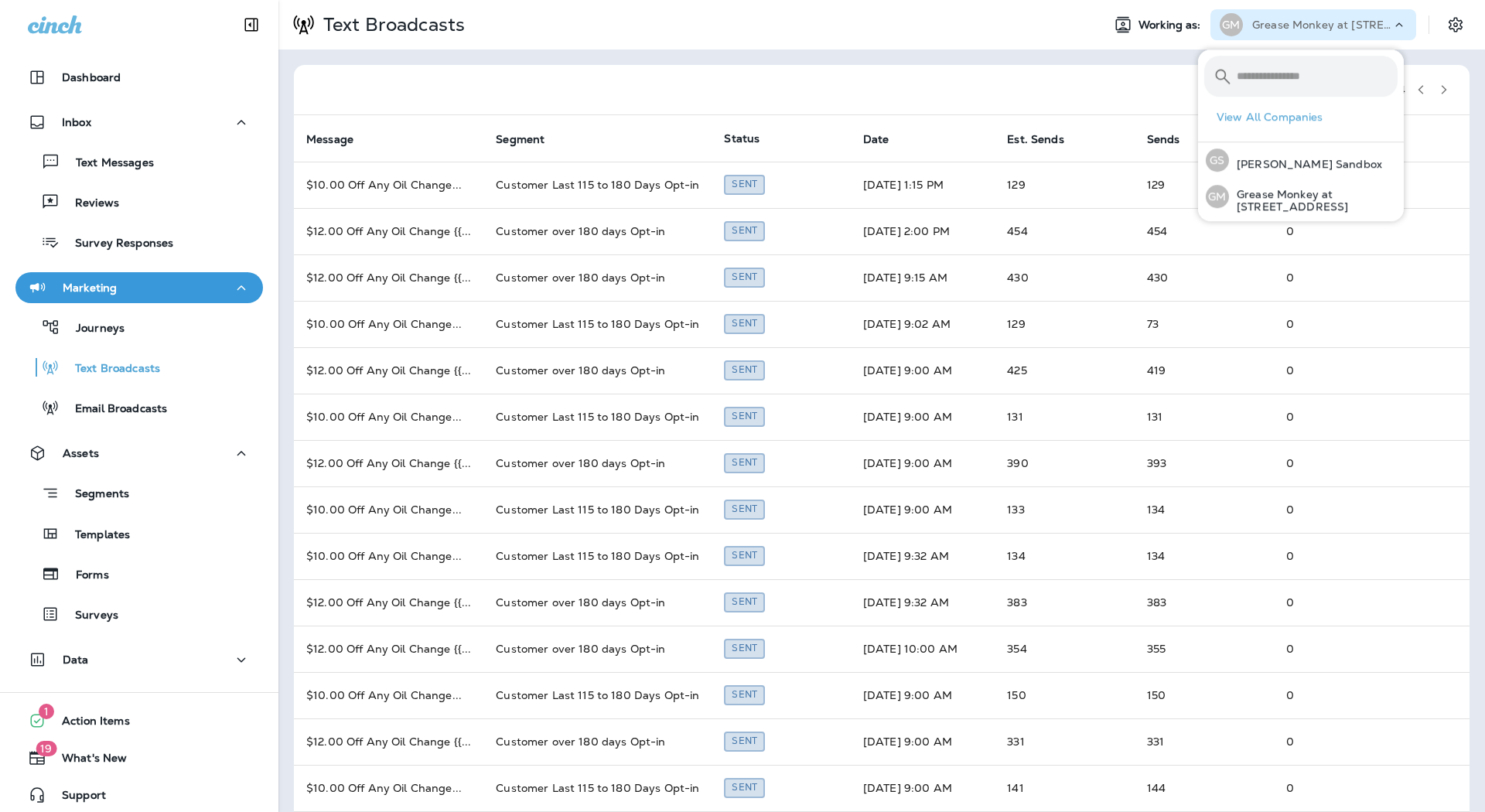
click at [1424, 36] on div "Working as: GM Grease Monkey at [STREET_ADDRESS]" at bounding box center [1288, 25] width 396 height 31
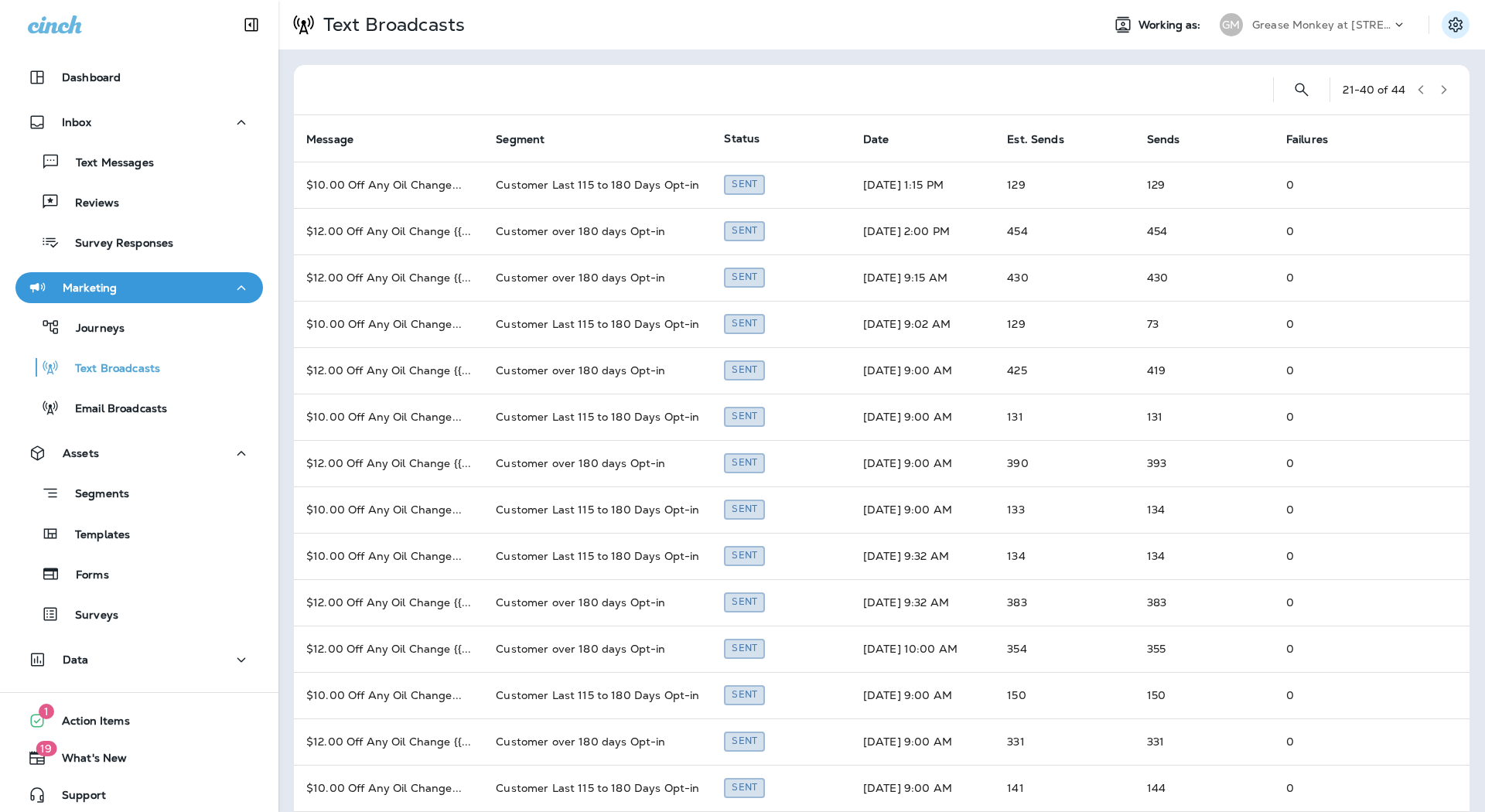
click at [1447, 28] on icon "Settings" at bounding box center [1456, 24] width 19 height 19
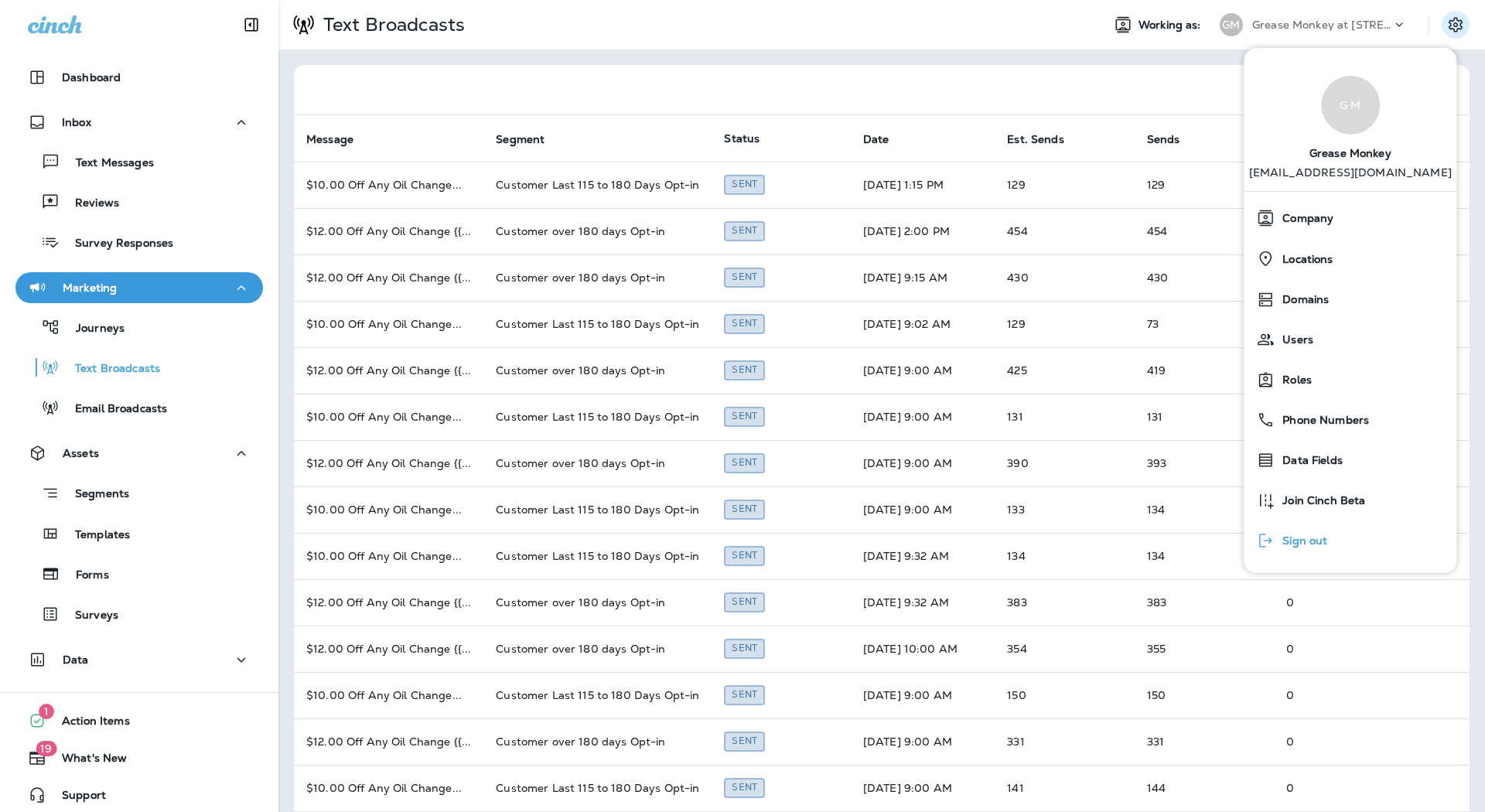
click at [1308, 536] on span "Sign out" at bounding box center [1301, 540] width 53 height 13
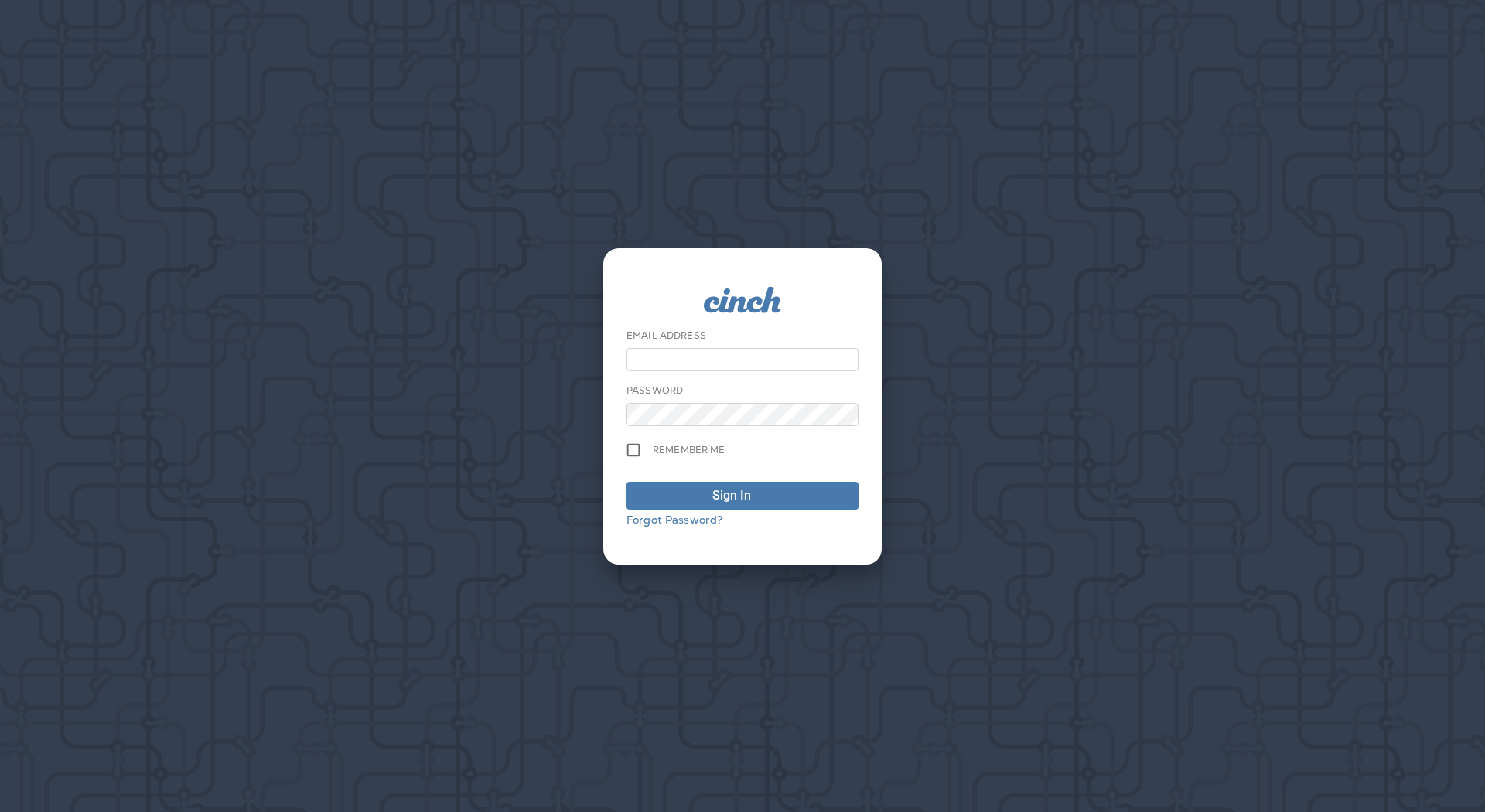
type input "**********"
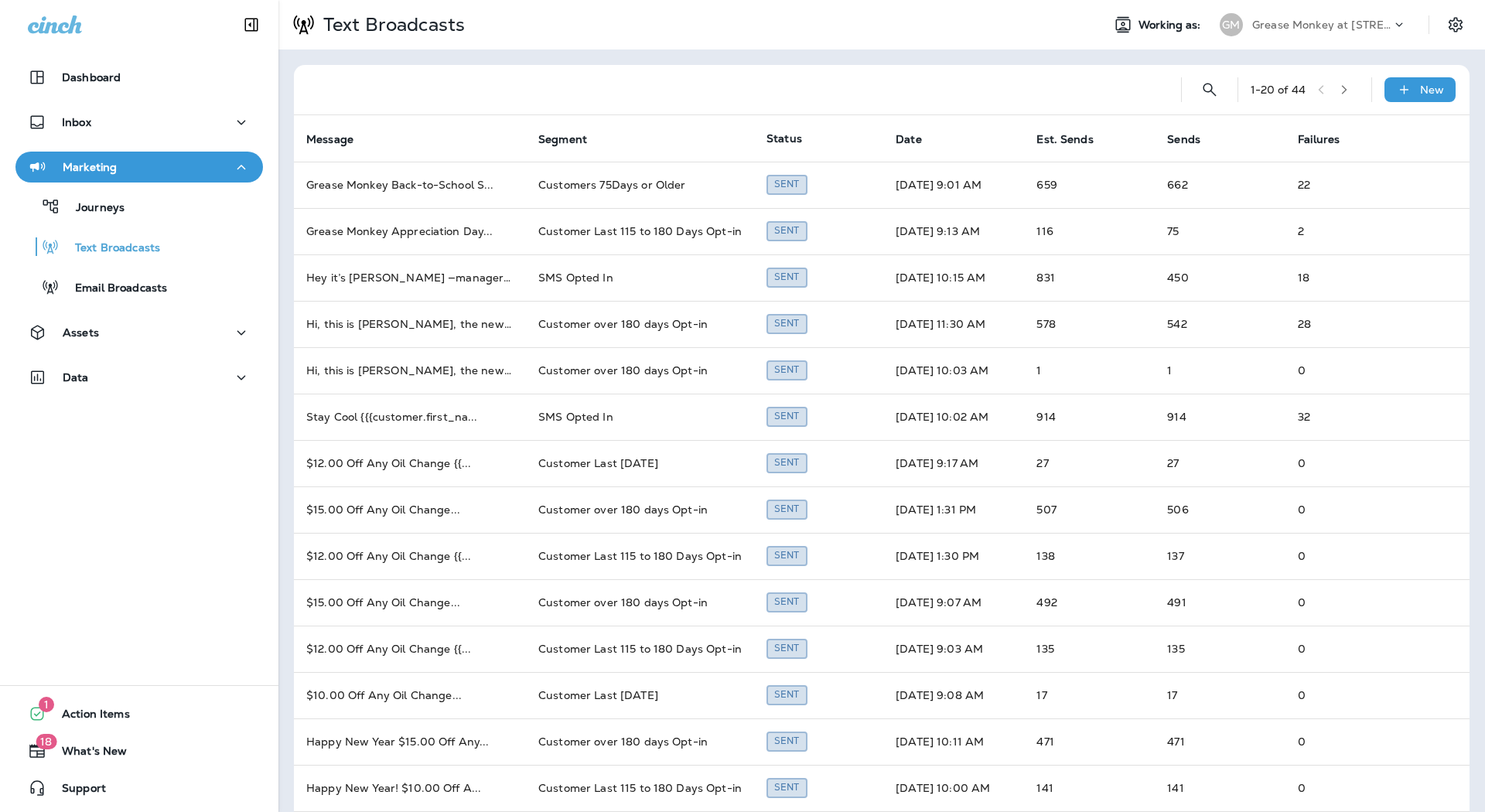
click at [163, 227] on div "Journeys Text Broadcasts Email Broadcasts" at bounding box center [140, 243] width 248 height 121
click at [152, 239] on div "Text Broadcasts" at bounding box center [91, 247] width 139 height 23
click at [1421, 88] on p "New" at bounding box center [1432, 90] width 24 height 13
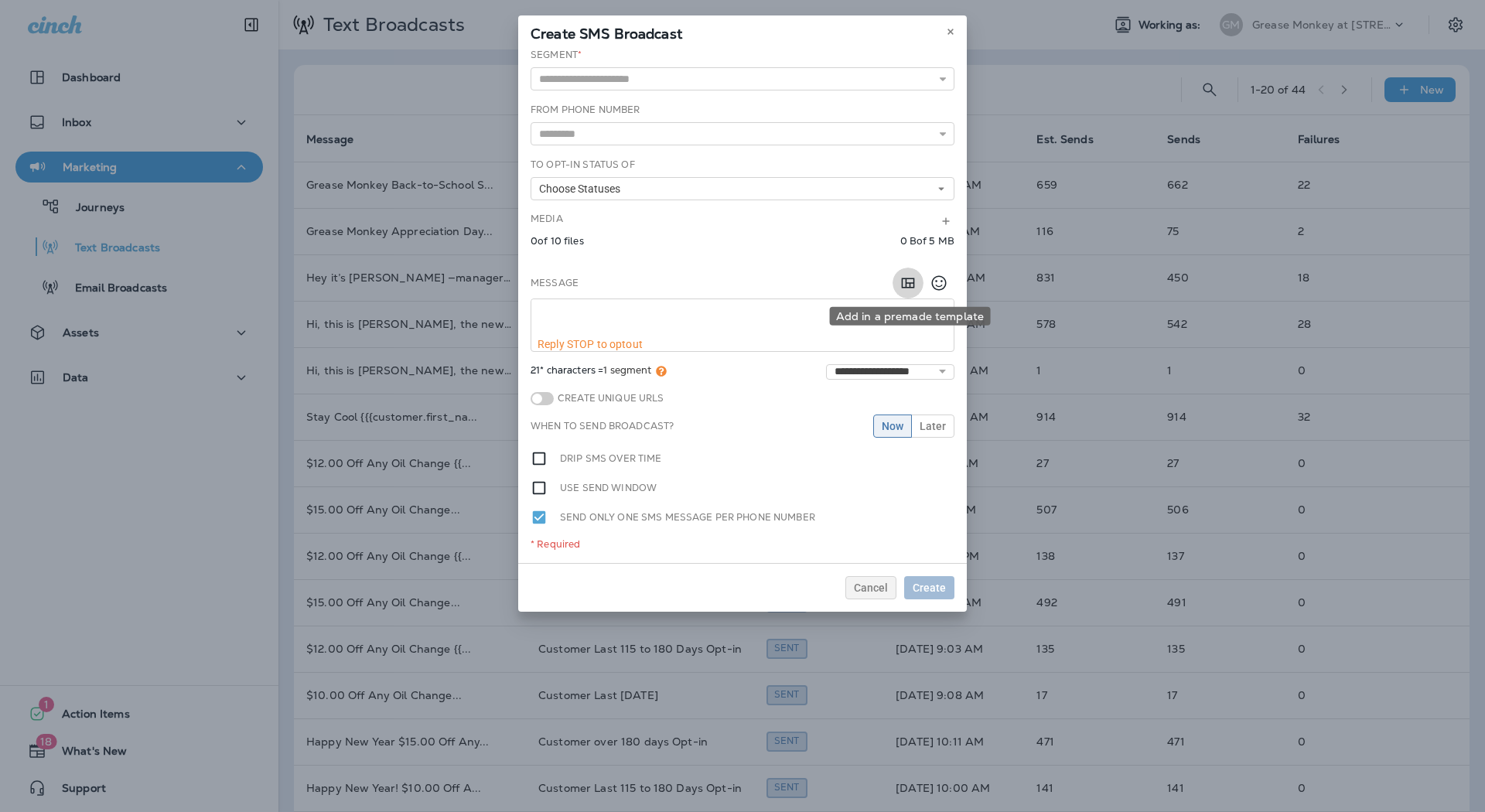
click at [911, 282] on icon "Add in a premade template" at bounding box center [908, 282] width 19 height 19
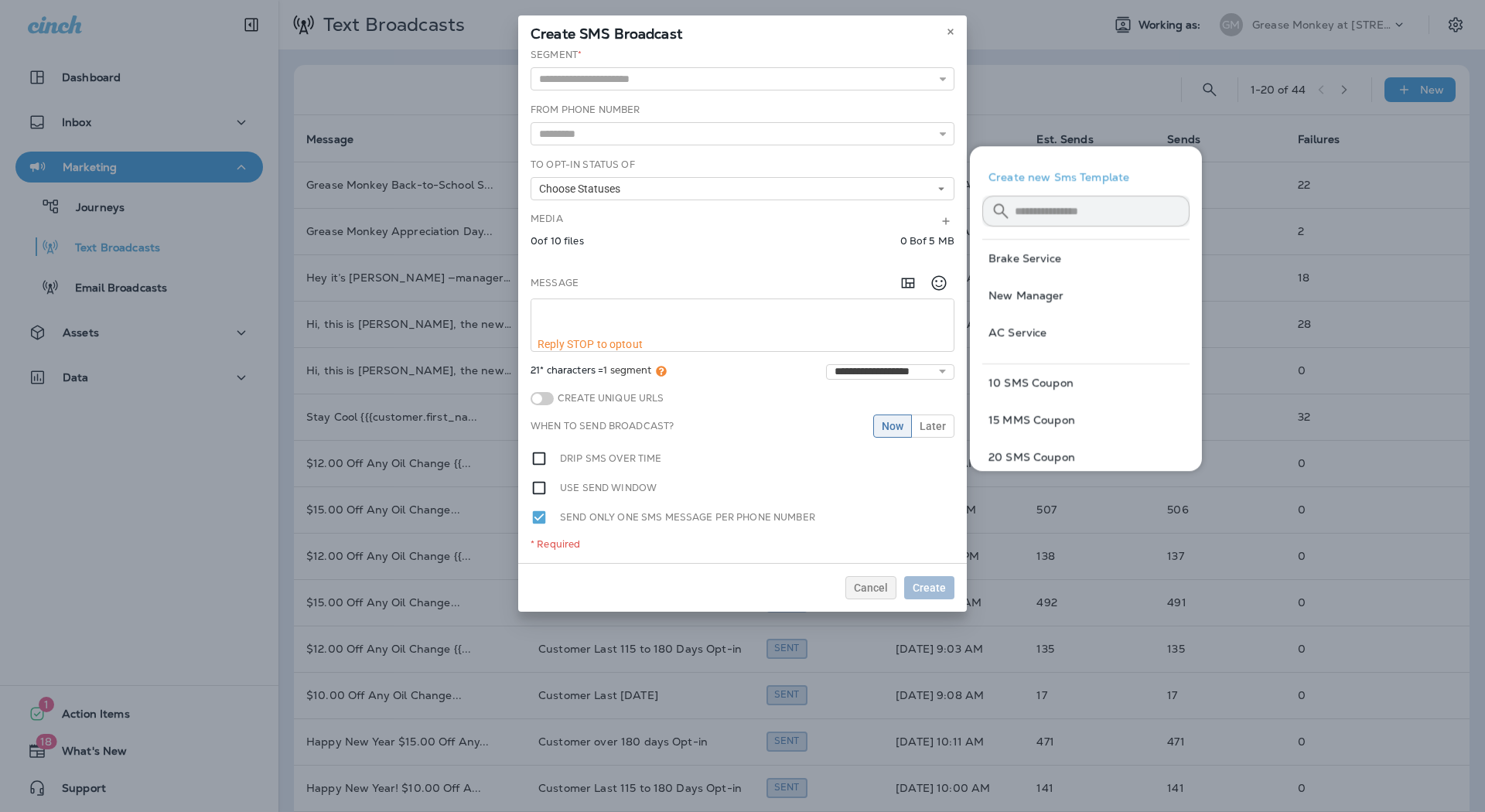
click at [1024, 263] on button "Brake Service" at bounding box center [1086, 259] width 207 height 37
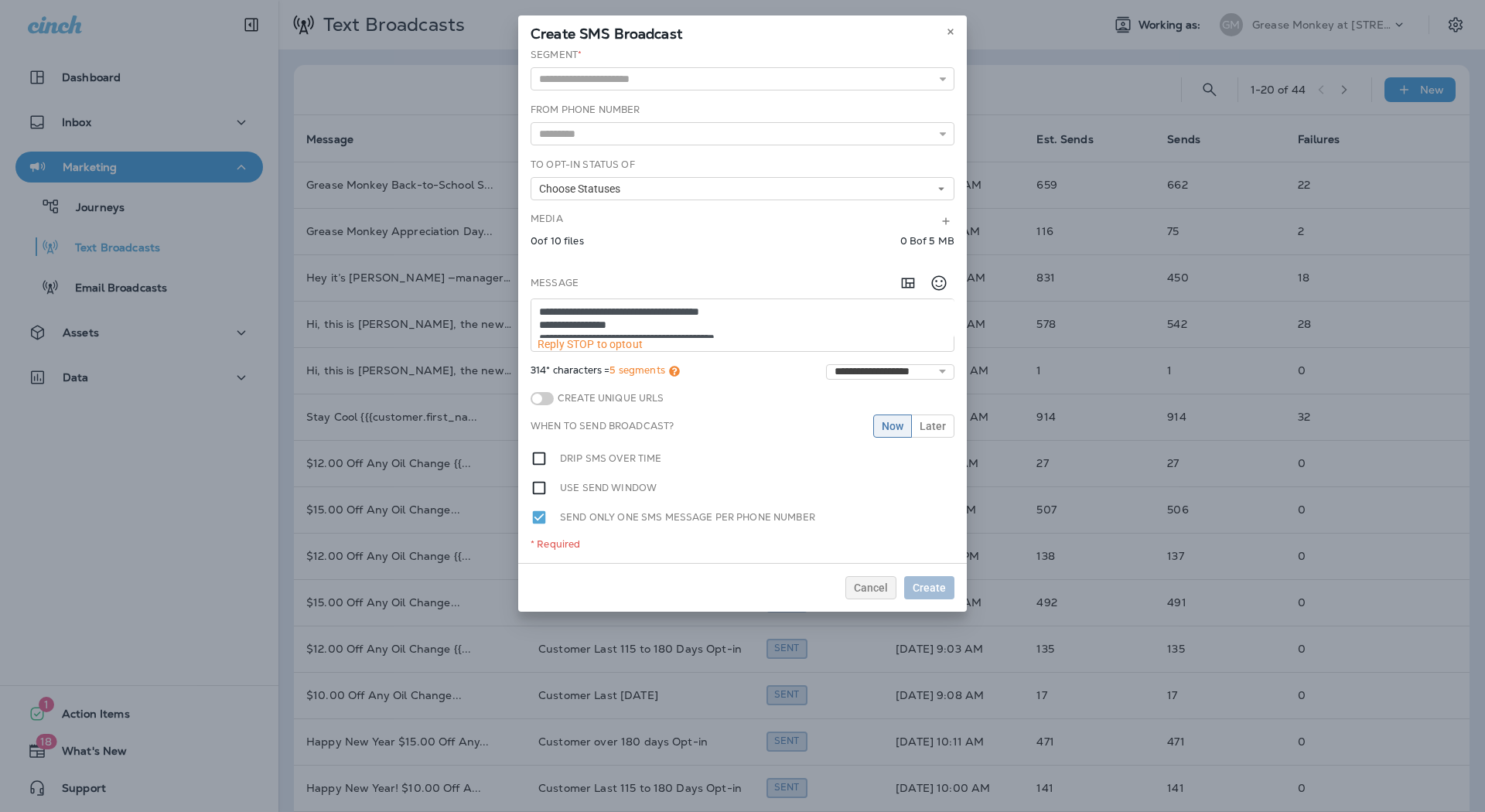
click at [567, 327] on textarea "**********" at bounding box center [742, 319] width 423 height 39
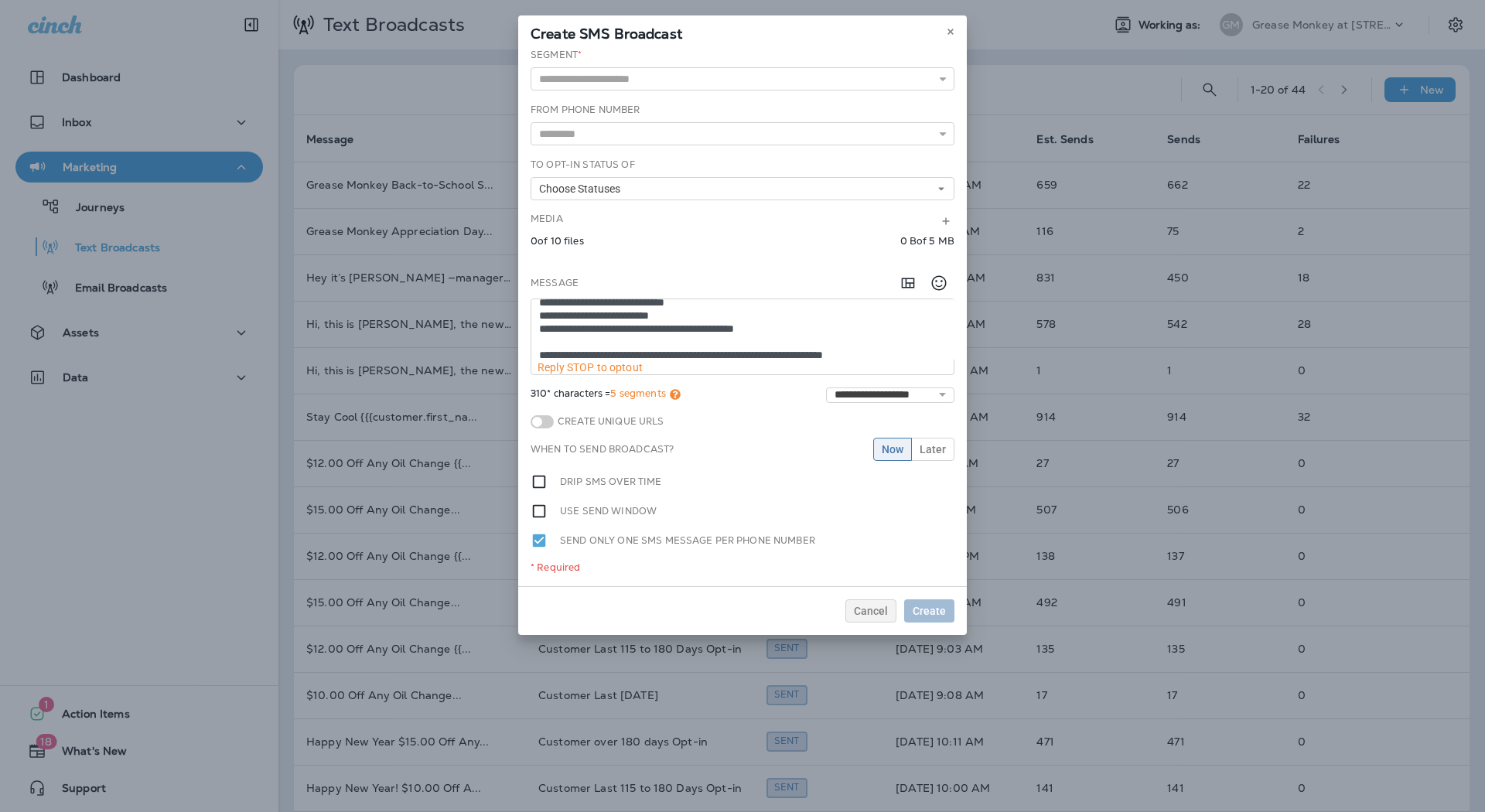
scroll to position [54, 0]
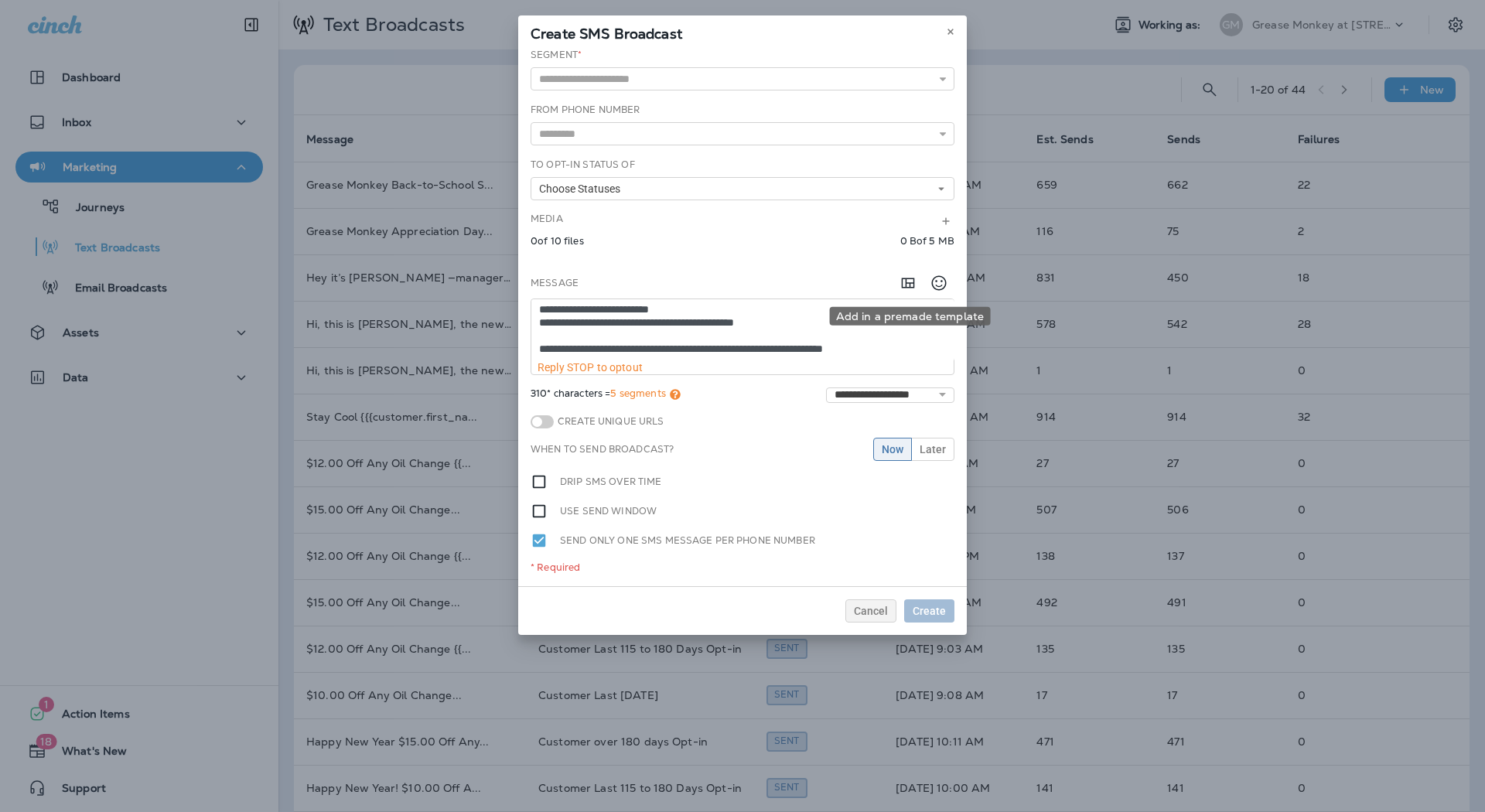
type textarea "**********"
click at [913, 286] on icon "Add in a premade template" at bounding box center [908, 282] width 19 height 19
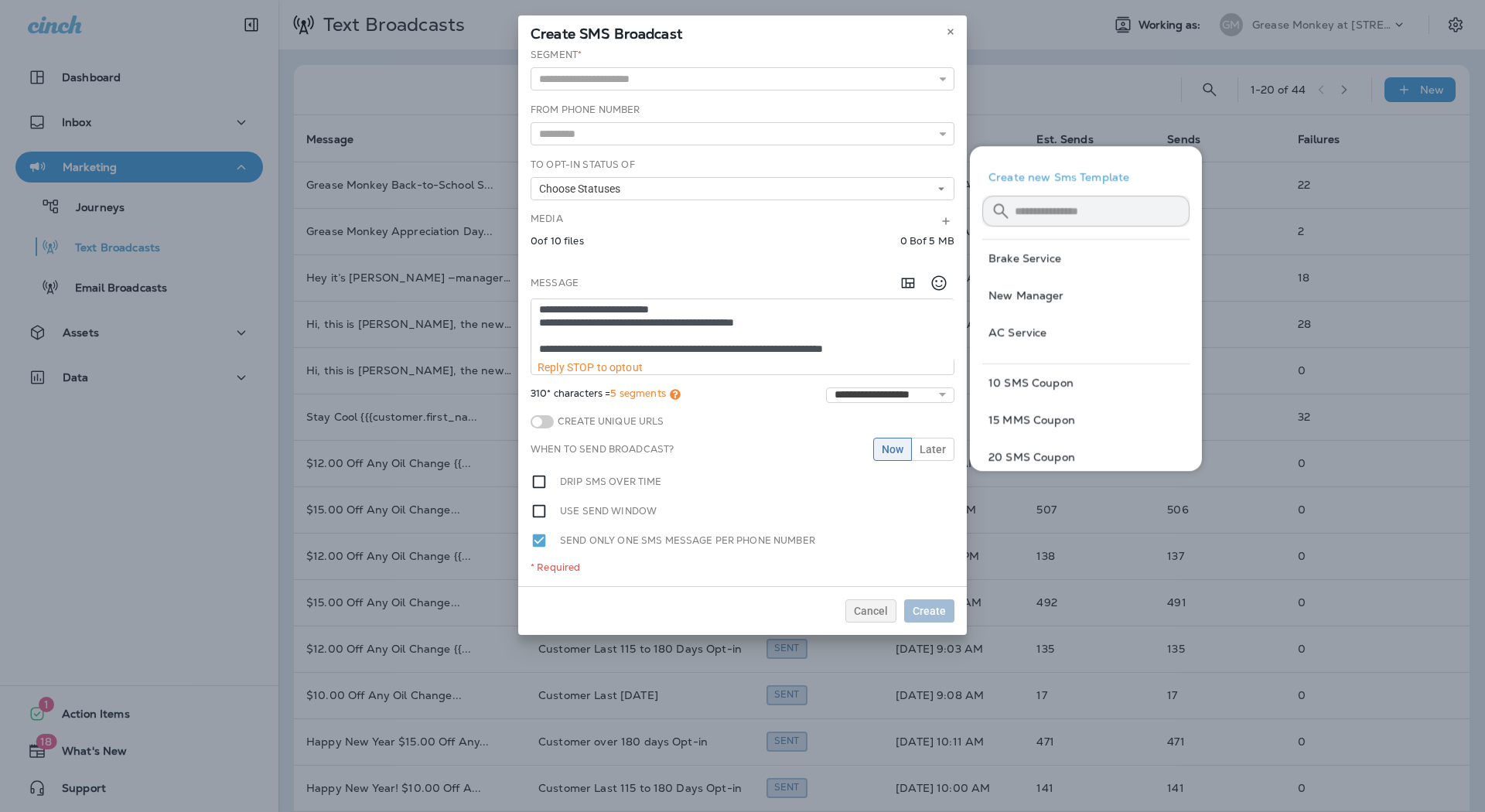
click at [743, 309] on textarea "**********" at bounding box center [742, 330] width 423 height 61
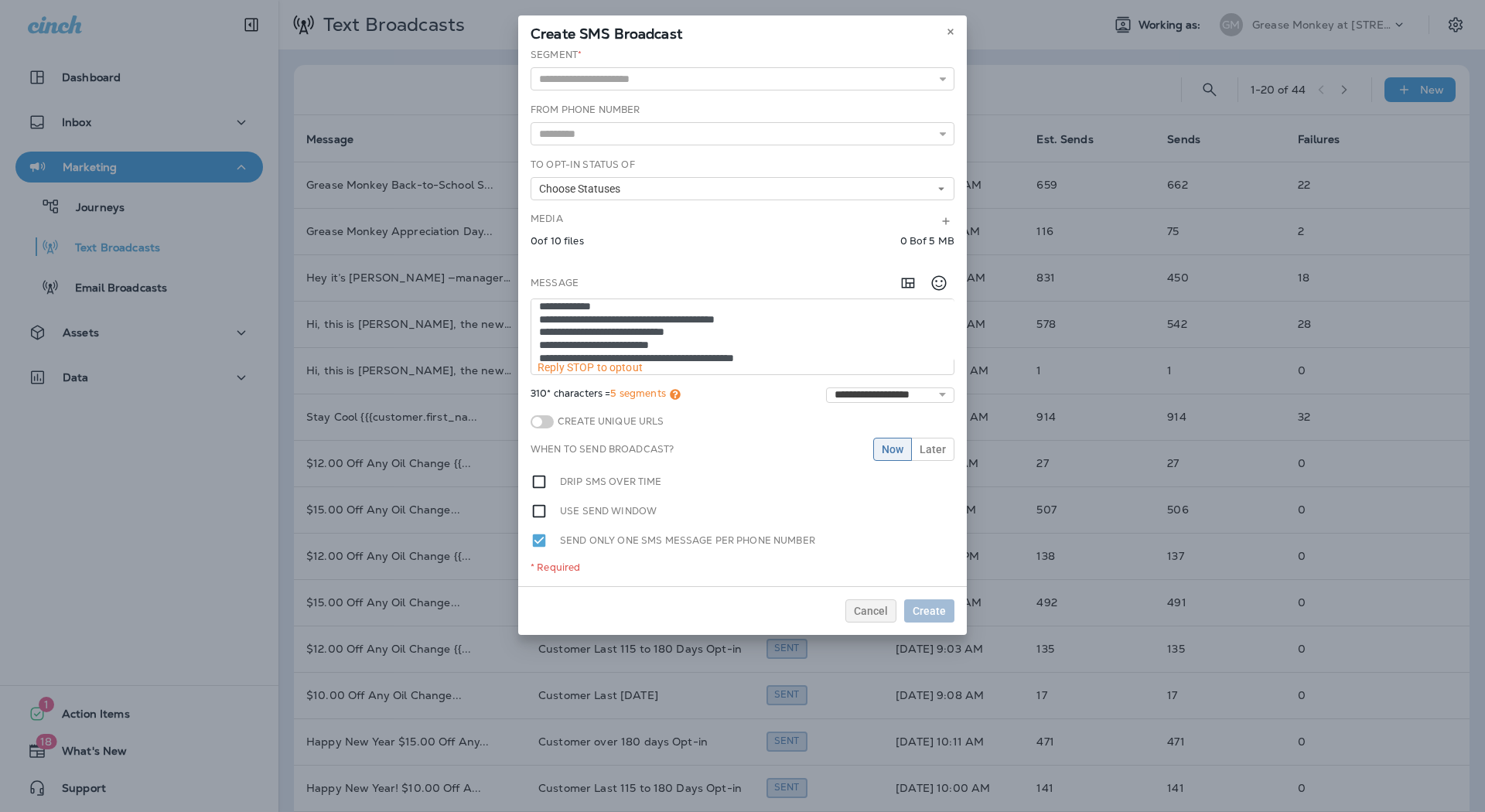
scroll to position [6, 0]
click at [886, 75] on input "text" at bounding box center [742, 79] width 424 height 23
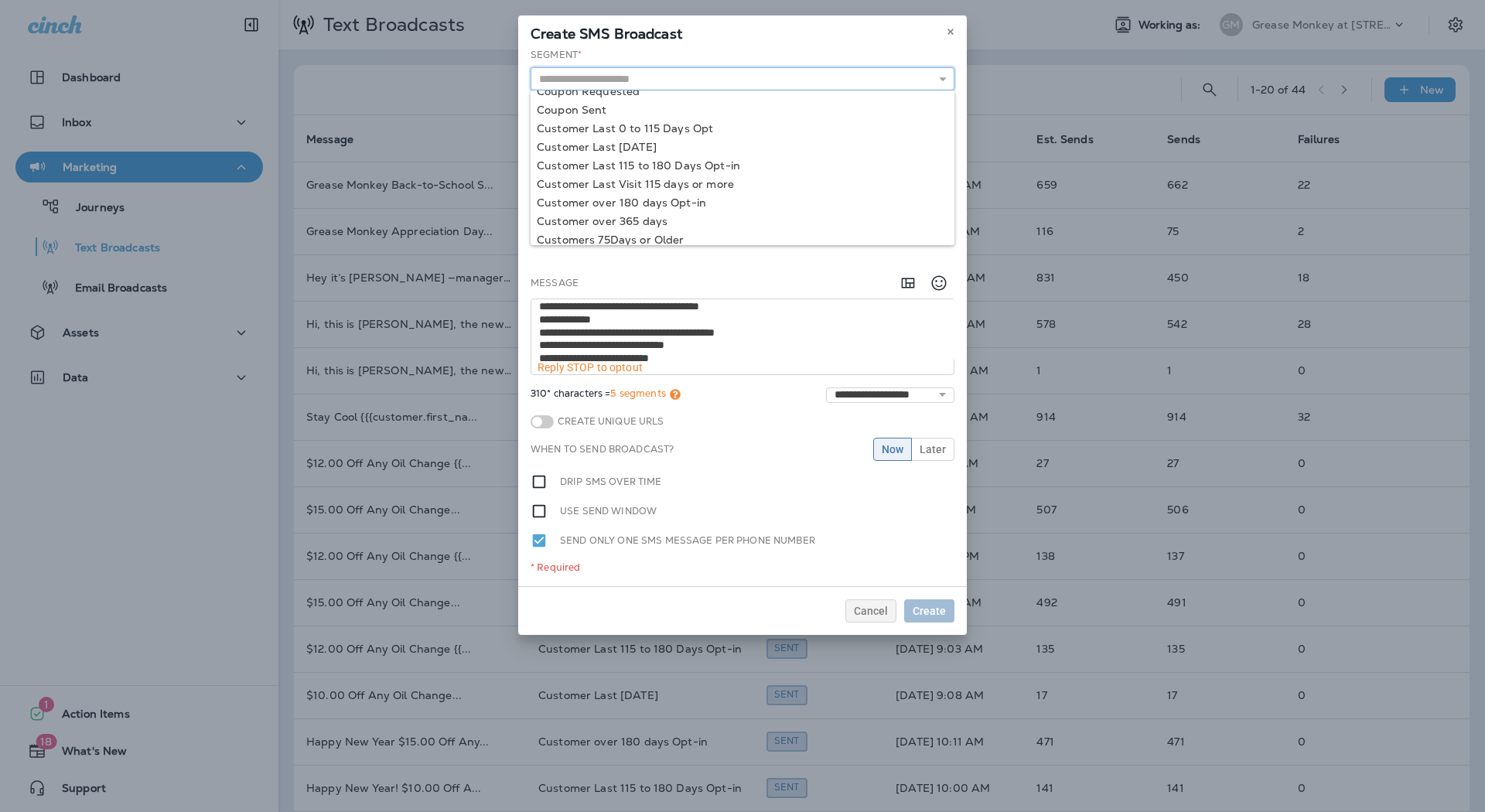
scroll to position [65, 0]
type input "**********"
click at [747, 185] on div "**********" at bounding box center [743, 316] width 449 height 538
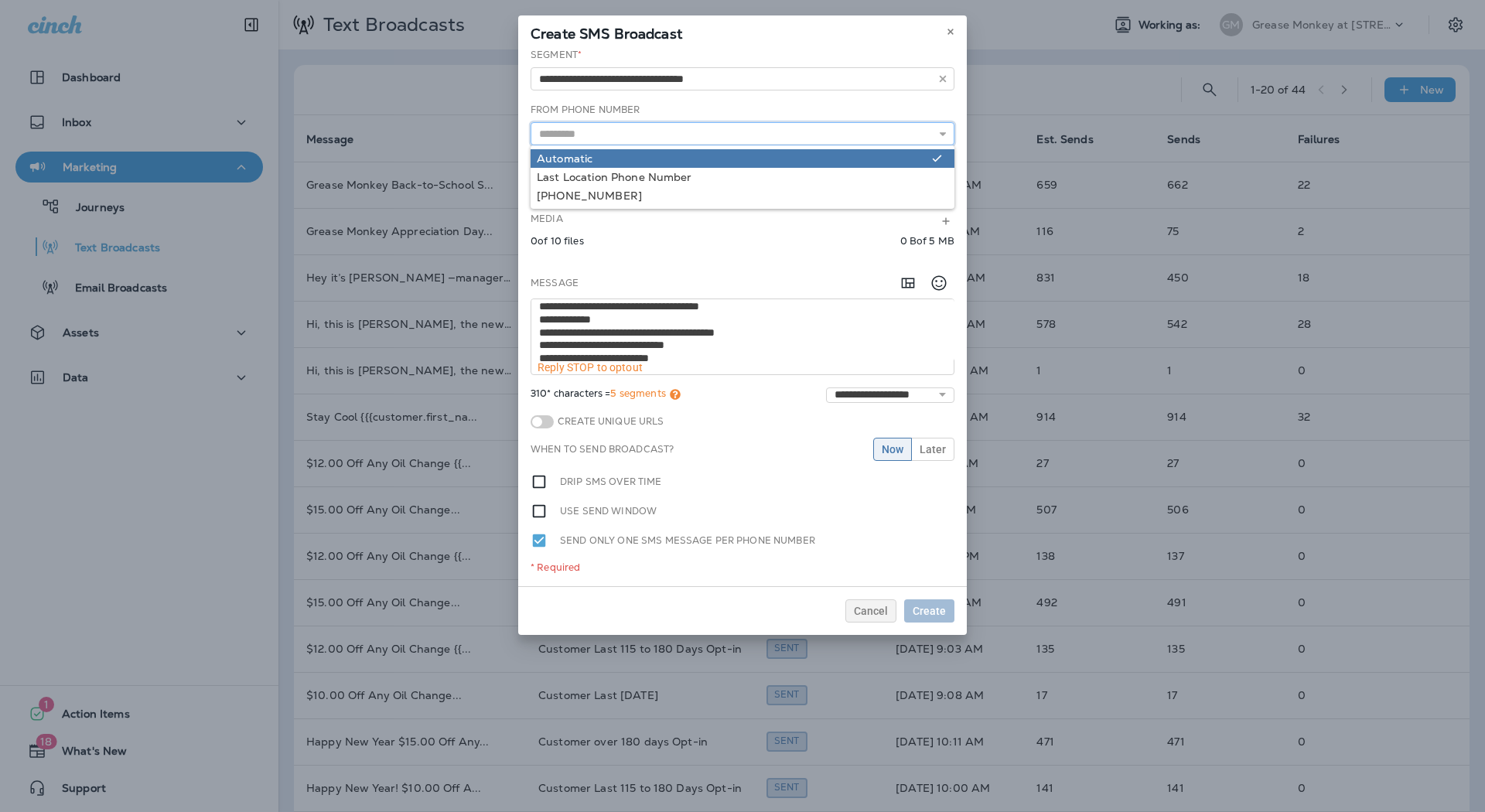
click at [808, 135] on input "text" at bounding box center [742, 134] width 424 height 23
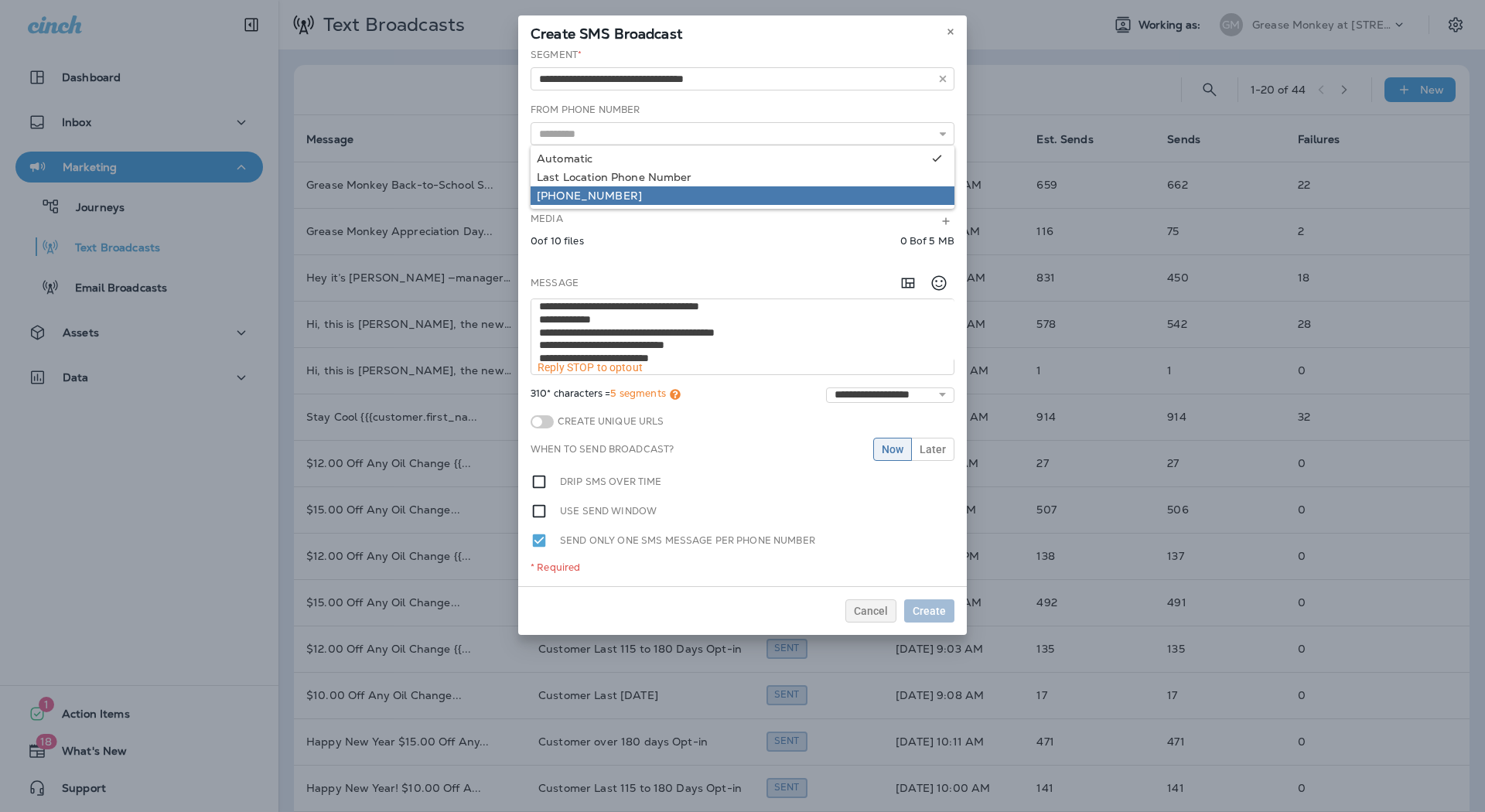
type input "**********"
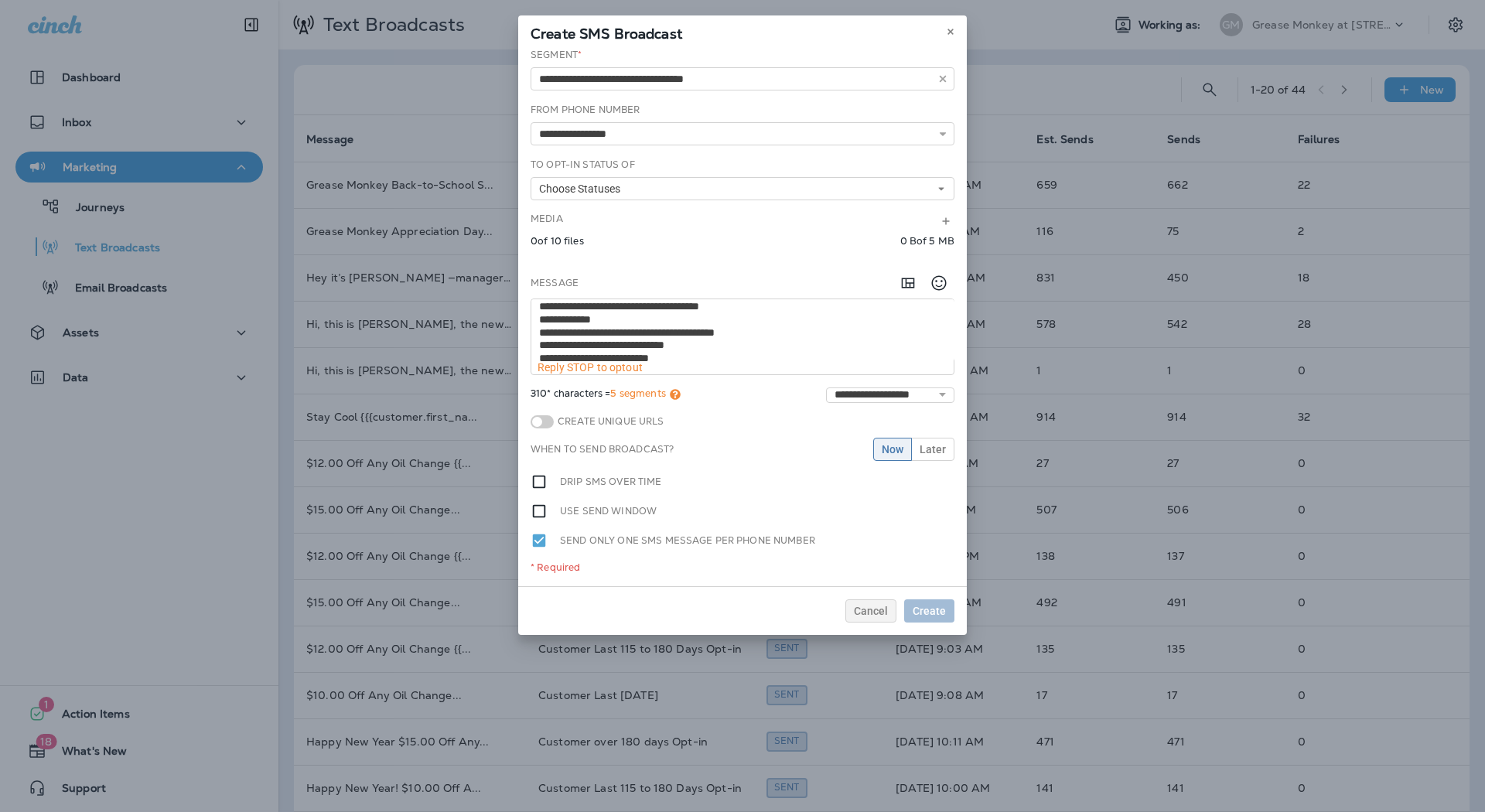
click at [767, 191] on div "**********" at bounding box center [743, 316] width 449 height 538
click at [767, 191] on button "Choose Statuses" at bounding box center [742, 188] width 424 height 23
click at [755, 204] on link "Opt In" at bounding box center [742, 213] width 424 height 19
click at [795, 452] on div "When to send broadcast? Now Later" at bounding box center [742, 449] width 424 height 23
click at [932, 444] on span "Later" at bounding box center [932, 449] width 26 height 11
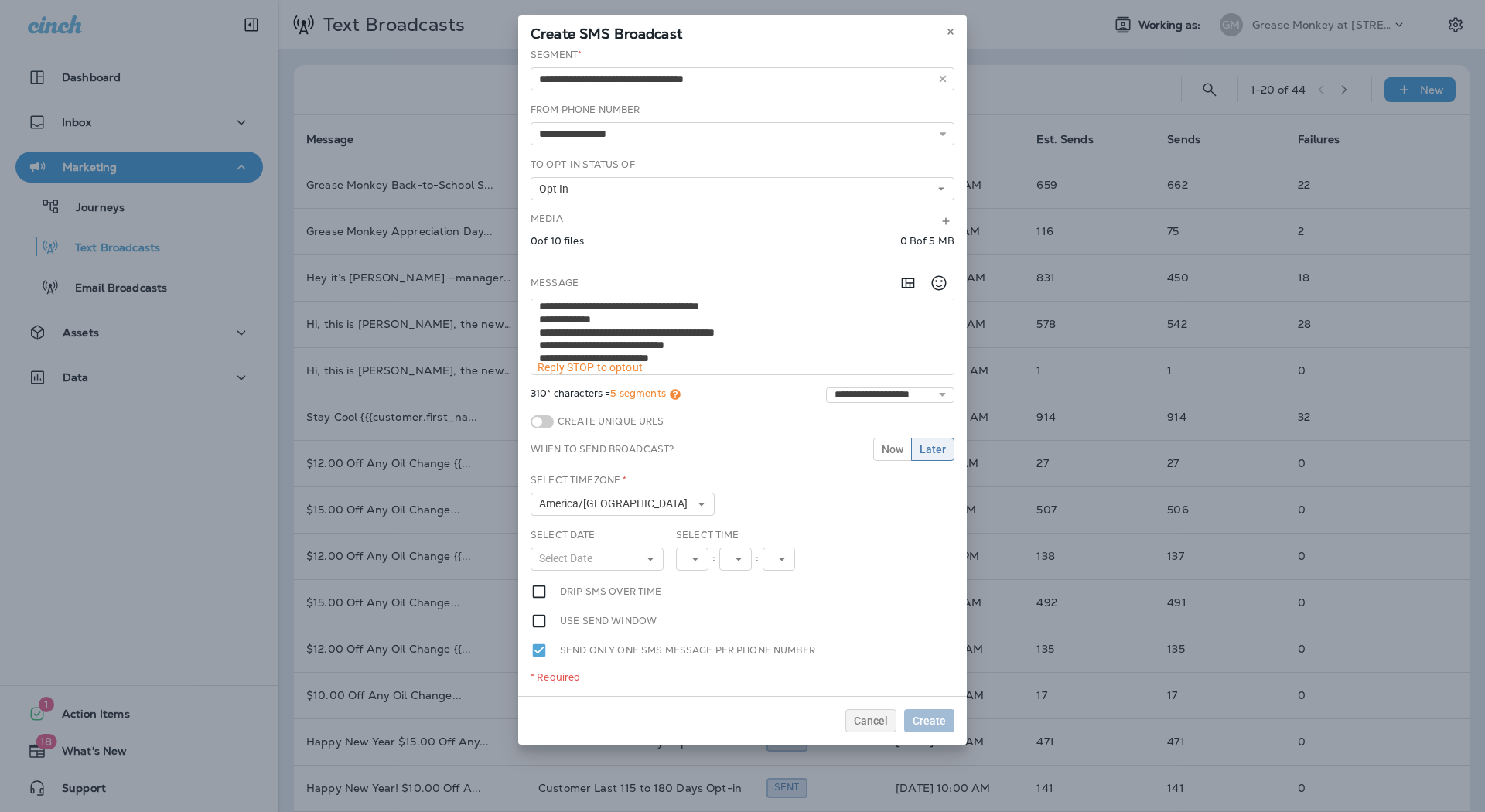
click at [661, 537] on div "Select Date Select Date « ‹ [DATE] › » Mon Tue Wed Thu Fri Sat Sun 1 2 3 4 5 6 …" at bounding box center [597, 549] width 133 height 43
click at [650, 557] on icon at bounding box center [651, 559] width 10 height 10
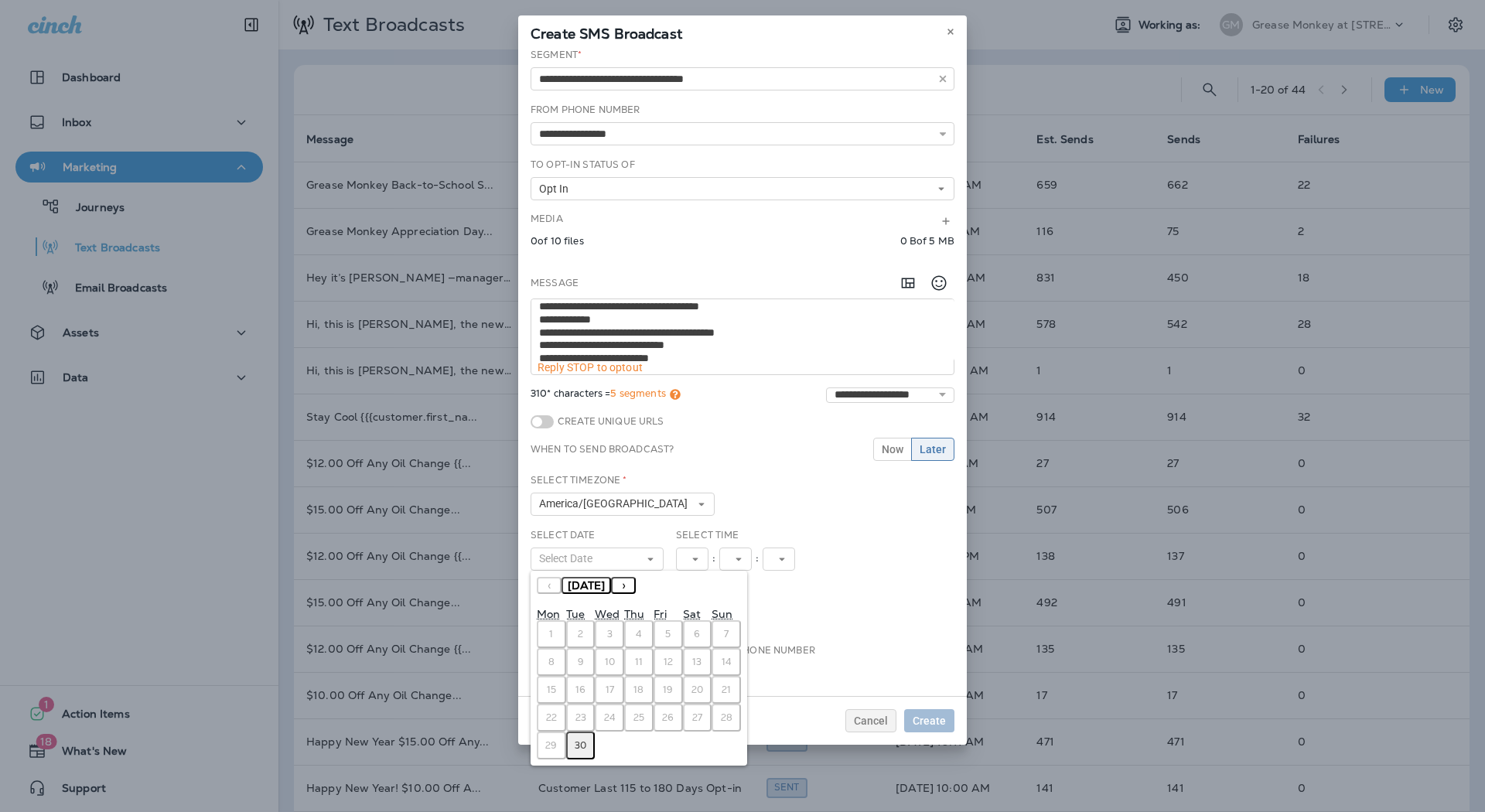
click at [582, 739] on abbr "30" at bounding box center [581, 745] width 12 height 13
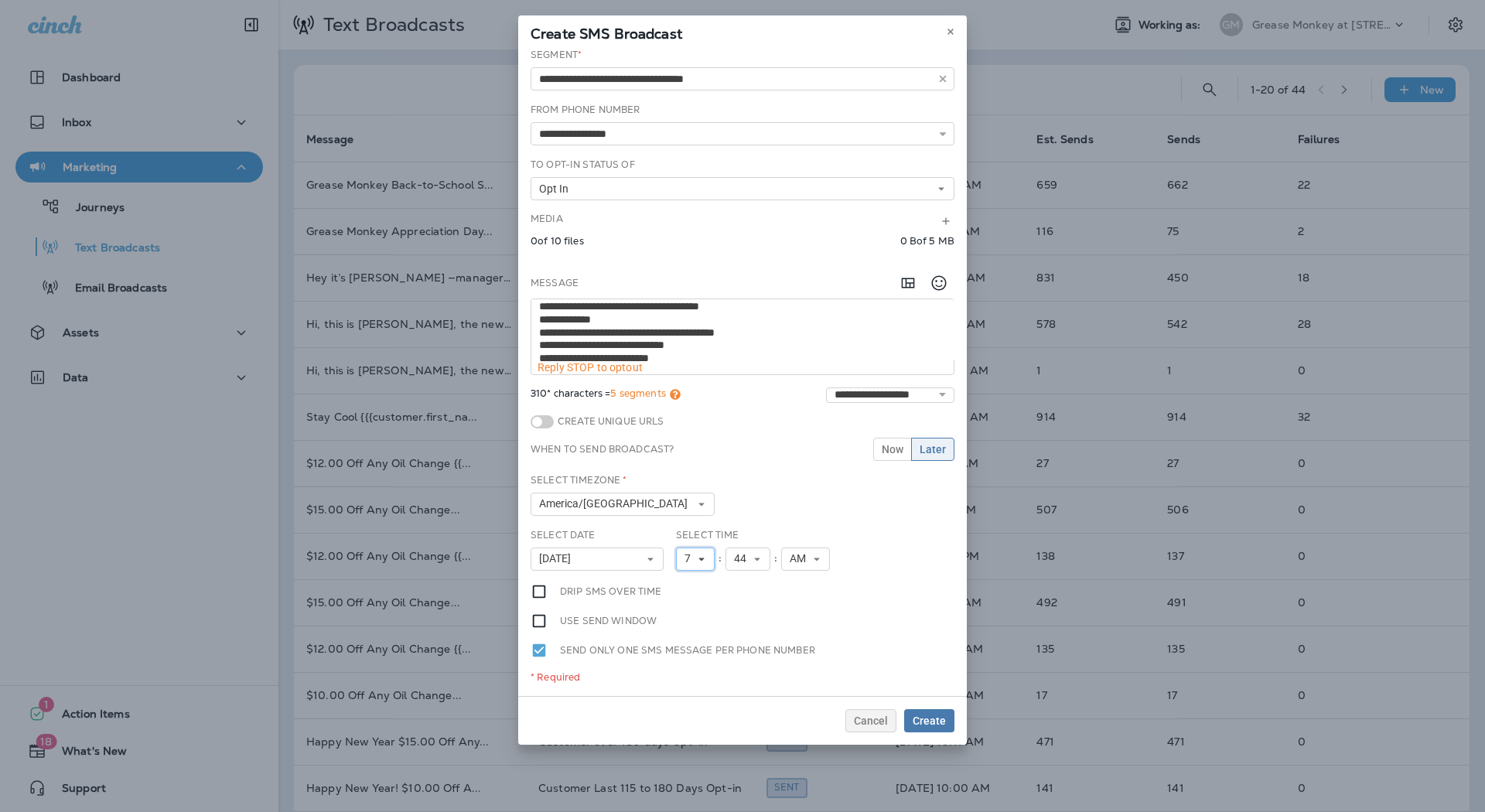
click at [706, 554] on button "7" at bounding box center [695, 559] width 39 height 23
click at [689, 711] on link "8" at bounding box center [695, 713] width 39 height 19
click at [759, 558] on button "44" at bounding box center [748, 559] width 45 height 23
click at [749, 612] on link "30" at bounding box center [748, 620] width 45 height 19
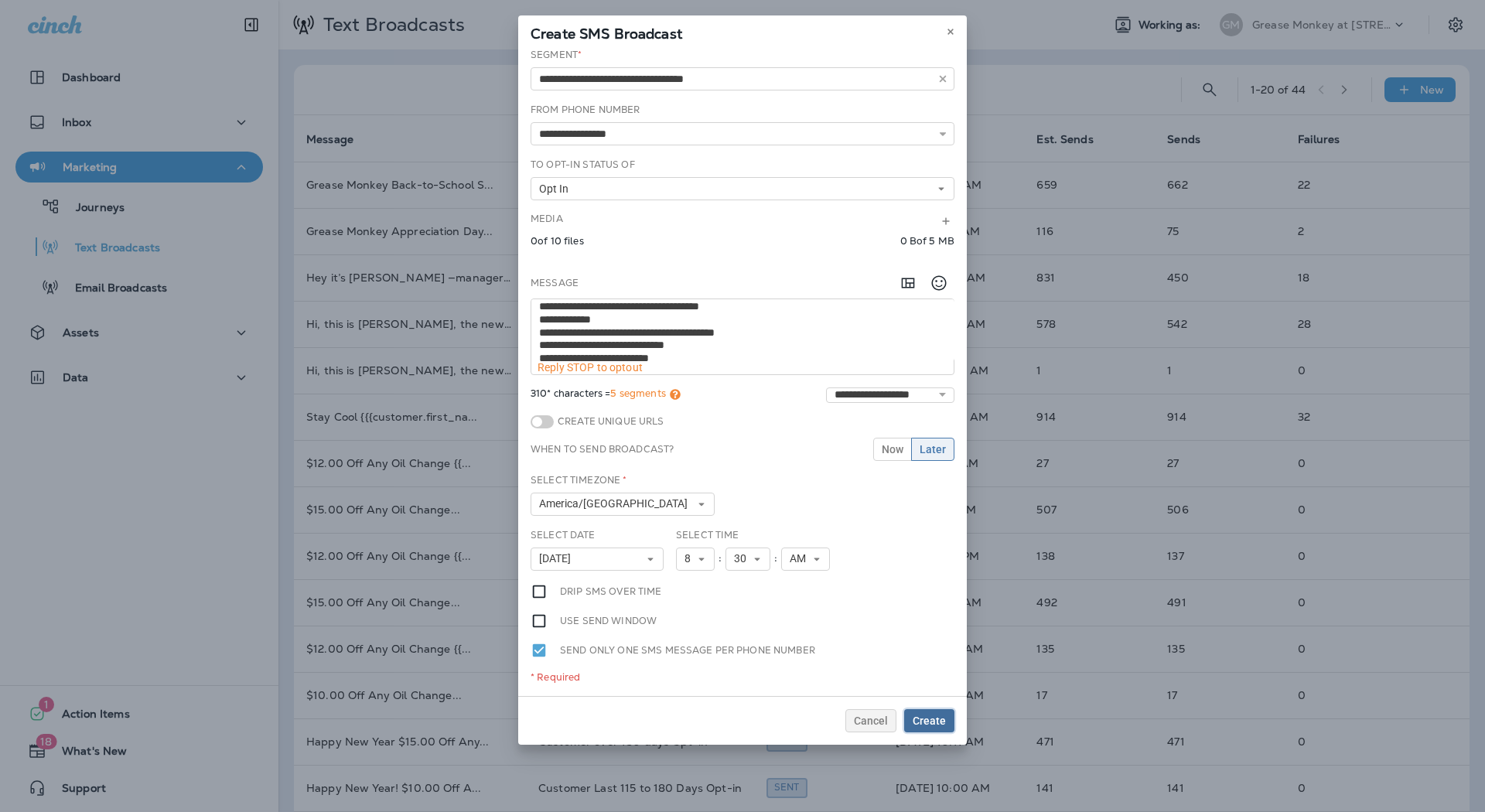
click at [934, 721] on button "Create" at bounding box center [928, 721] width 50 height 23
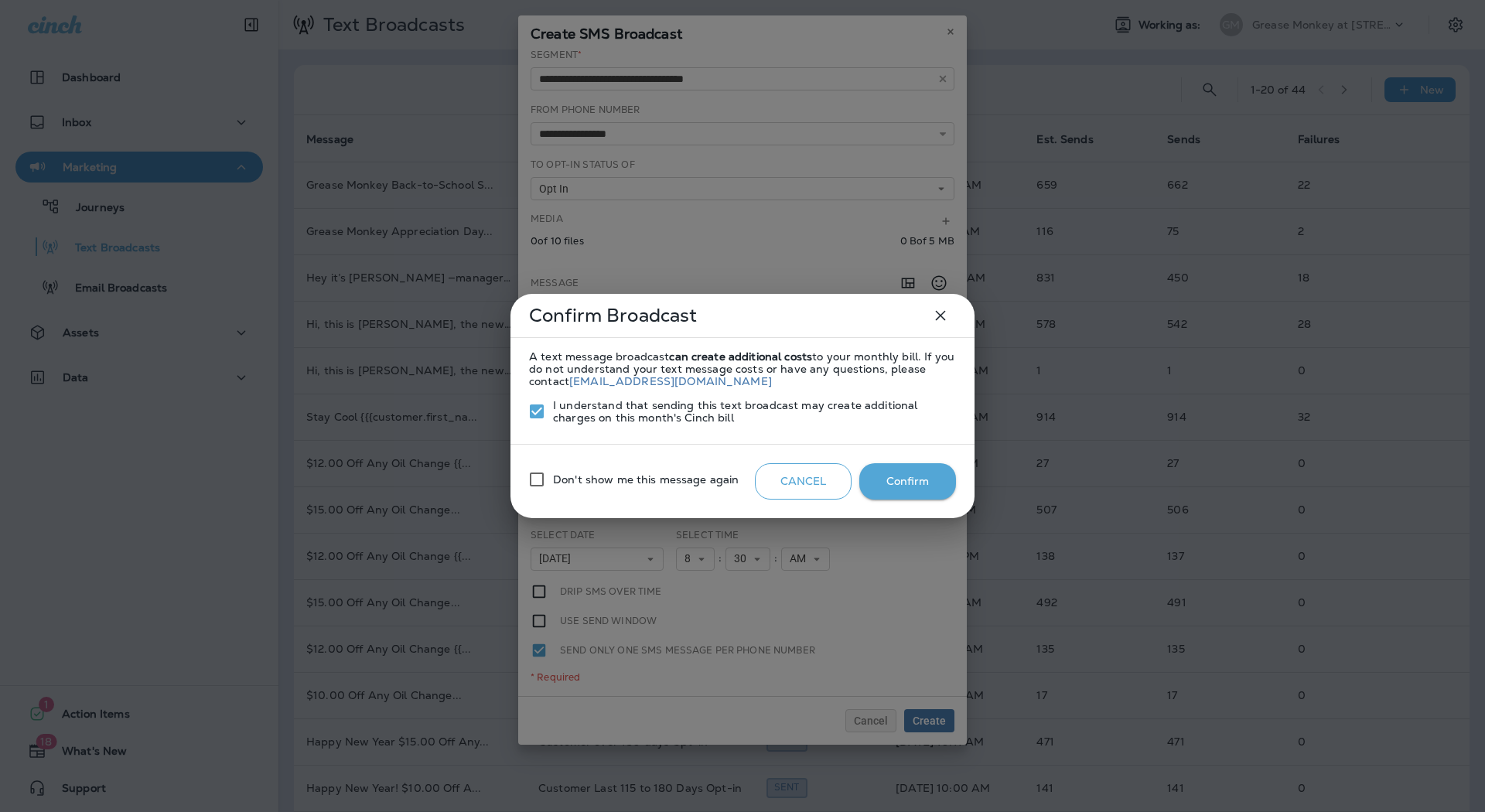
click at [888, 480] on button "Confirm" at bounding box center [907, 481] width 97 height 36
